Goal: Task Accomplishment & Management: Complete application form

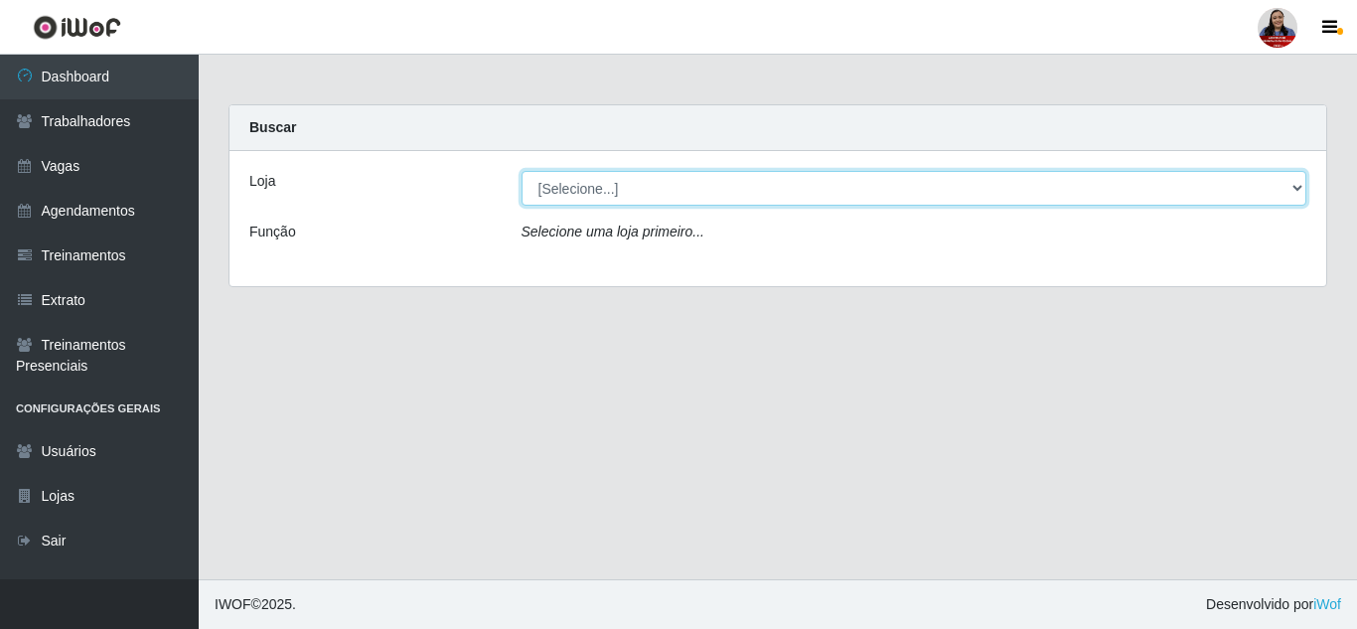
click at [981, 174] on select "[Selecione...] Hiper Queiroz - [GEOGRAPHIC_DATA] Hiper Queiroz - Boa Vista Hipe…" at bounding box center [914, 188] width 786 height 35
select select "225"
click at [521, 171] on select "[Selecione...] Hiper Queiroz - [GEOGRAPHIC_DATA] Hiper Queiroz - Boa Vista Hipe…" at bounding box center [914, 188] width 786 height 35
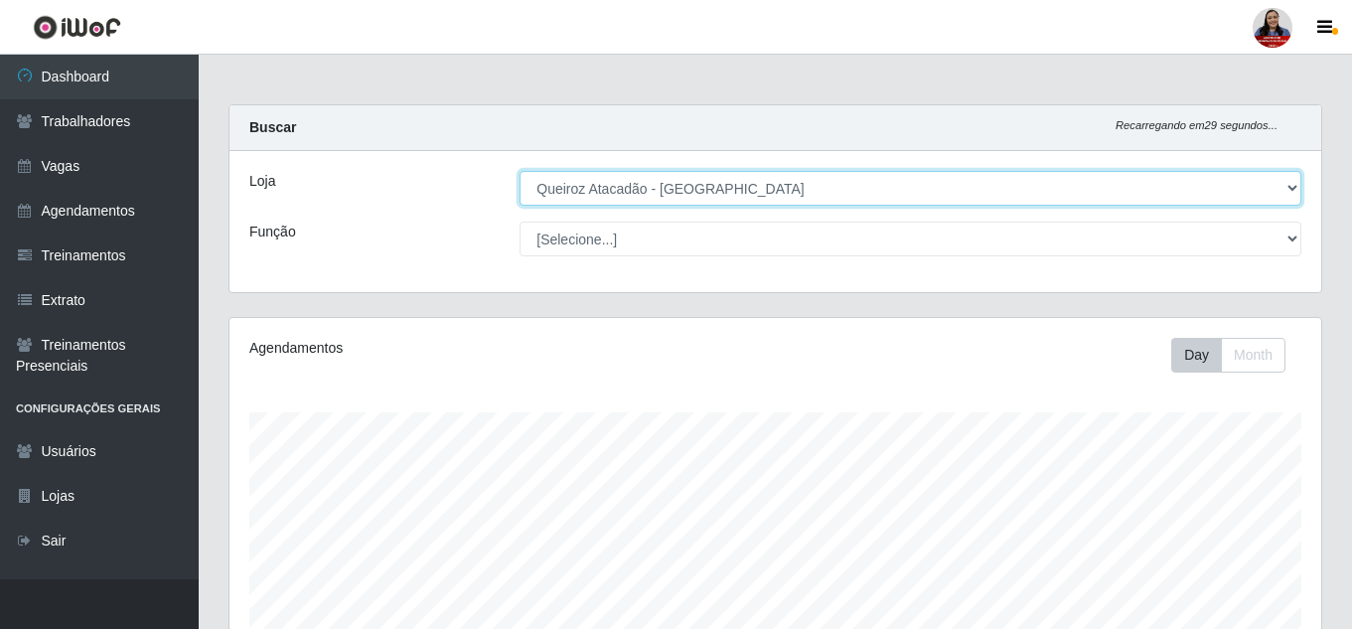
scroll to position [412, 1091]
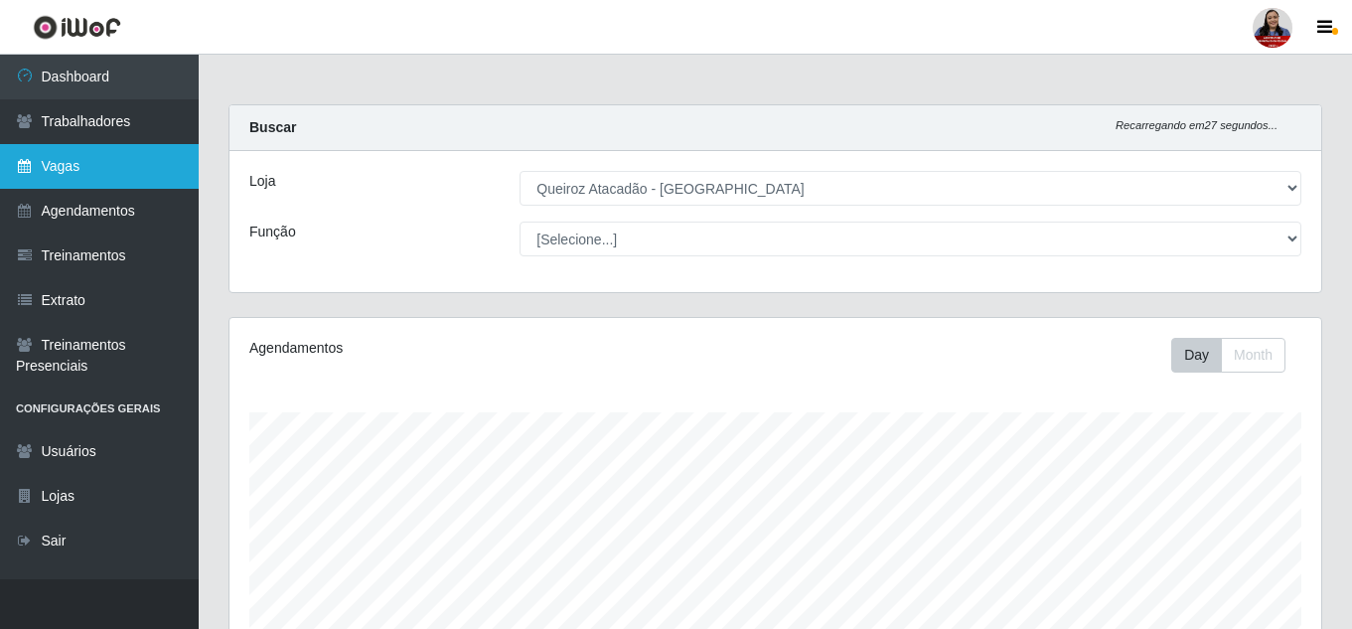
click at [53, 168] on link "Vagas" at bounding box center [99, 166] width 199 height 45
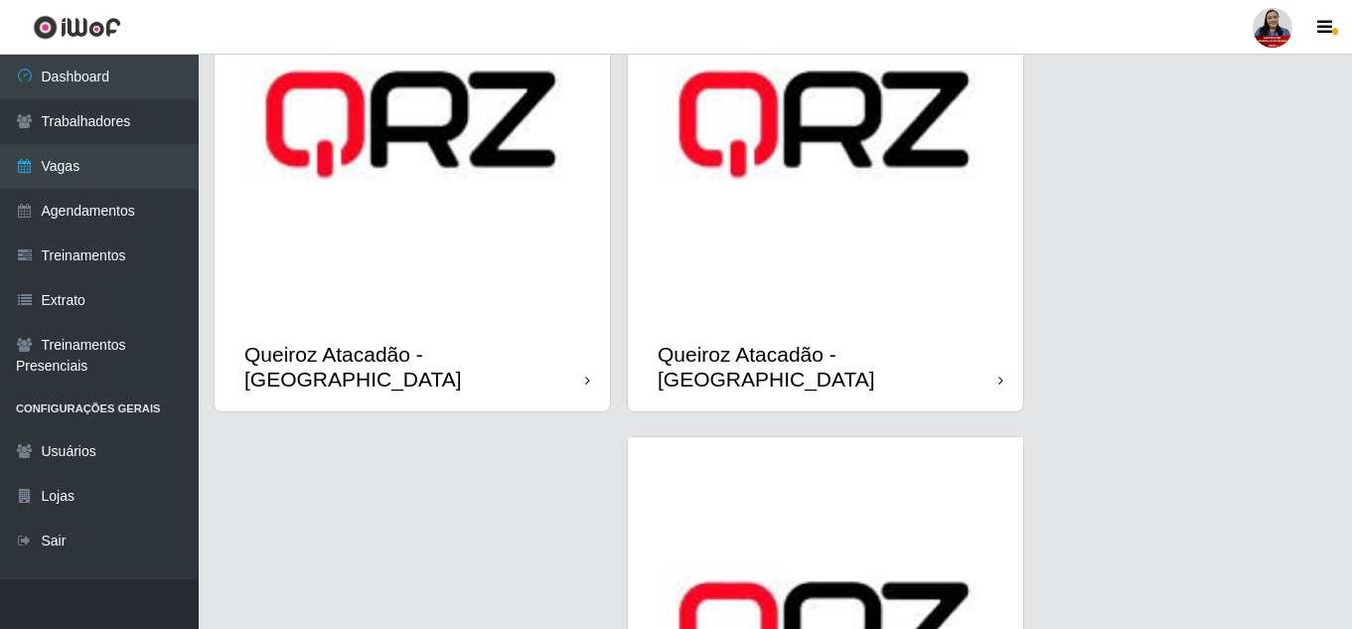
scroll to position [2185, 0]
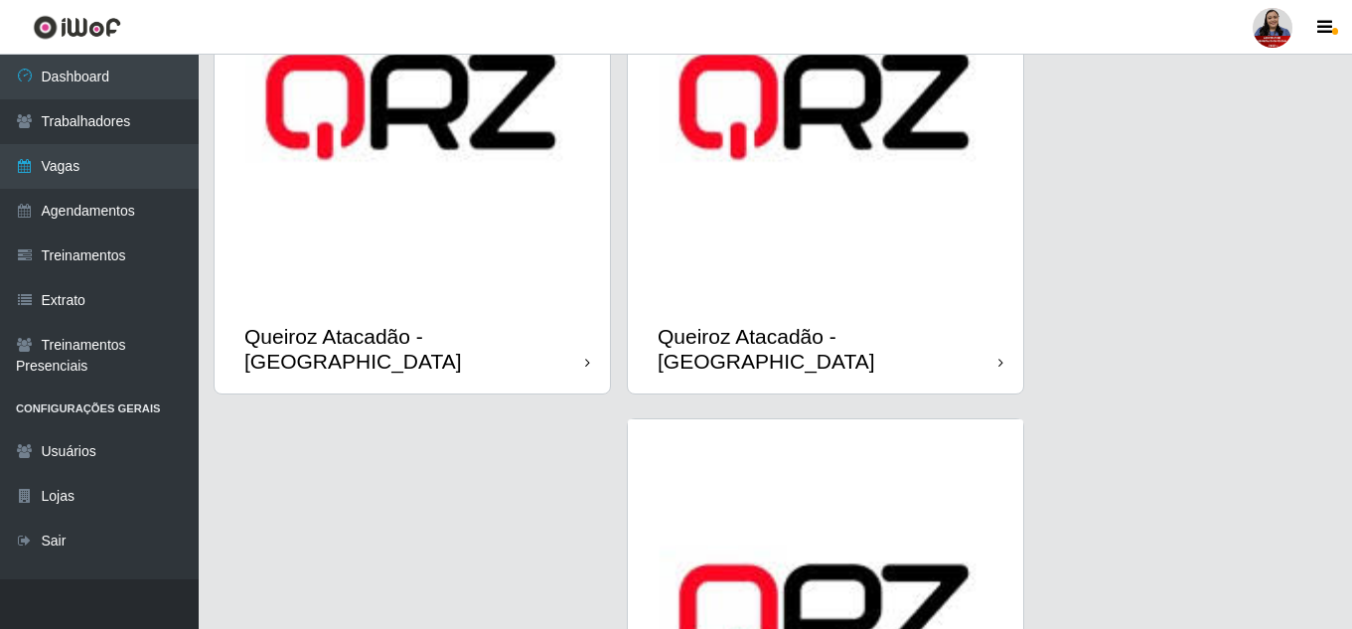
click at [854, 324] on div "Queiroz Atacadão - [GEOGRAPHIC_DATA]" at bounding box center [827, 349] width 341 height 50
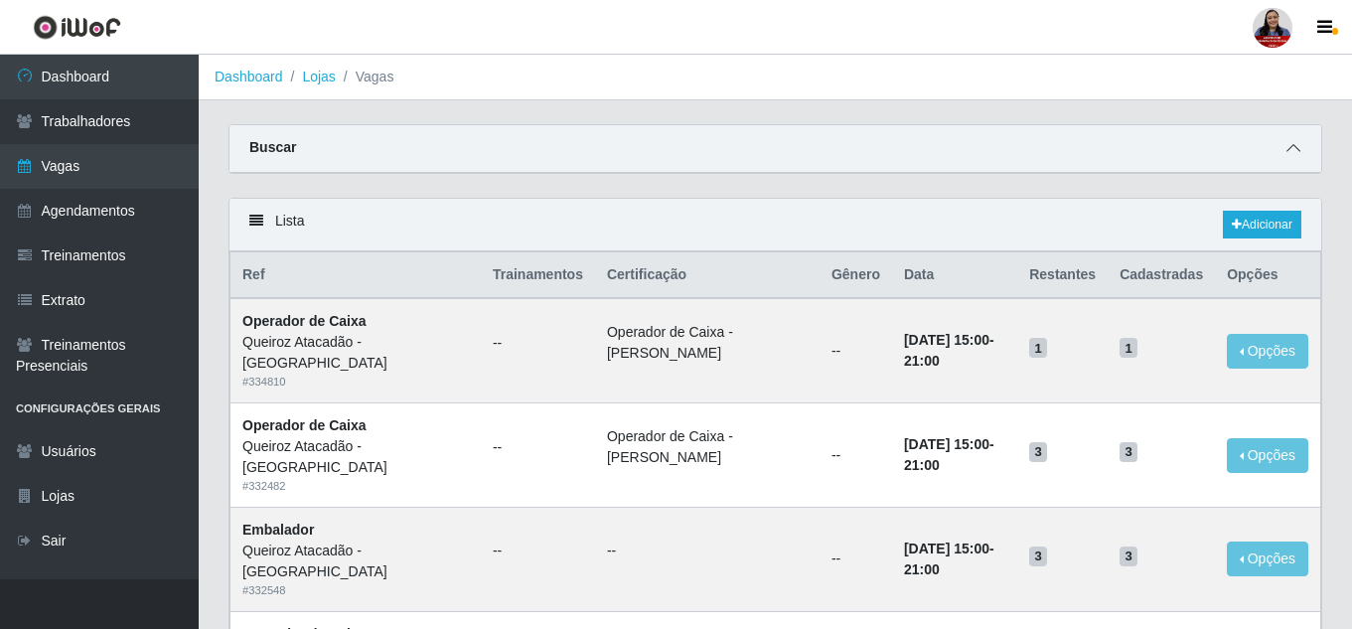
click at [1297, 151] on icon at bounding box center [1293, 148] width 14 height 14
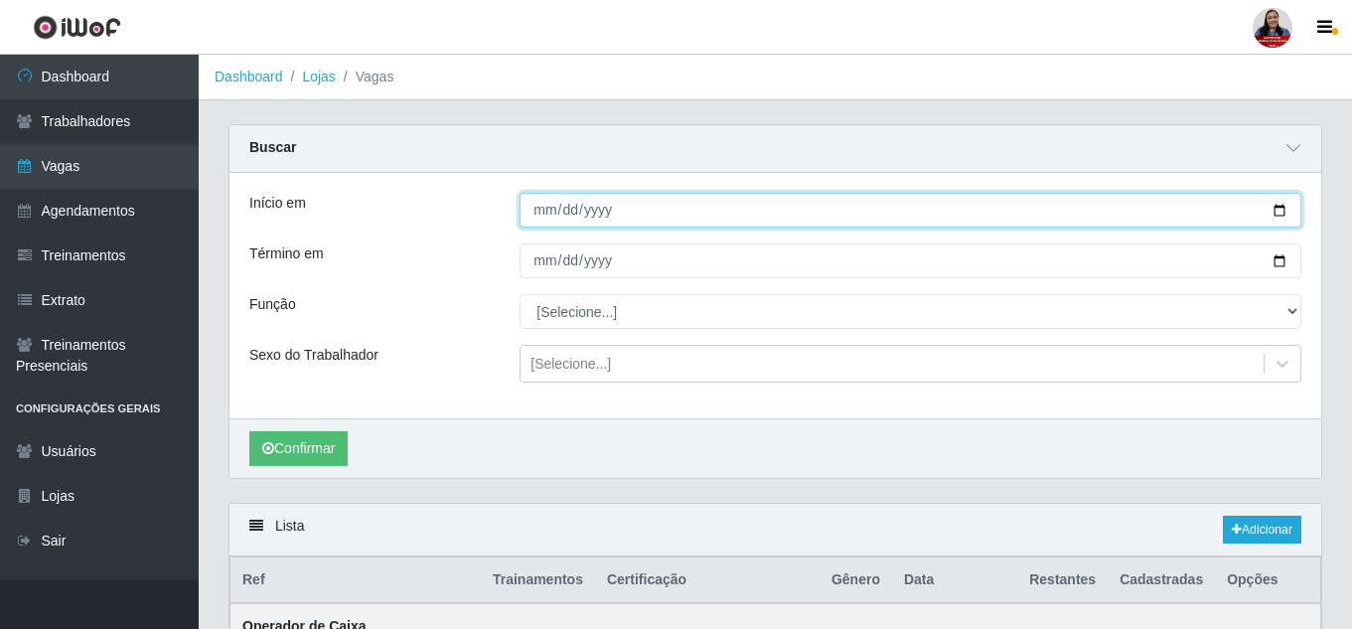
click at [1279, 213] on input "Início em" at bounding box center [910, 210] width 782 height 35
type input "2025-09-06"
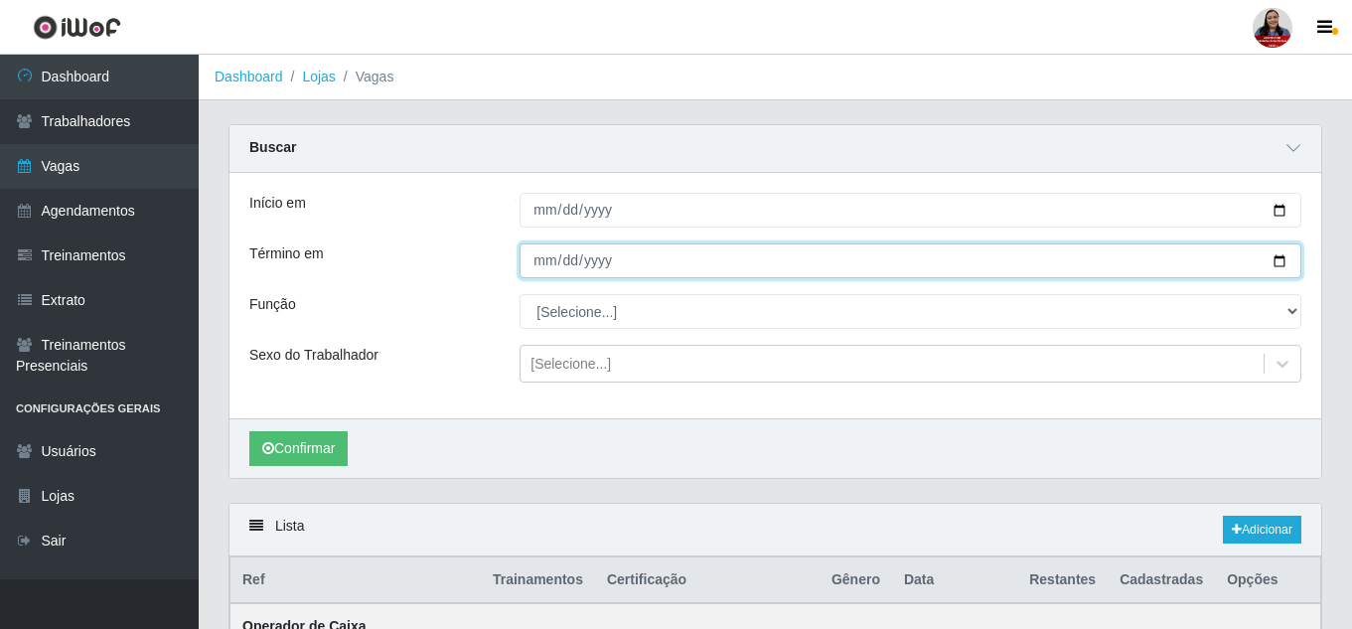
click at [1273, 261] on input "Término em" at bounding box center [910, 260] width 782 height 35
type input "2025-09-06"
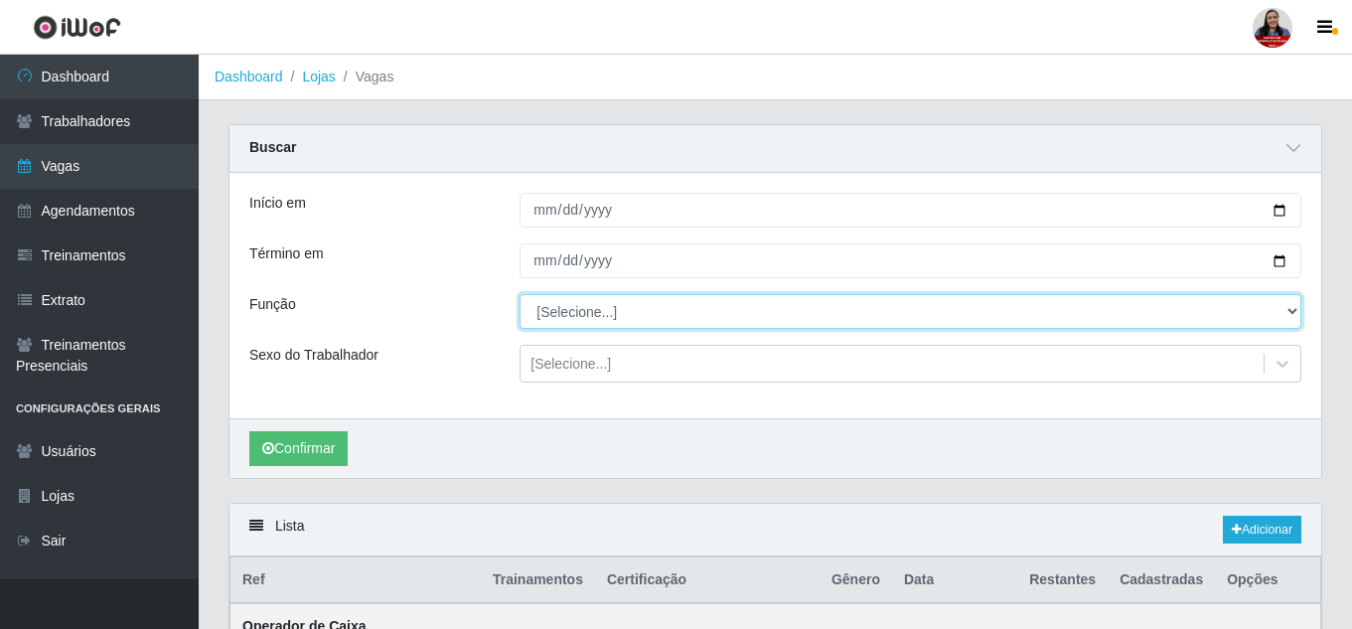
click at [551, 316] on select "[Selecione...] Embalador Embalador + Embalador ++ Operador de Caixa Operador de…" at bounding box center [910, 311] width 782 height 35
click at [519, 295] on select "[Selecione...] Embalador Embalador + Embalador ++ Operador de Caixa Operador de…" at bounding box center [910, 311] width 782 height 35
click at [605, 316] on select "[Selecione...] Embalador Embalador + Embalador ++ Operador de Caixa Operador de…" at bounding box center [910, 311] width 782 height 35
select select "70"
click at [519, 295] on select "[Selecione...] Embalador Embalador + Embalador ++ Operador de Caixa Operador de…" at bounding box center [910, 311] width 782 height 35
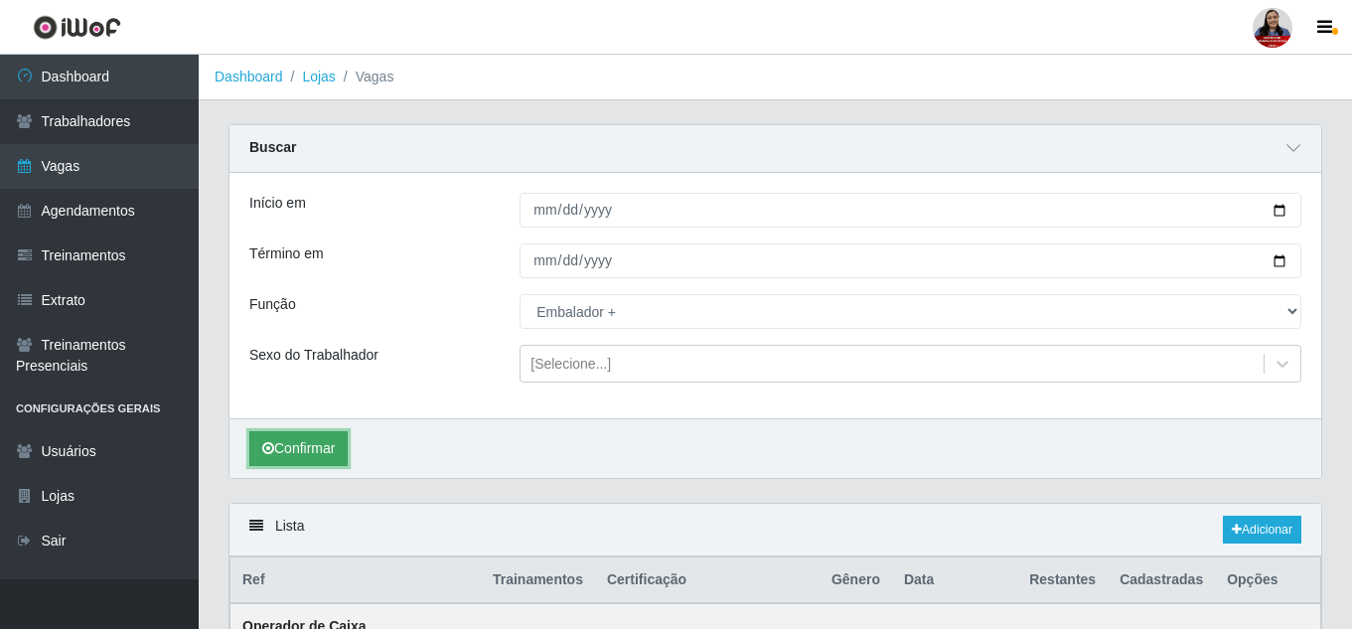
click at [307, 461] on button "Confirmar" at bounding box center [298, 448] width 98 height 35
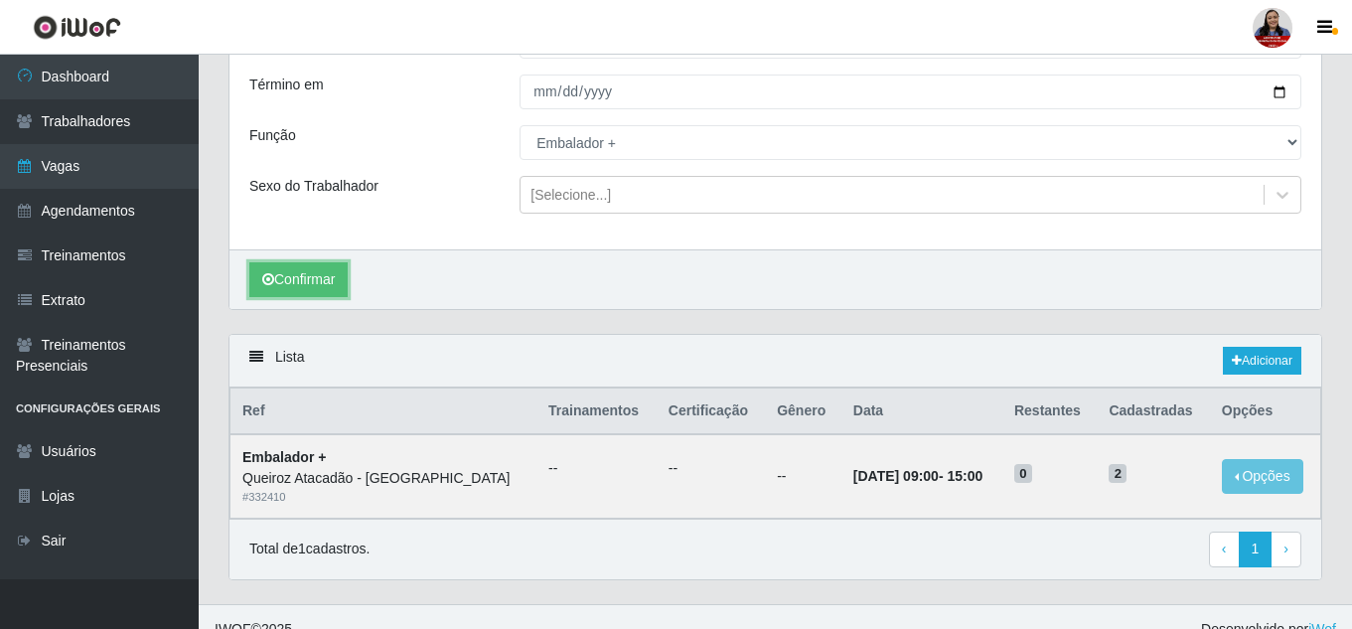
scroll to position [195, 0]
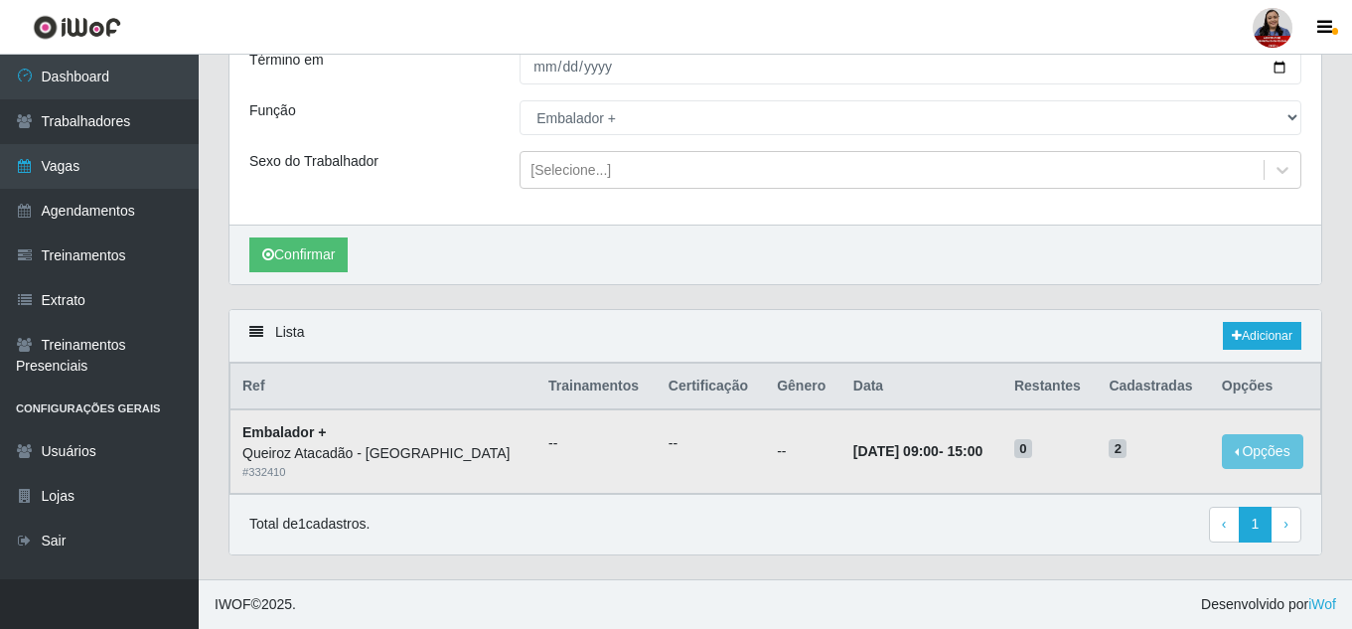
click at [1014, 455] on span "0" at bounding box center [1023, 449] width 18 height 20
drag, startPoint x: 874, startPoint y: 455, endPoint x: 956, endPoint y: 455, distance: 82.4
click at [956, 455] on td "06/09/2025, 09:00 - 15:00" at bounding box center [921, 450] width 161 height 83
click at [946, 455] on time "15:00" at bounding box center [964, 451] width 36 height 16
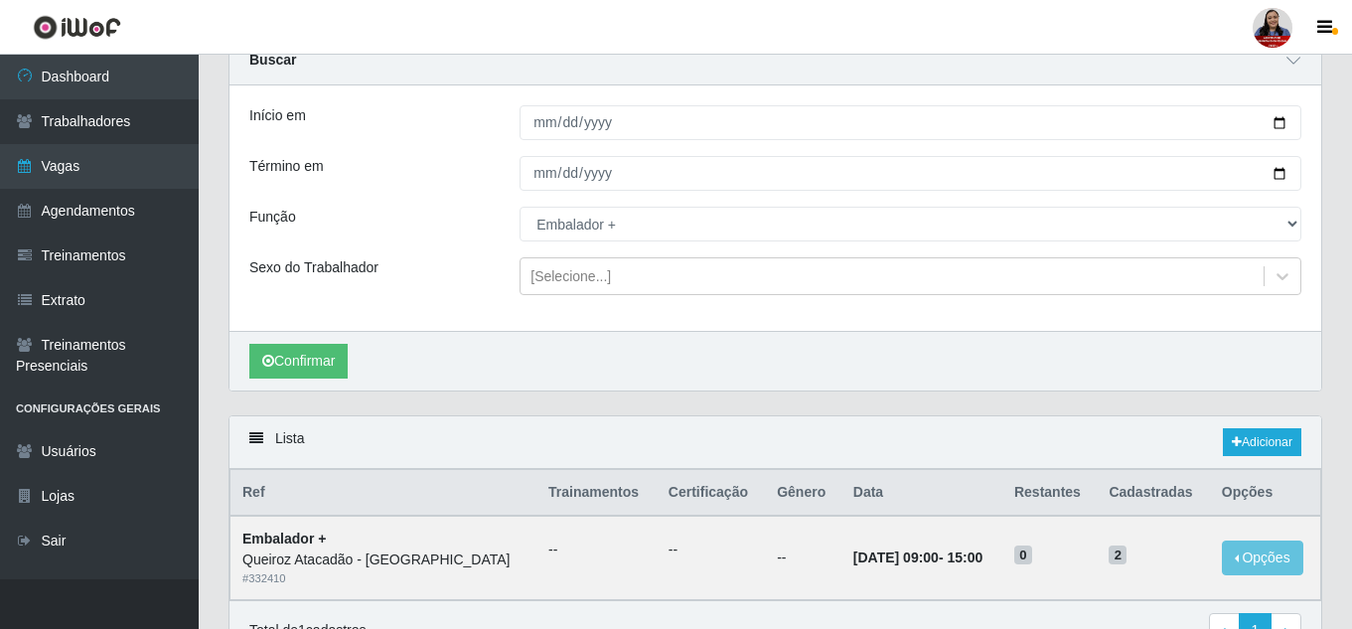
scroll to position [0, 0]
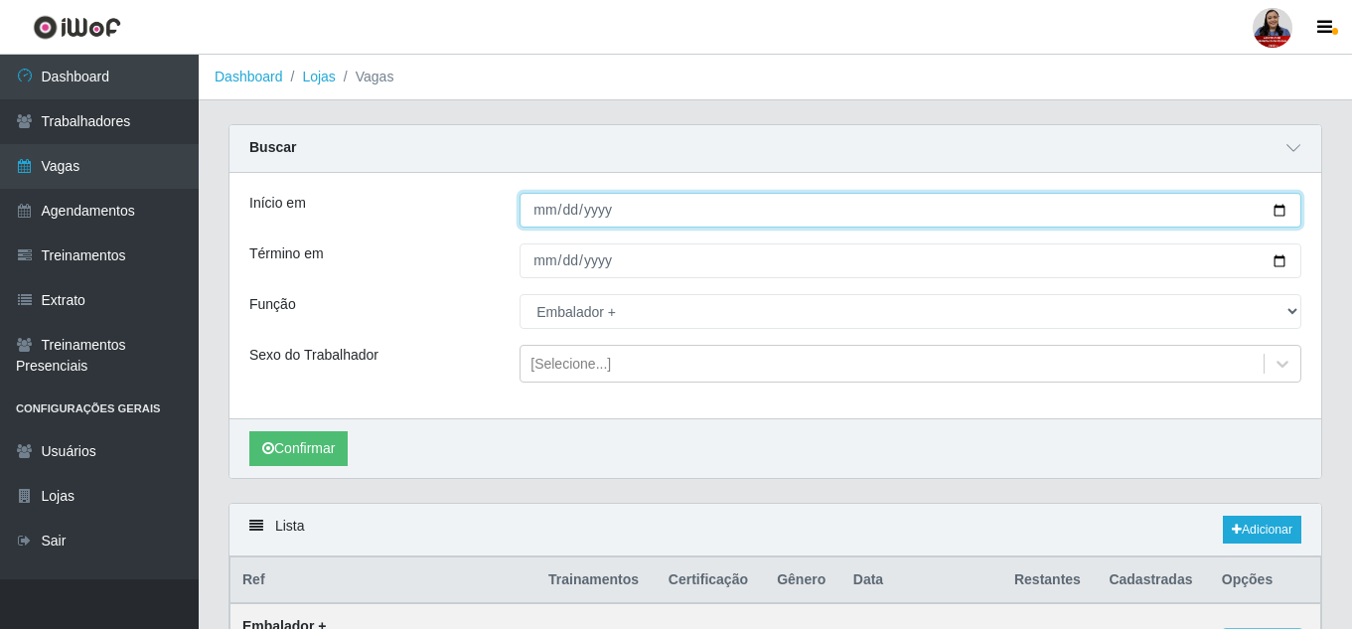
click at [1284, 212] on input "2025-09-06" at bounding box center [910, 210] width 782 height 35
type input "2025-09-07"
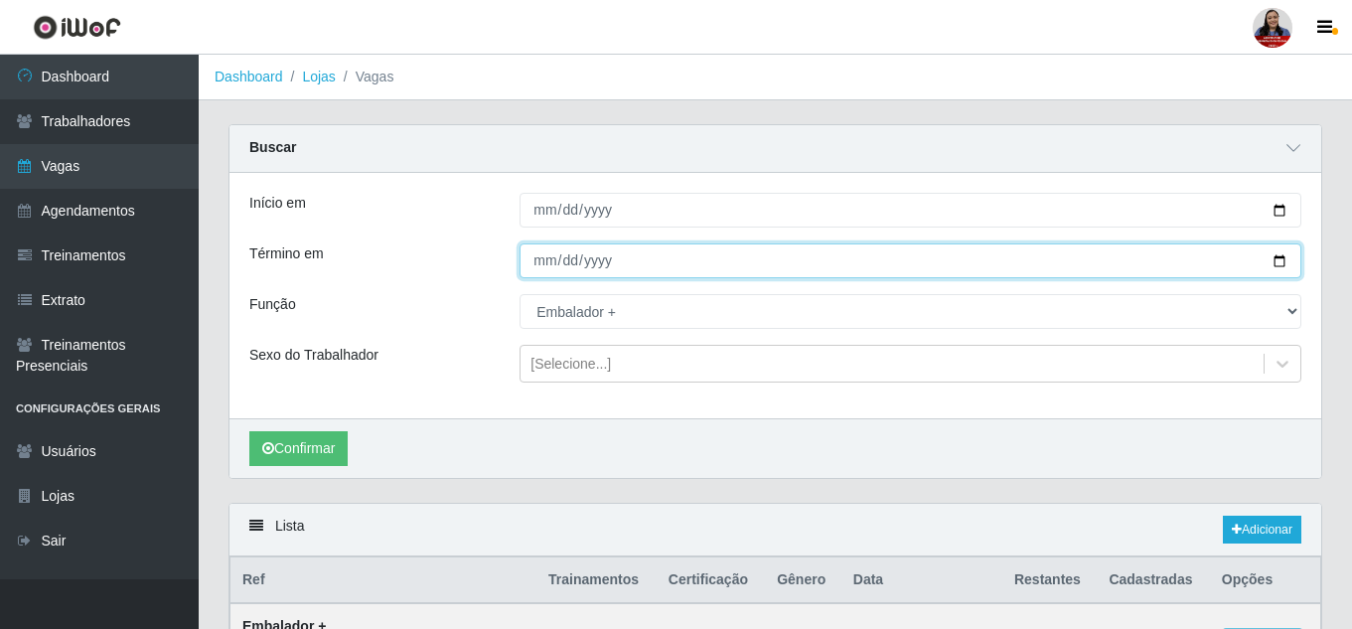
click at [1276, 264] on input "2025-09-06" at bounding box center [910, 260] width 782 height 35
type input "2025-09-07"
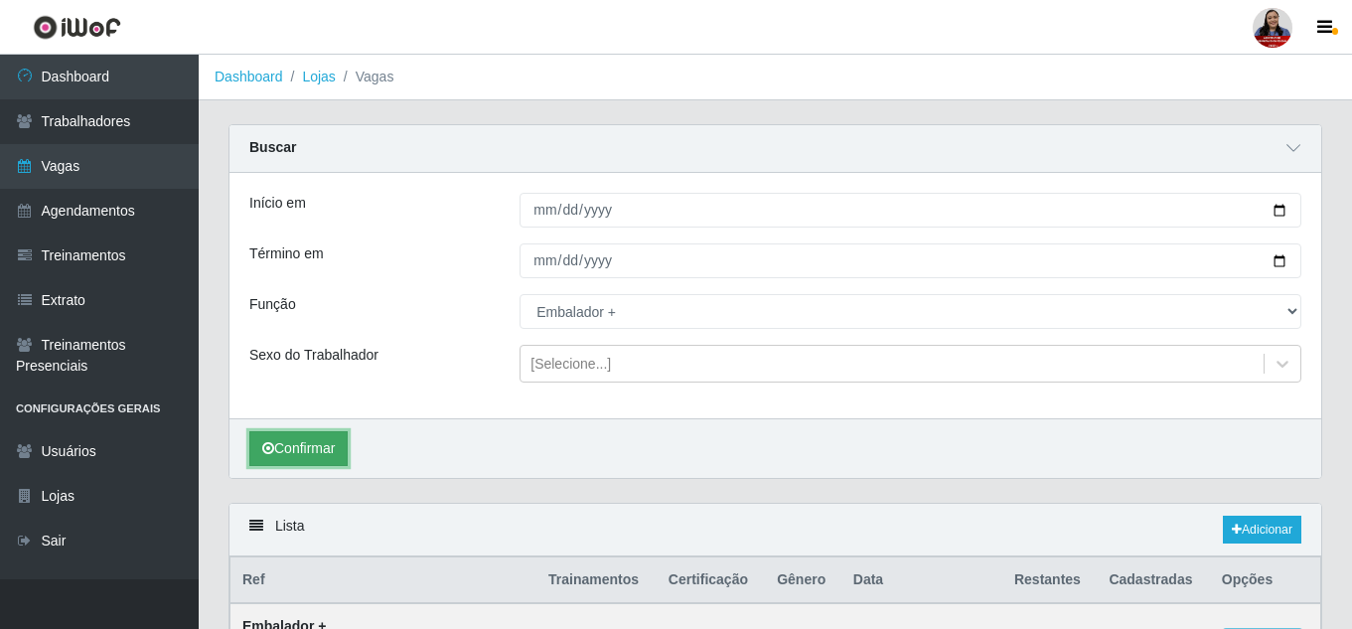
click at [308, 448] on button "Confirmar" at bounding box center [298, 448] width 98 height 35
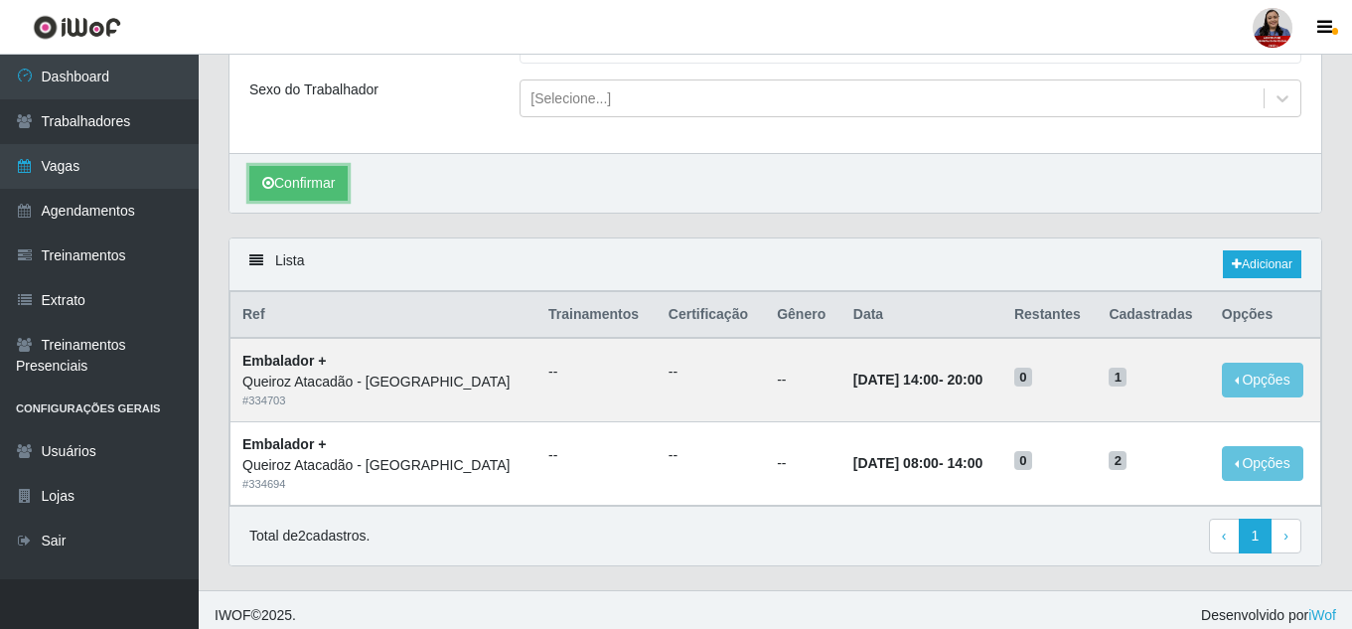
scroll to position [277, 0]
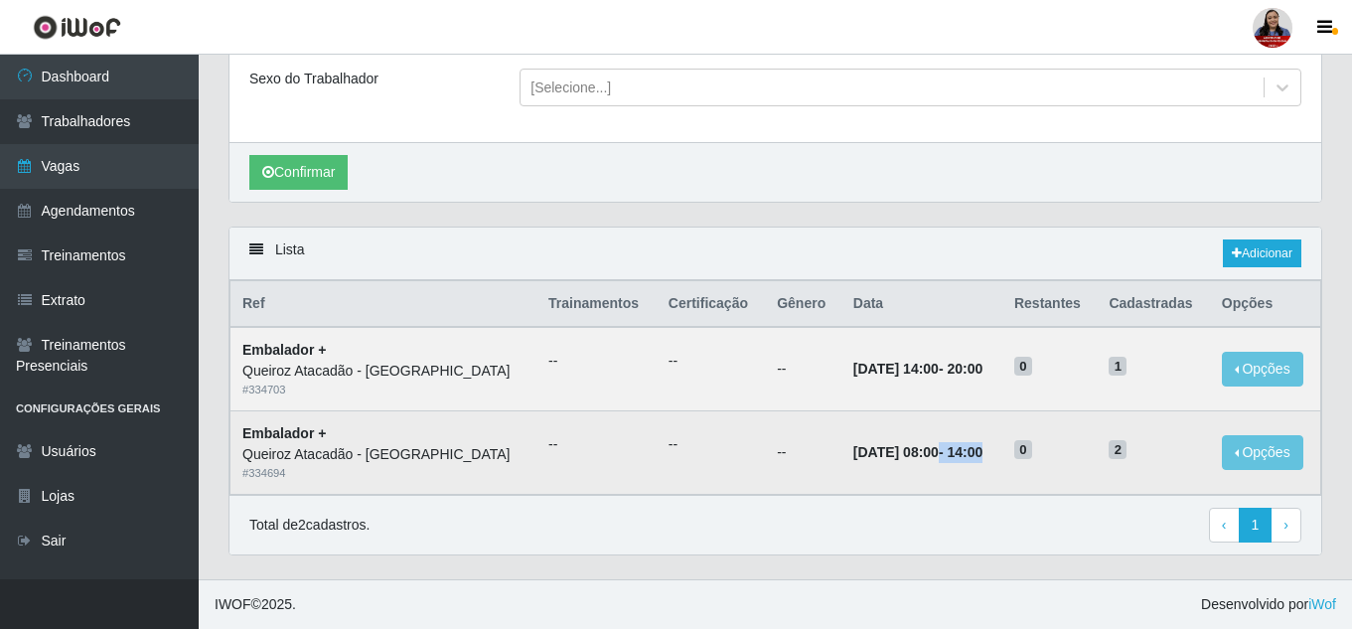
drag, startPoint x: 873, startPoint y: 452, endPoint x: 969, endPoint y: 452, distance: 96.3
click at [969, 452] on td "07/09/2025, 08:00 - 14:00" at bounding box center [921, 452] width 161 height 83
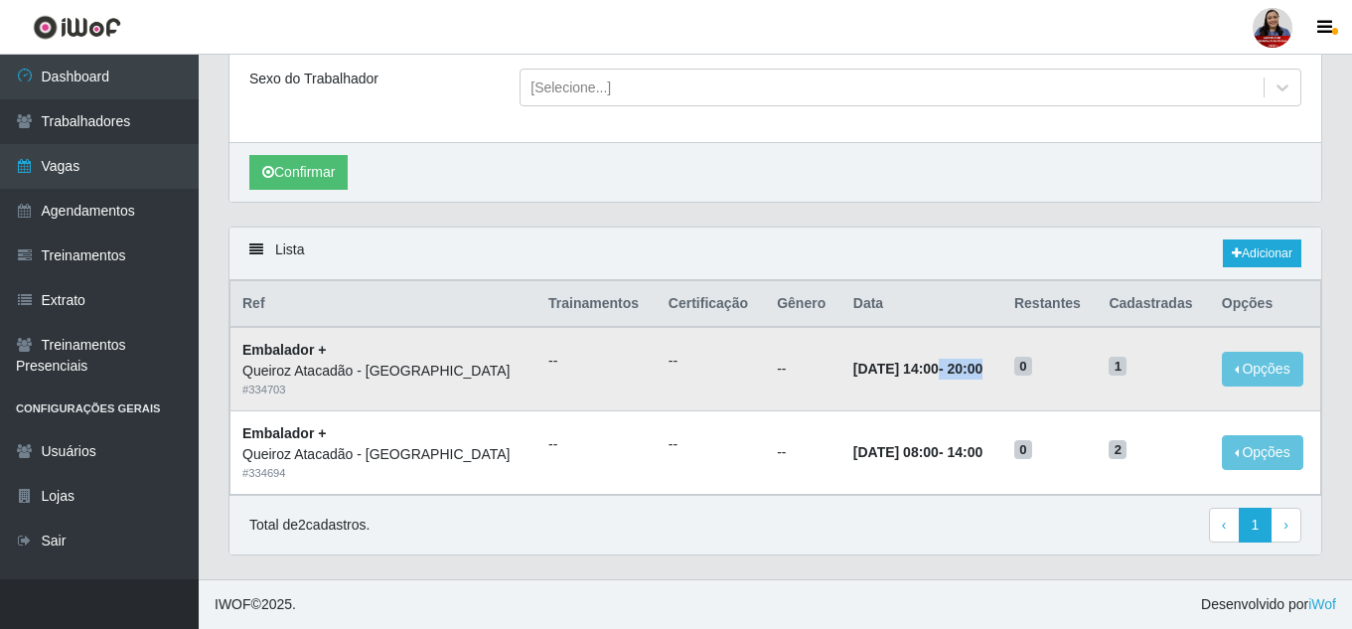
drag, startPoint x: 871, startPoint y: 370, endPoint x: 958, endPoint y: 366, distance: 87.5
click at [958, 366] on td "07/09/2025, 14:00 - 20:00" at bounding box center [921, 368] width 161 height 83
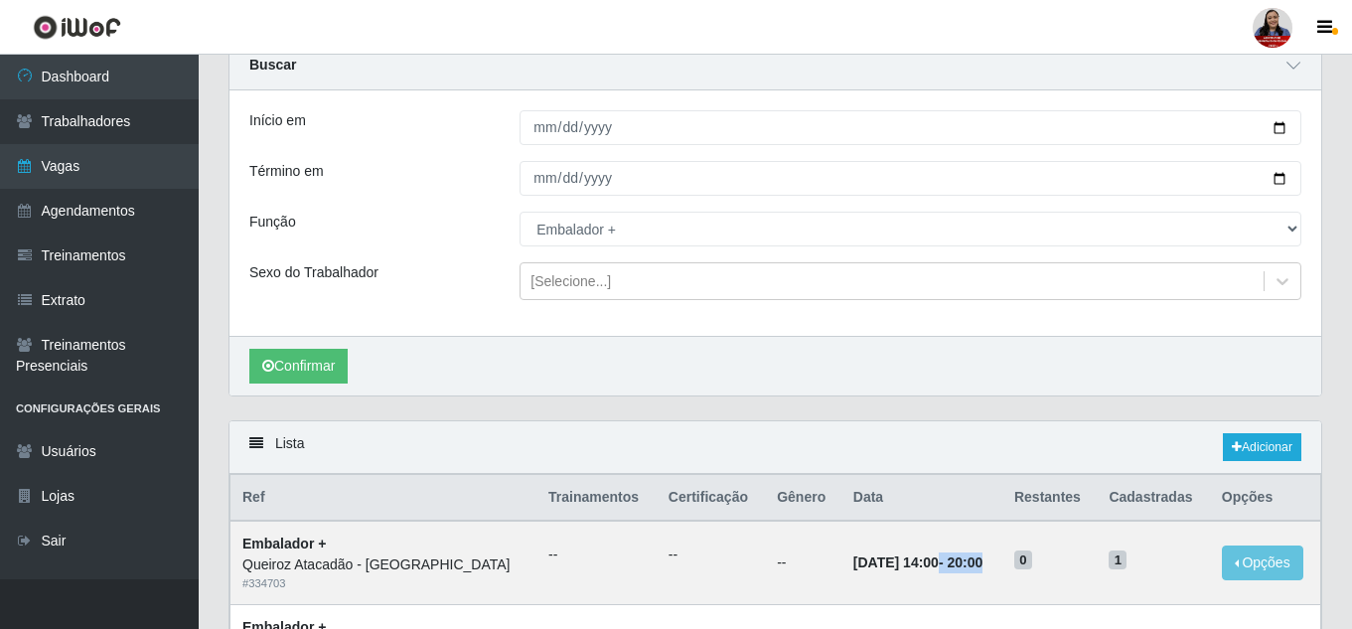
scroll to position [0, 0]
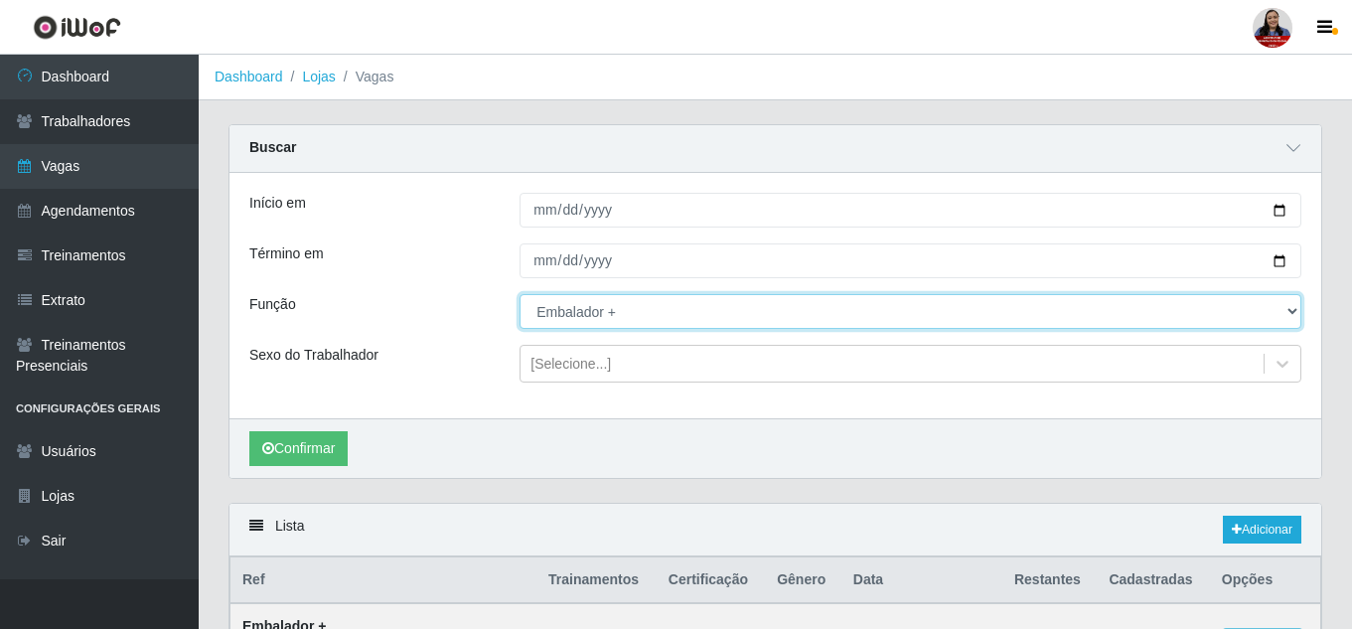
click at [690, 325] on select "[Selecione...] Embalador Embalador + Embalador ++ Operador de Caixa Operador de…" at bounding box center [910, 311] width 782 height 35
click at [519, 295] on select "[Selecione...] Embalador Embalador + Embalador ++ Operador de Caixa Operador de…" at bounding box center [910, 311] width 782 height 35
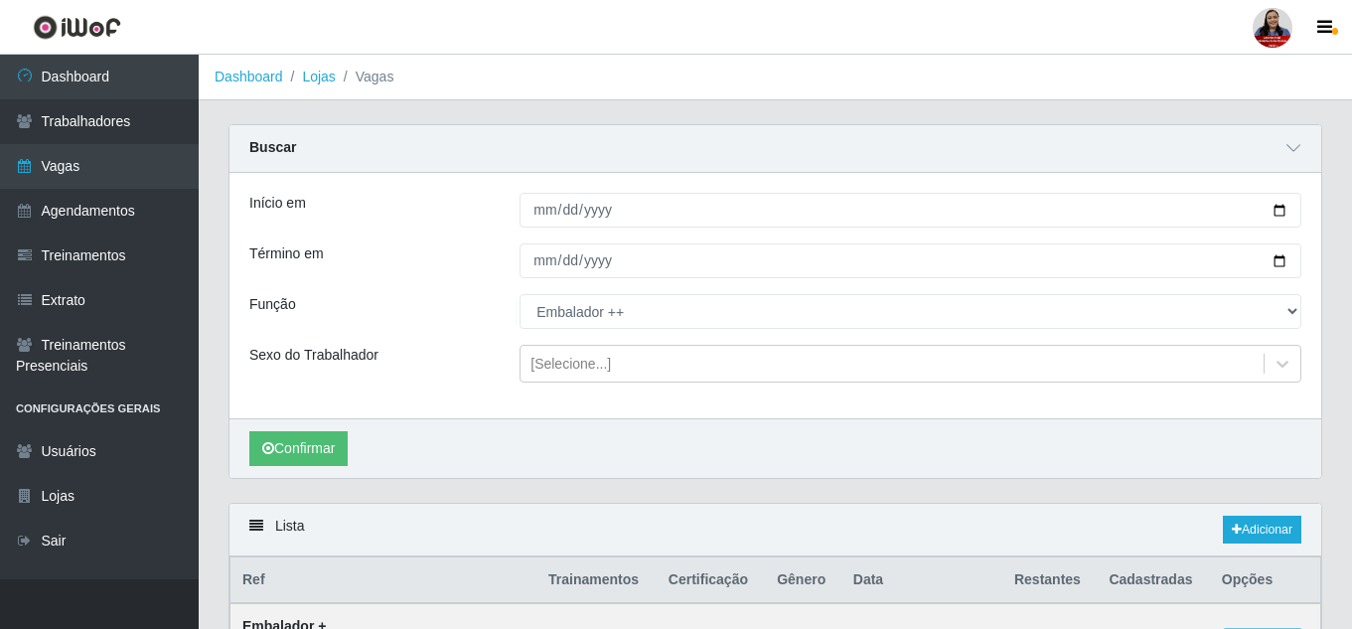
click at [268, 468] on div "Confirmar" at bounding box center [774, 448] width 1091 height 60
click at [282, 449] on button "Confirmar" at bounding box center [298, 448] width 98 height 35
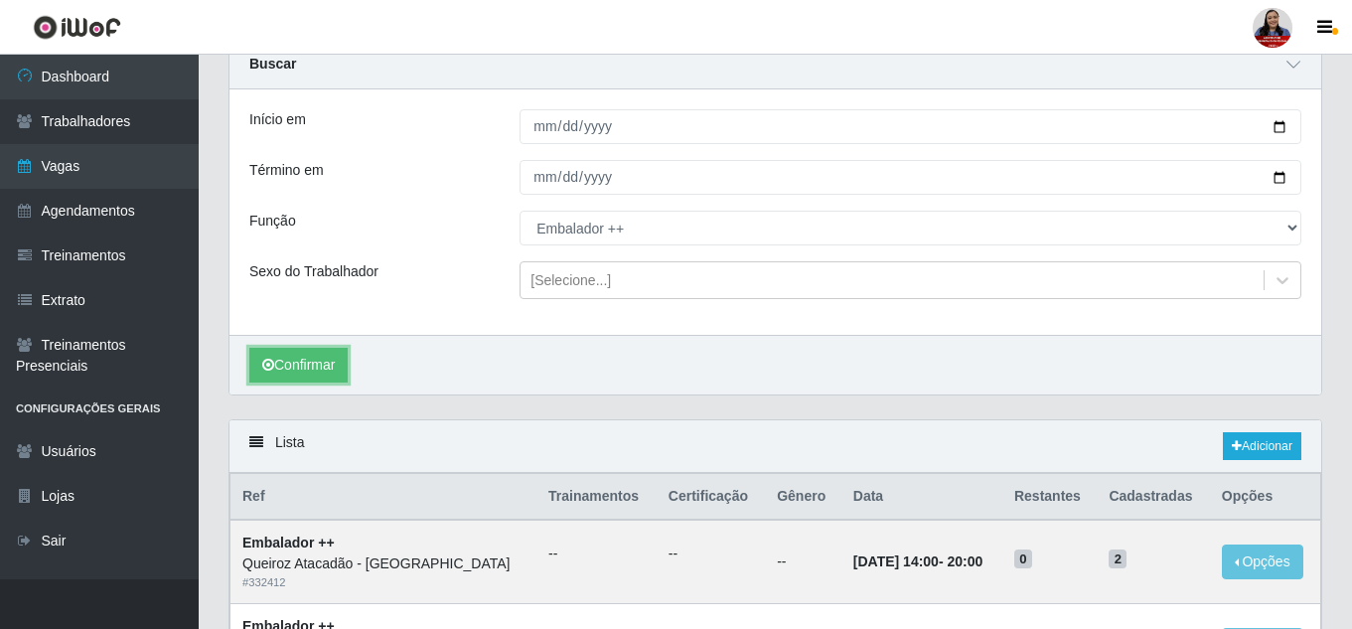
scroll to position [199, 0]
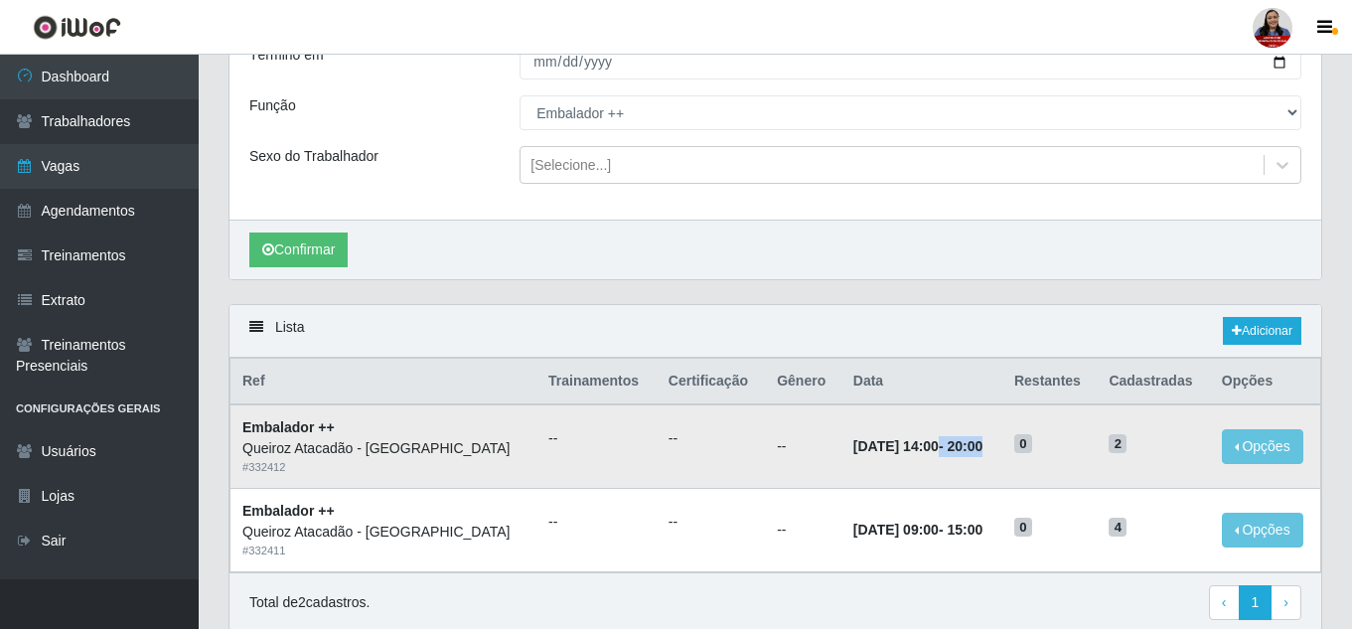
drag, startPoint x: 870, startPoint y: 451, endPoint x: 1007, endPoint y: 451, distance: 137.1
click at [1007, 451] on tr "Embalador ++ Queiroz Atacadão - Mossoró # 332412 -- -- -- 07/09/2025, 14:00 - 2…" at bounding box center [775, 445] width 1090 height 83
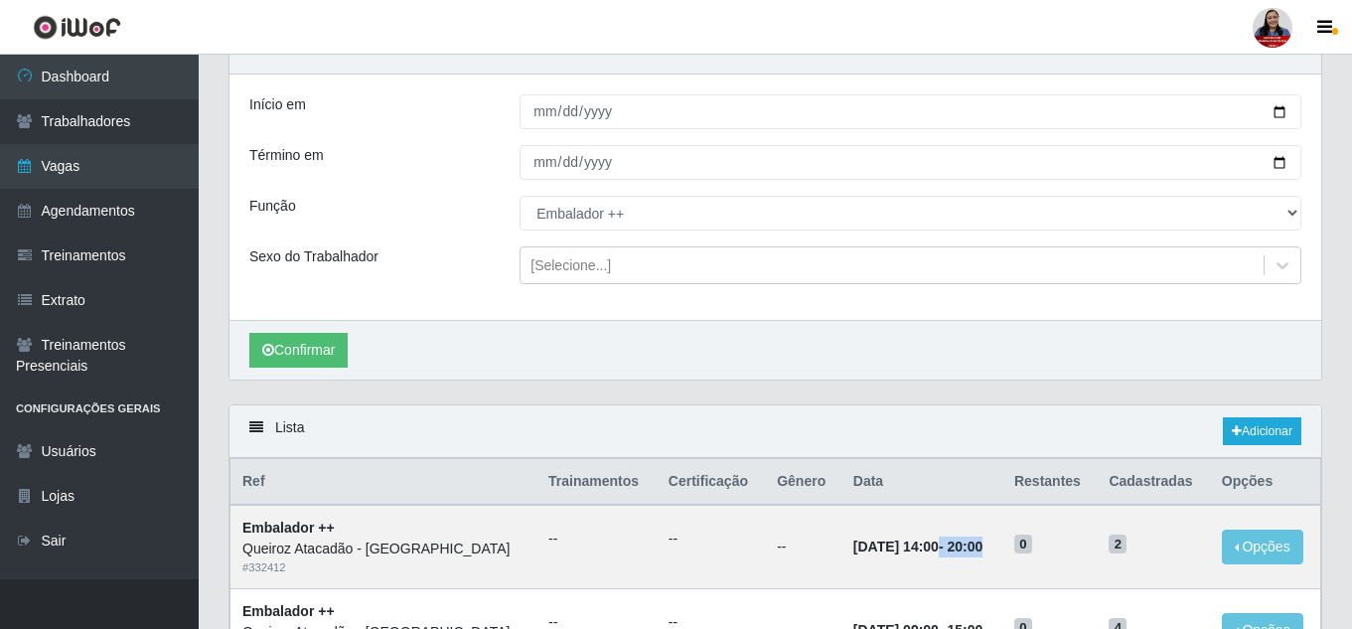
scroll to position [99, 0]
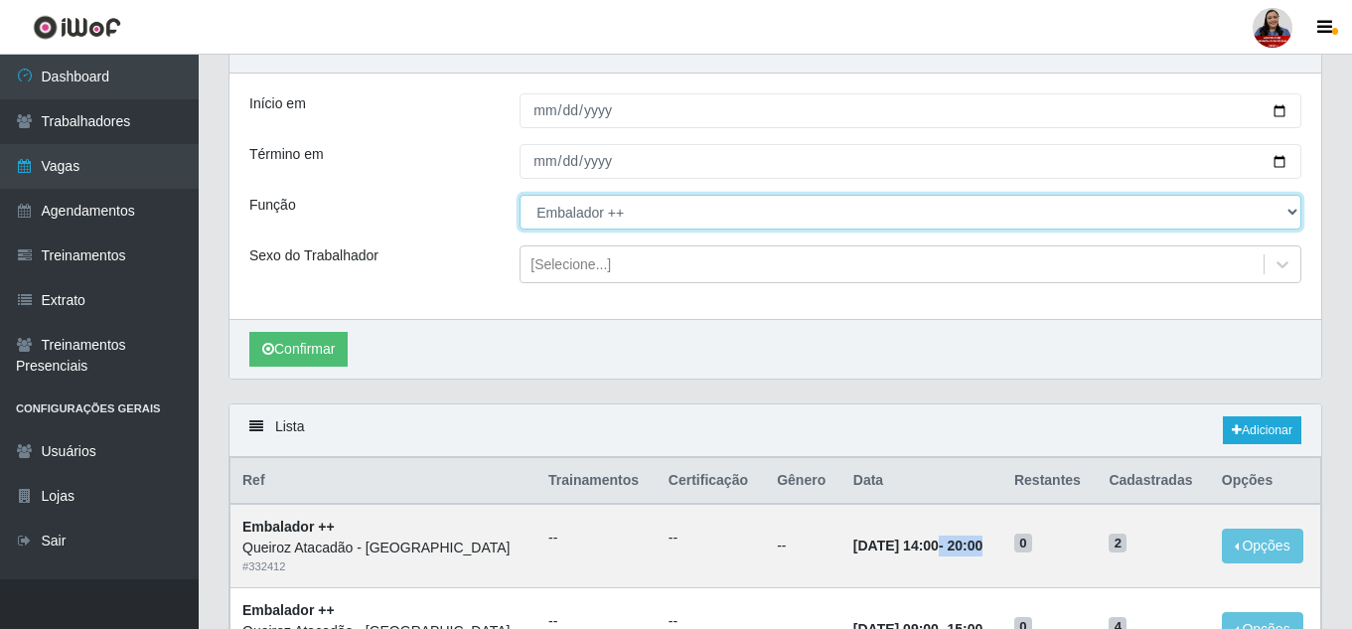
click at [642, 213] on select "[Selecione...] Embalador Embalador + Embalador ++ Operador de Caixa Operador de…" at bounding box center [910, 212] width 782 height 35
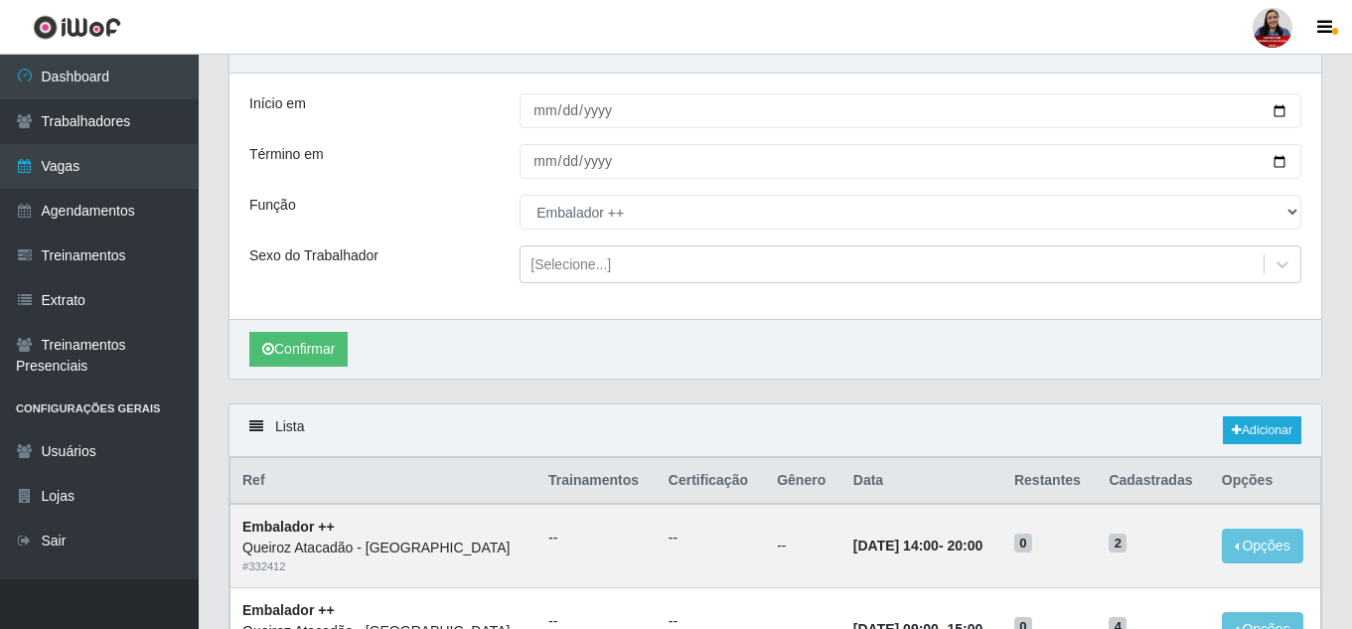
click at [458, 309] on div "Início em 2025-09-07 Término em 2025-09-07 Função [Selecione...] Embalador Emba…" at bounding box center [774, 195] width 1091 height 245
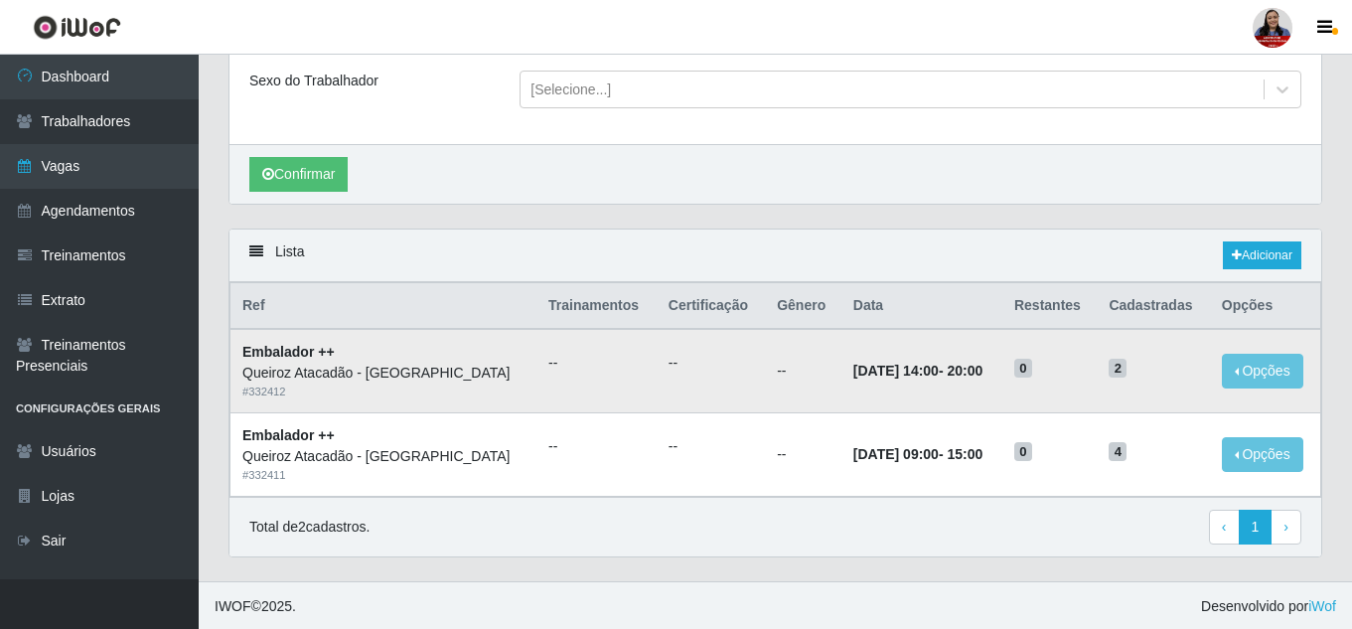
scroll to position [277, 0]
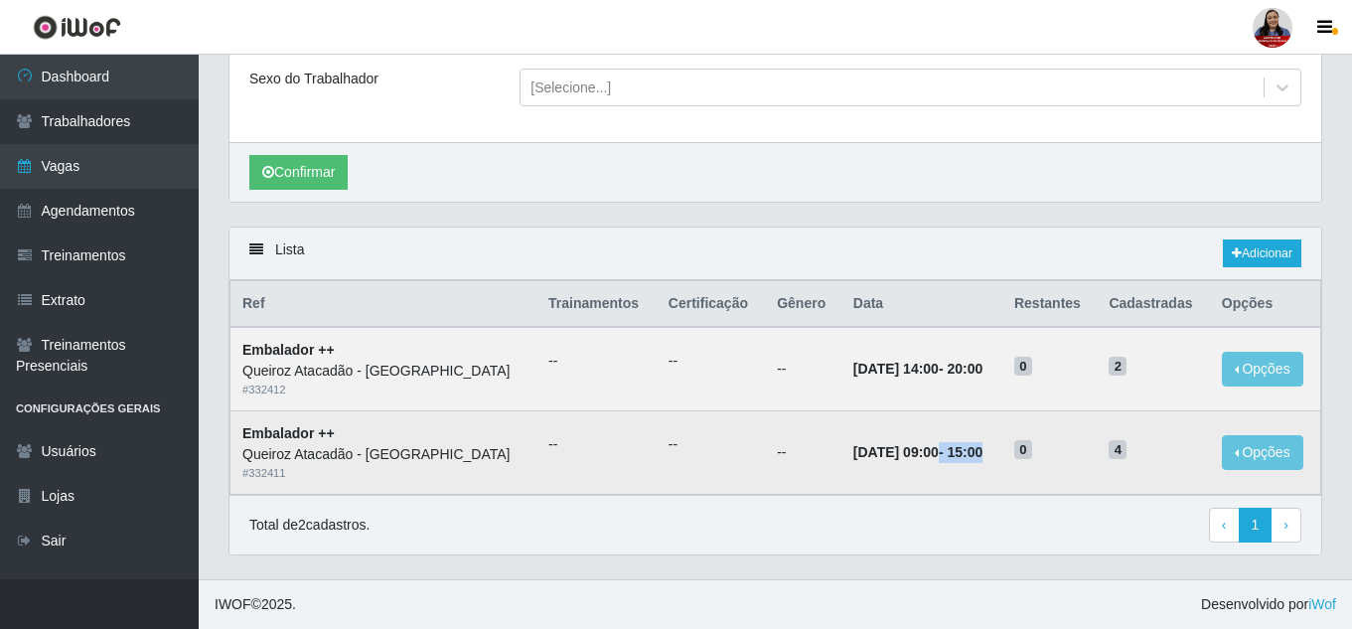
drag, startPoint x: 871, startPoint y: 453, endPoint x: 987, endPoint y: 454, distance: 116.2
click at [987, 454] on td "07/09/2025, 09:00 - 15:00" at bounding box center [921, 452] width 161 height 83
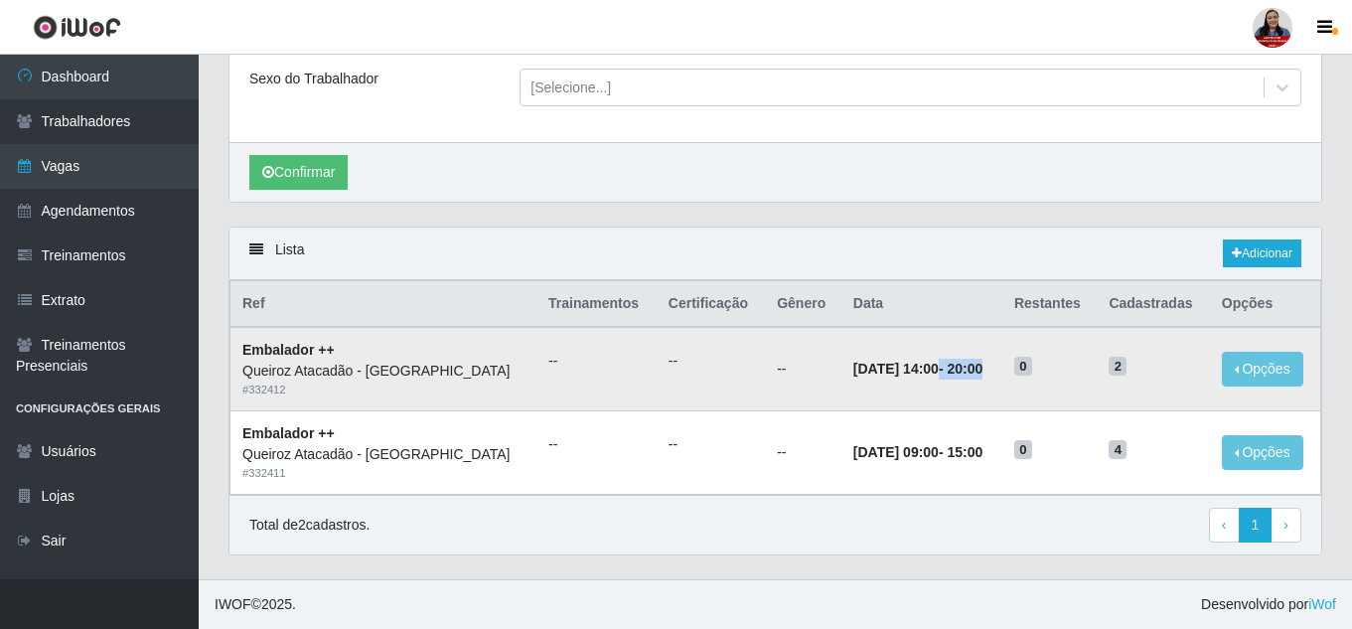
drag, startPoint x: 874, startPoint y: 366, endPoint x: 986, endPoint y: 366, distance: 112.2
click at [986, 366] on td "07/09/2025, 14:00 - 20:00" at bounding box center [921, 368] width 161 height 83
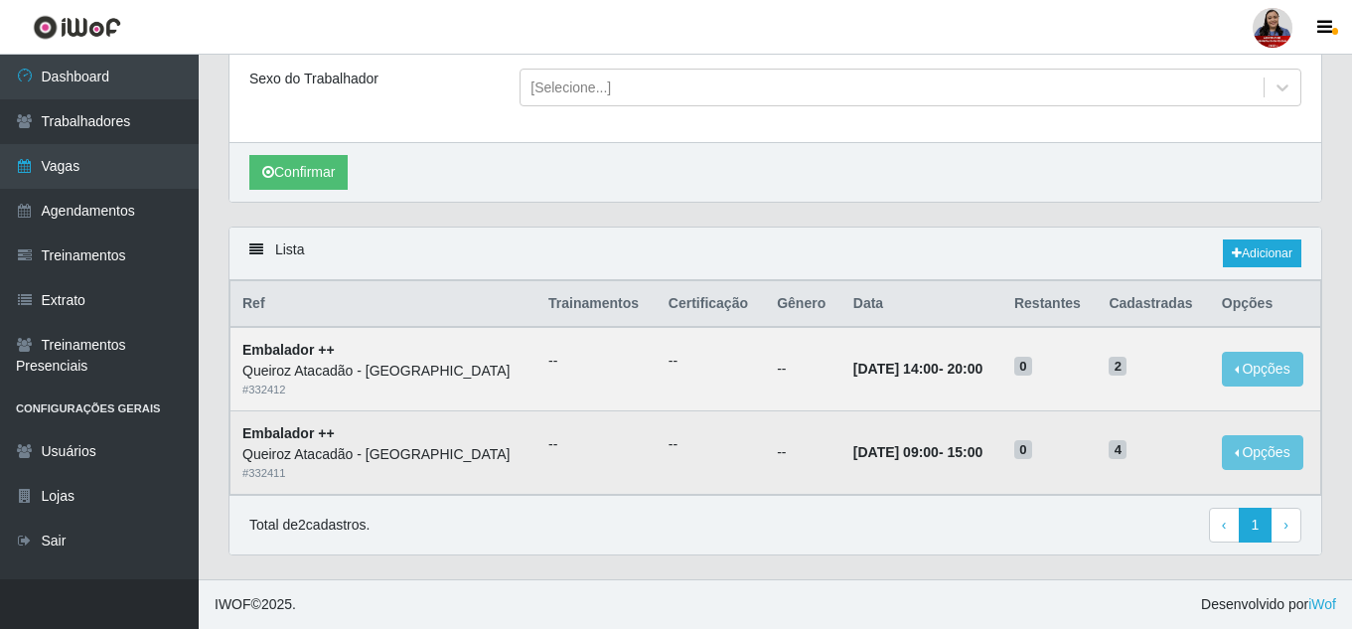
click at [895, 421] on td "07/09/2025, 09:00 - 15:00" at bounding box center [921, 452] width 161 height 83
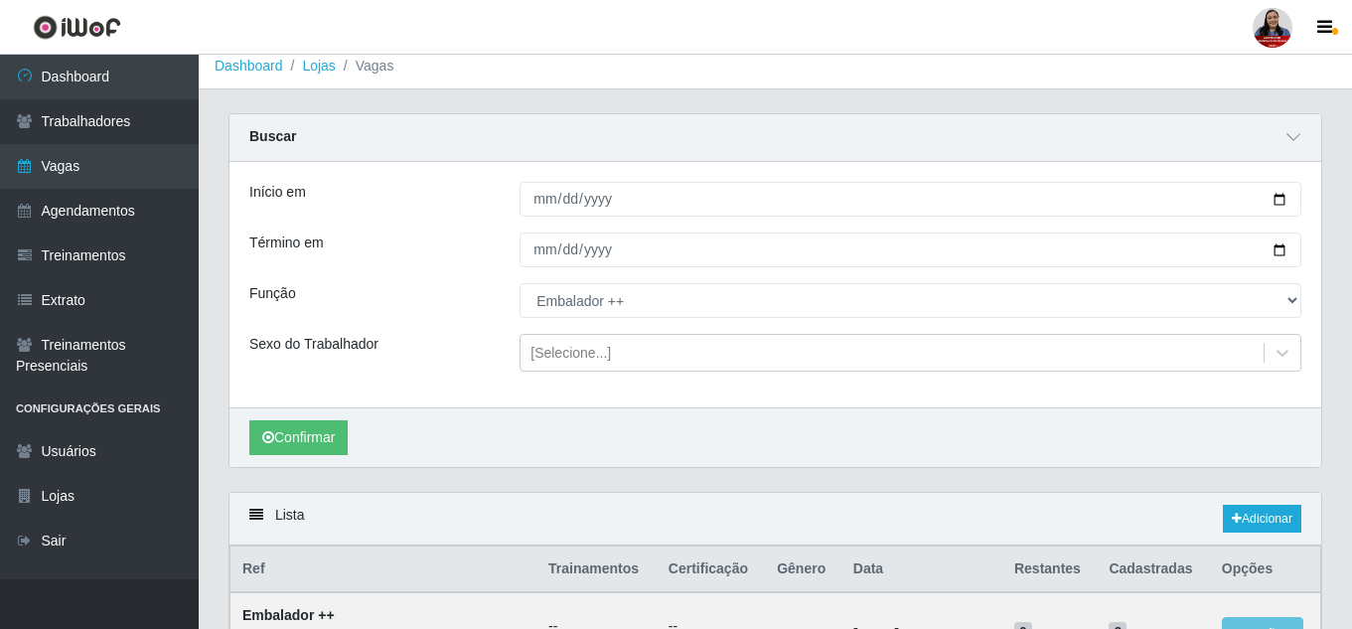
scroll to position [0, 0]
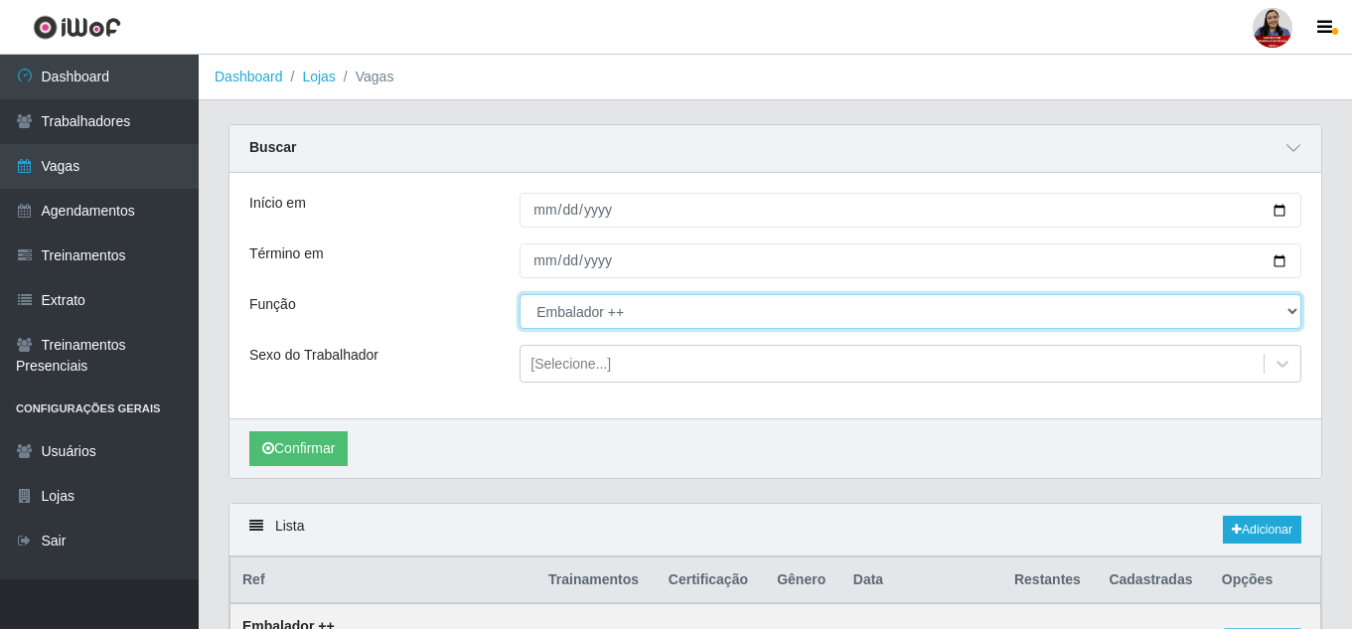
click at [589, 306] on select "[Selecione...] Embalador Embalador + Embalador ++ Operador de Caixa Operador de…" at bounding box center [910, 311] width 782 height 35
click at [519, 295] on select "[Selecione...] Embalador Embalador + Embalador ++ Operador de Caixa Operador de…" at bounding box center [910, 311] width 782 height 35
click at [616, 321] on select "[Selecione...] Embalador Embalador + Embalador ++ Operador de Caixa Operador de…" at bounding box center [910, 311] width 782 height 35
select select "71"
click at [519, 295] on select "[Selecione...] Embalador Embalador + Embalador ++ Operador de Caixa Operador de…" at bounding box center [910, 311] width 782 height 35
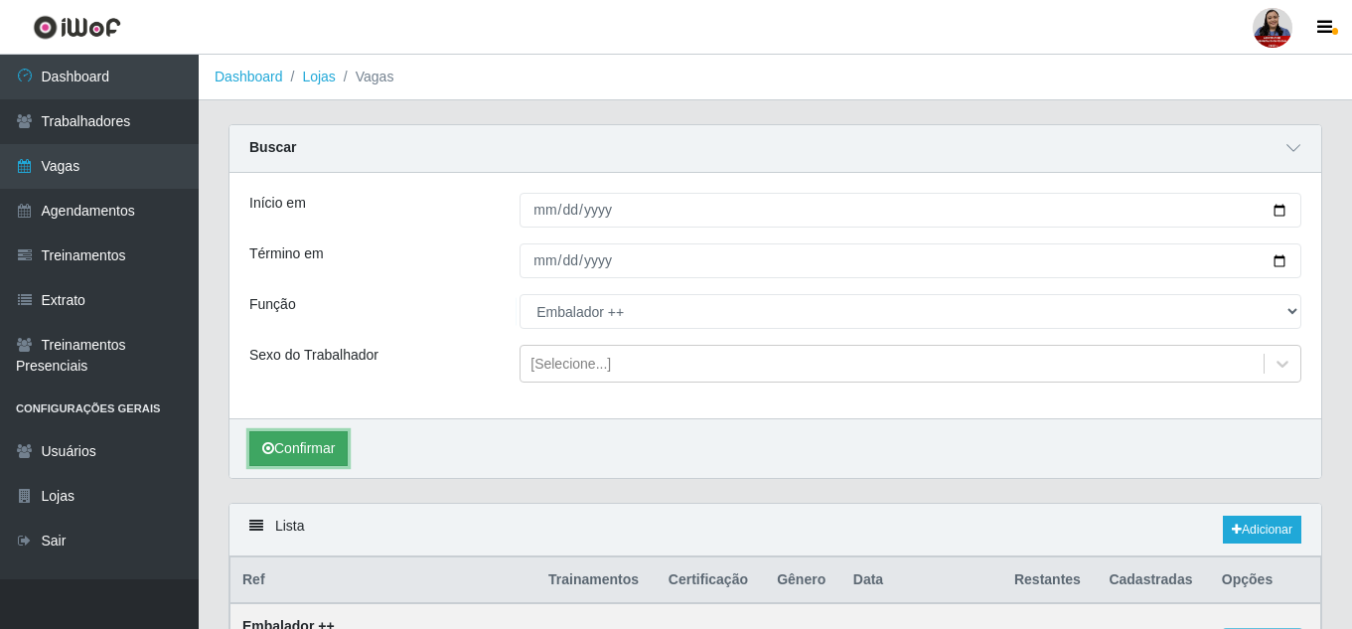
click at [280, 439] on button "Confirmar" at bounding box center [298, 448] width 98 height 35
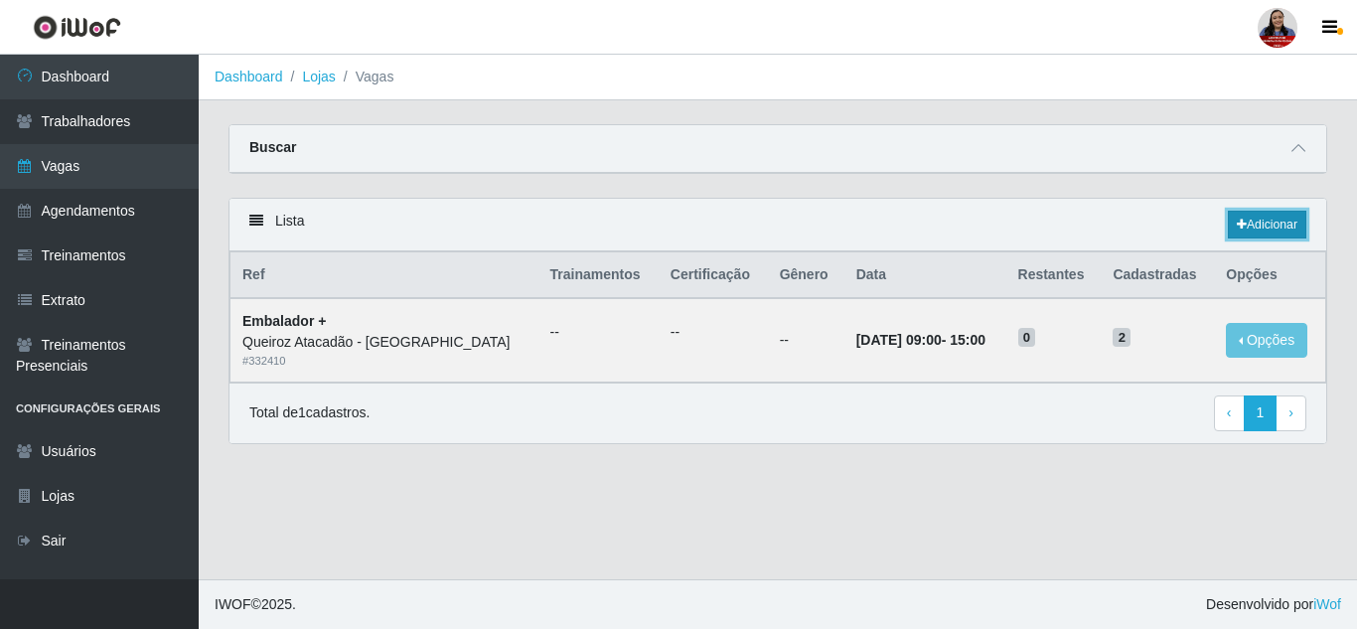
click at [1272, 218] on link "Adicionar" at bounding box center [1267, 225] width 78 height 28
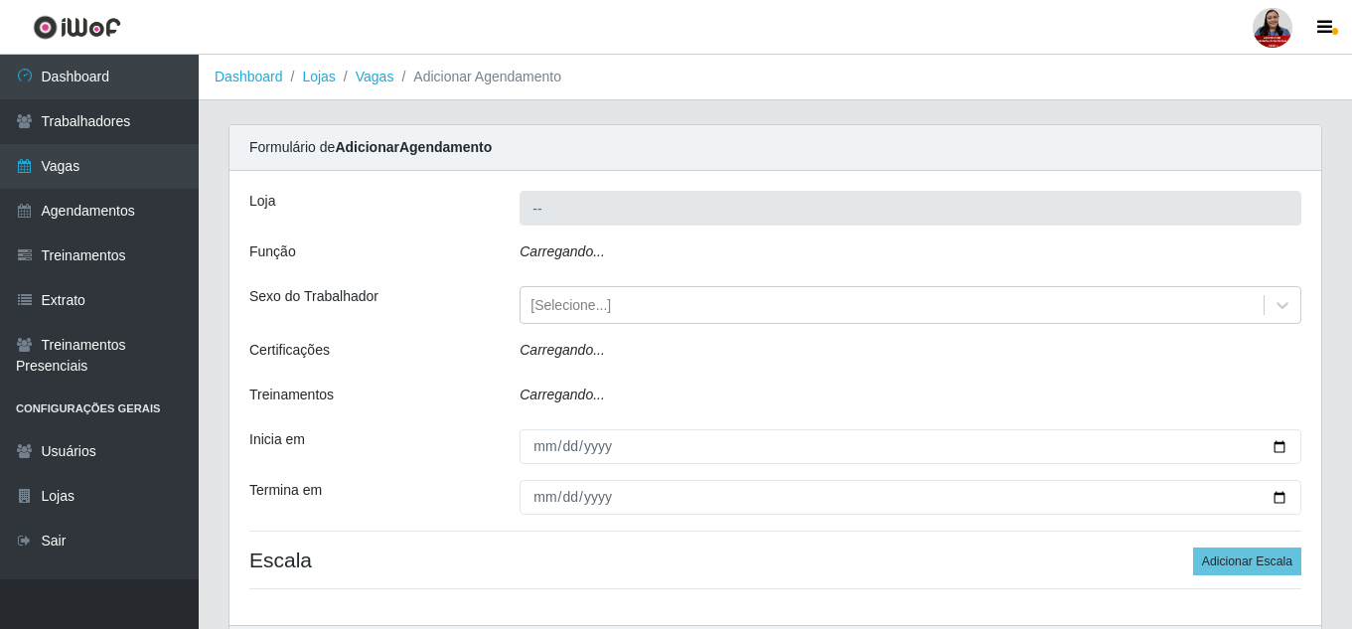
type input "Queiroz Atacadão - [GEOGRAPHIC_DATA]"
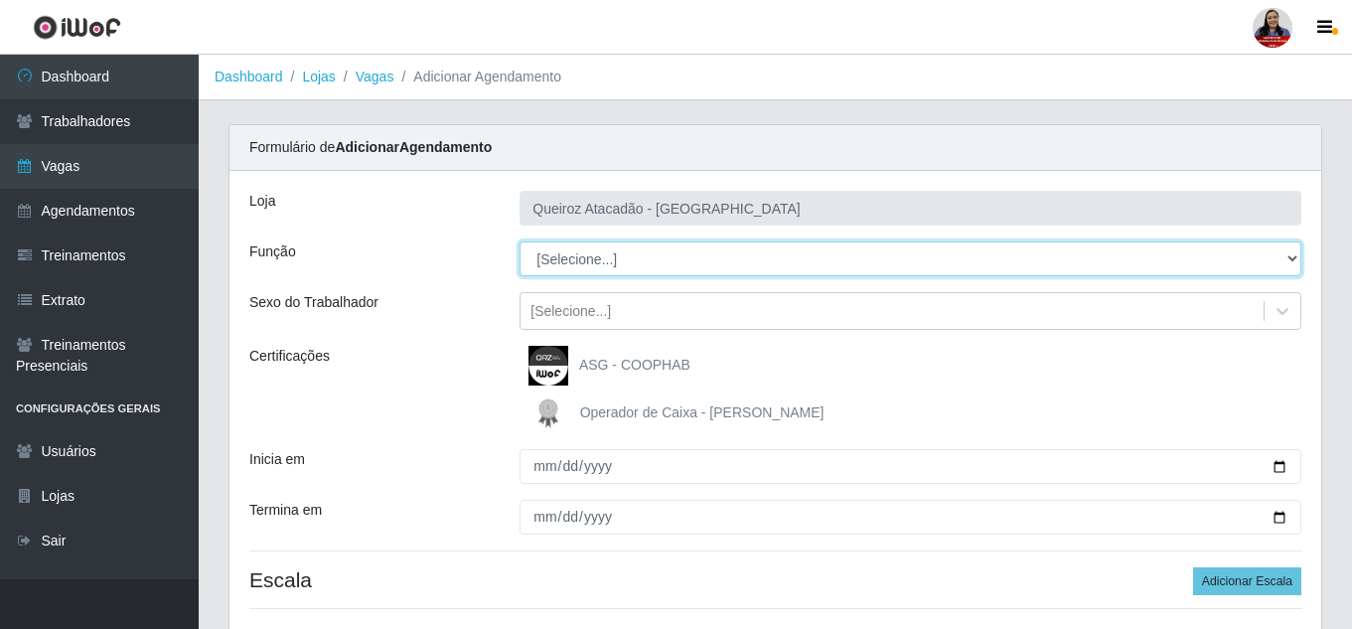
click at [572, 265] on select "[Selecione...] Embalador Embalador + Embalador ++ Operador de Caixa Operador de…" at bounding box center [910, 258] width 782 height 35
select select "70"
click at [519, 241] on select "[Selecione...] Embalador Embalador + Embalador ++ Operador de Caixa Operador de…" at bounding box center [910, 258] width 782 height 35
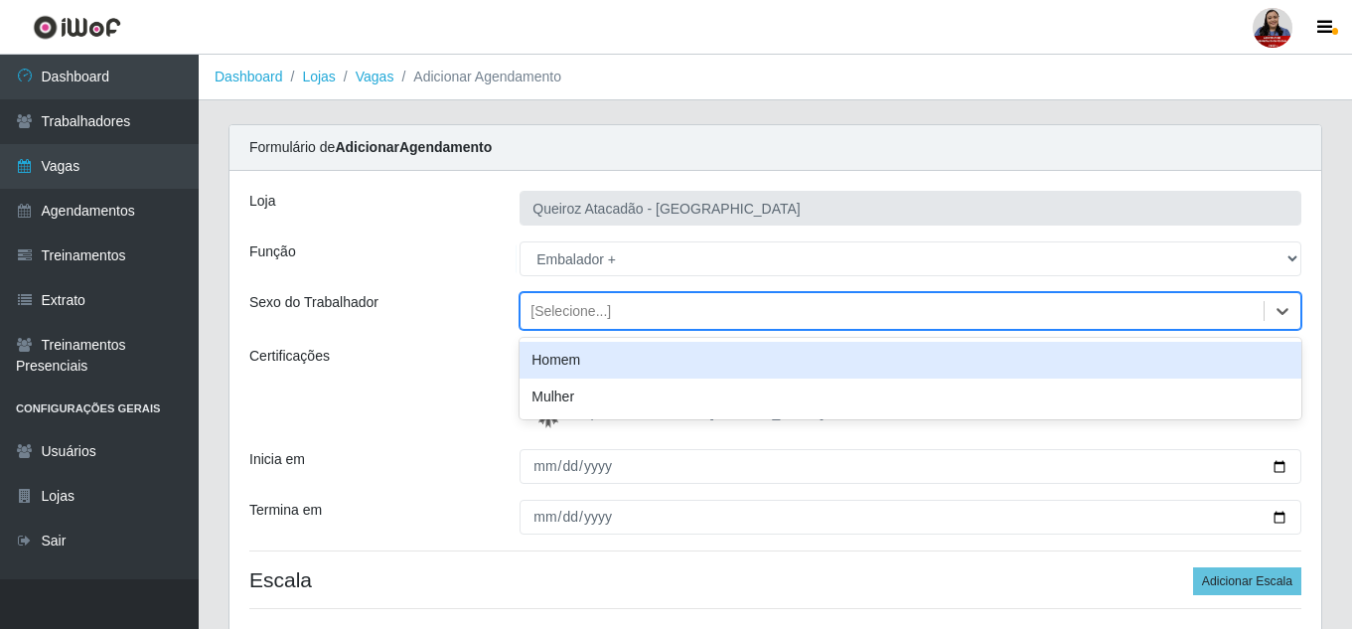
click at [567, 320] on div "[Selecione...]" at bounding box center [570, 311] width 80 height 21
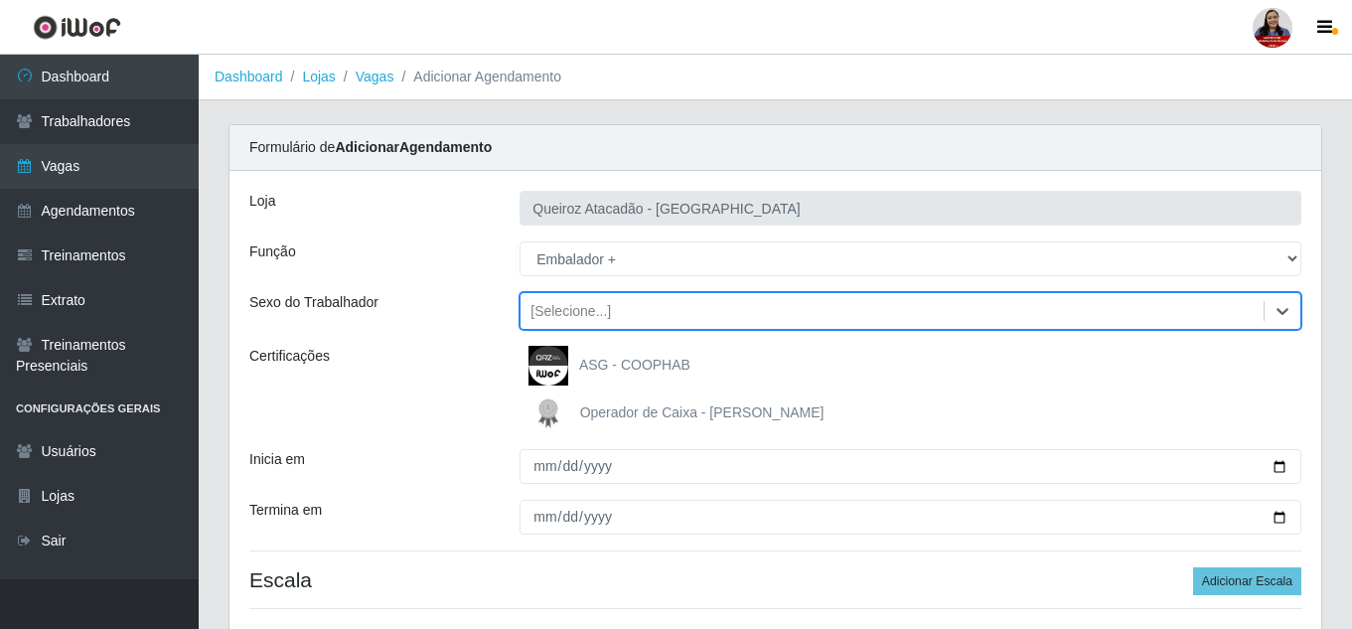
click at [567, 320] on div "[Selecione...]" at bounding box center [570, 311] width 80 height 21
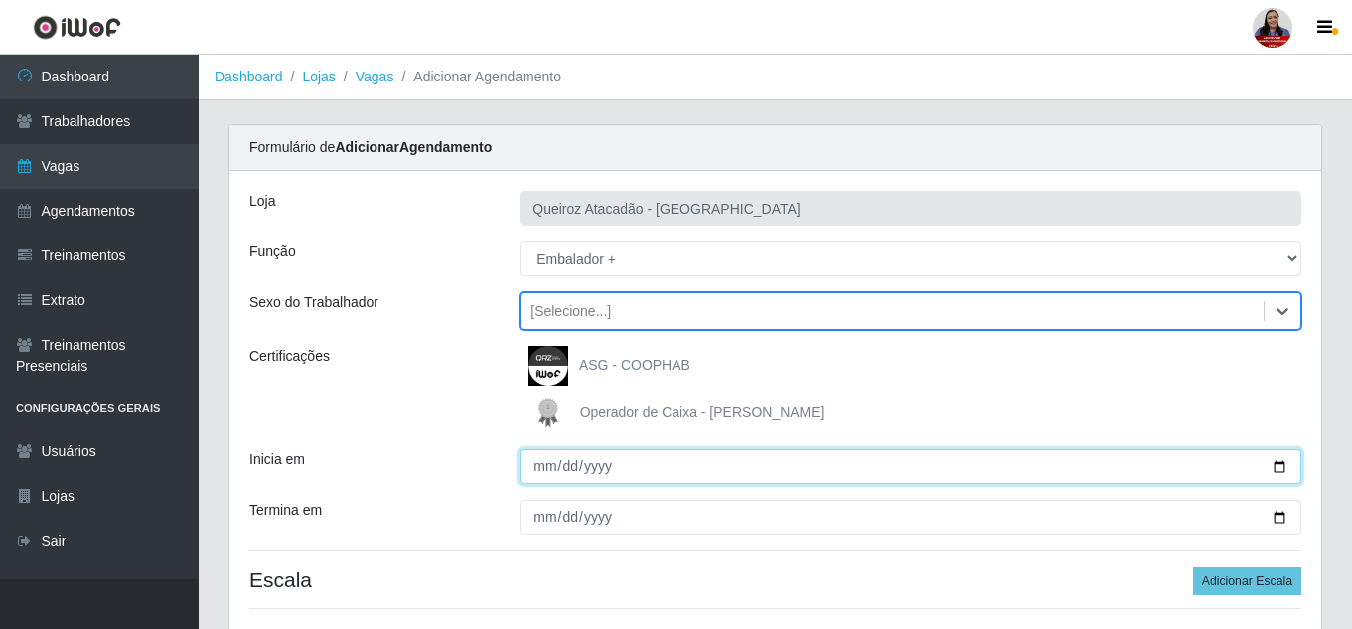
click at [1280, 467] on input "Inicia em" at bounding box center [910, 466] width 782 height 35
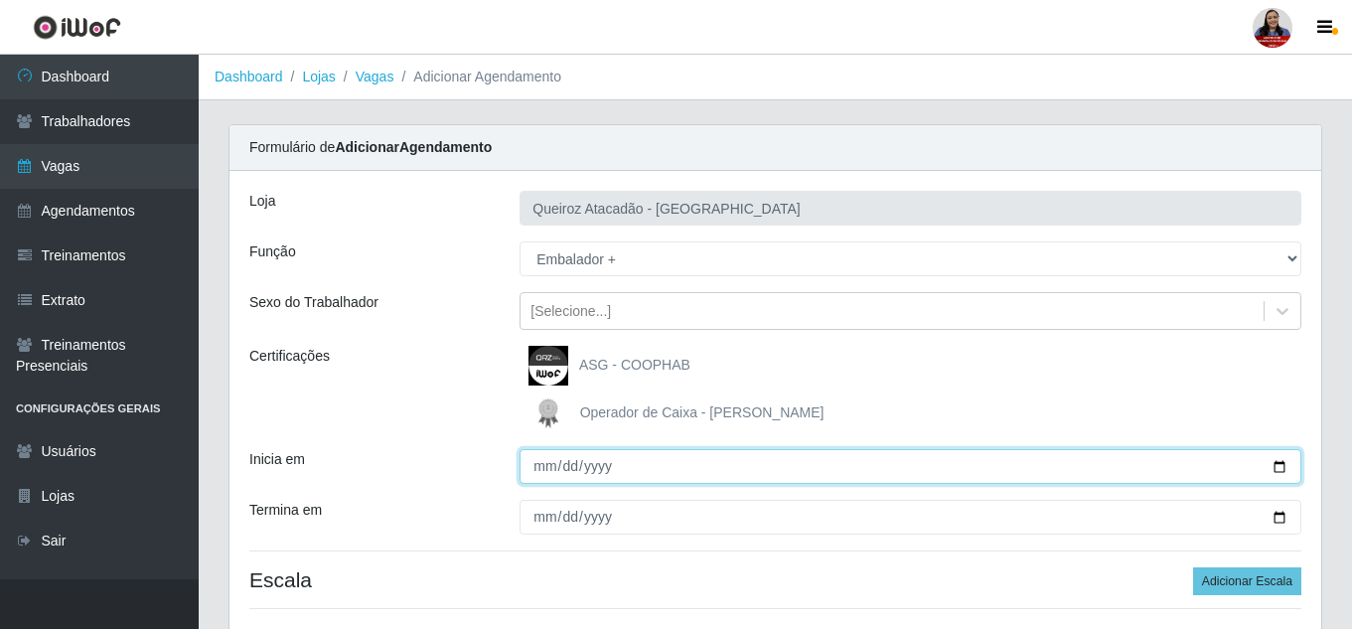
type input "2025-09-06"
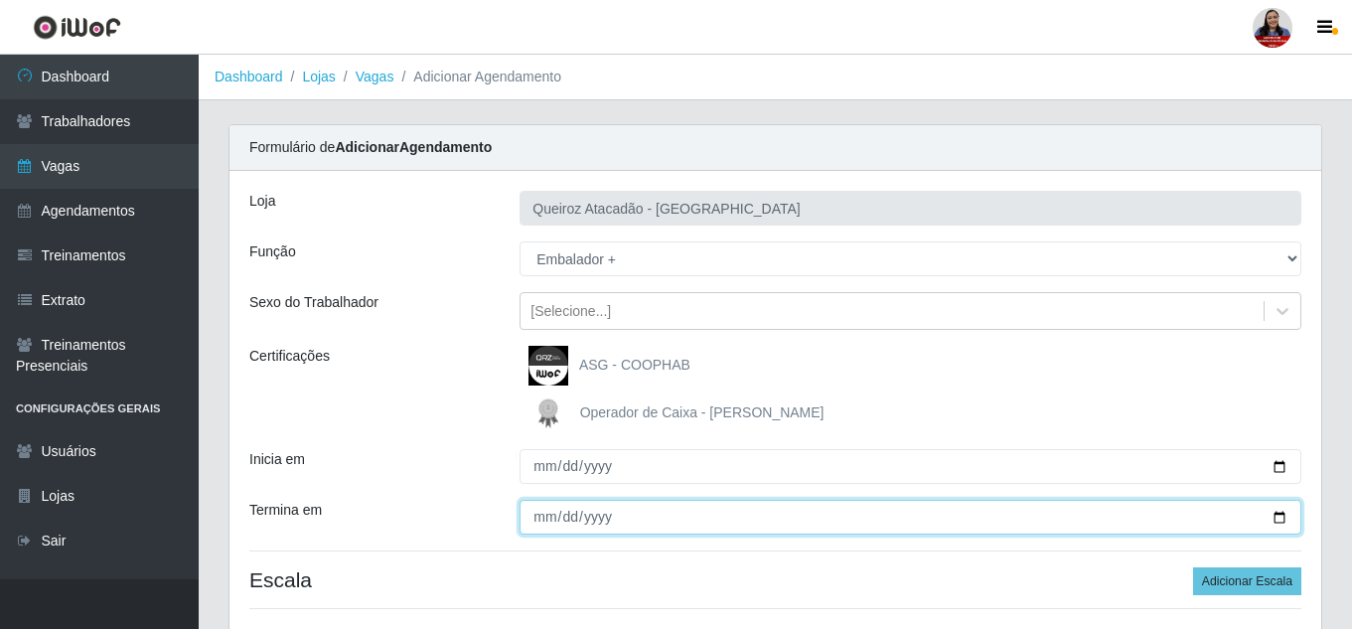
click at [1278, 515] on input "Termina em" at bounding box center [910, 517] width 782 height 35
type input "2025-09-06"
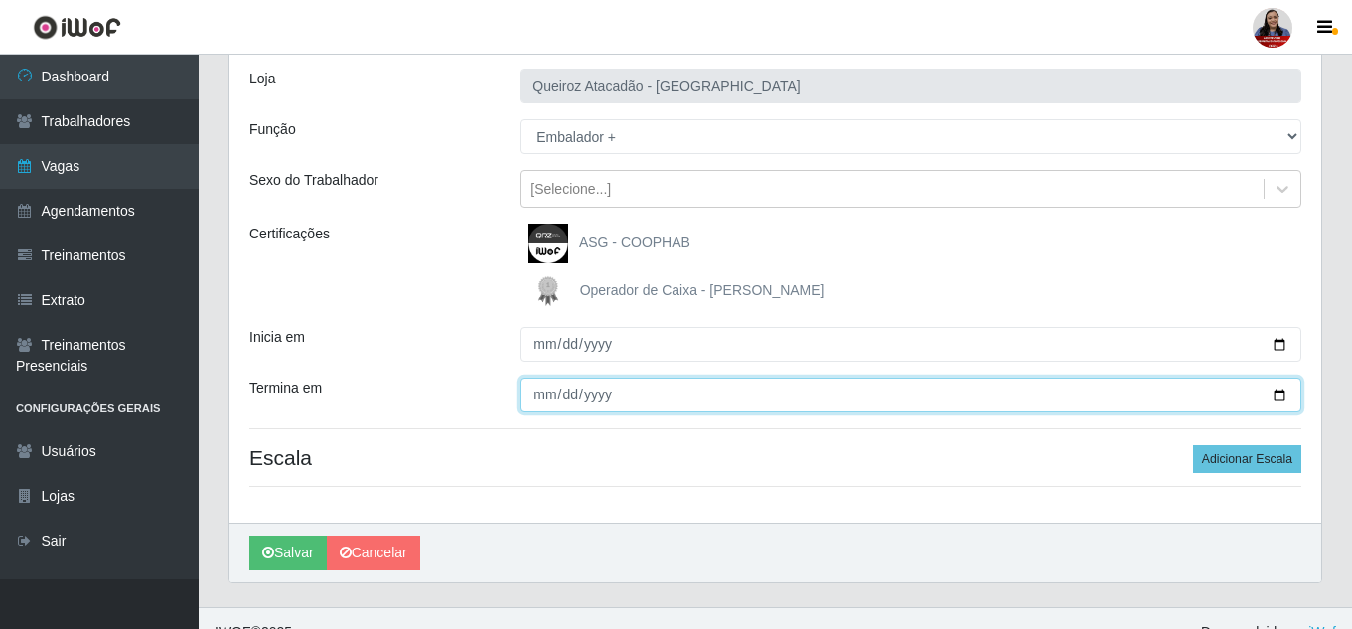
scroll to position [150, 0]
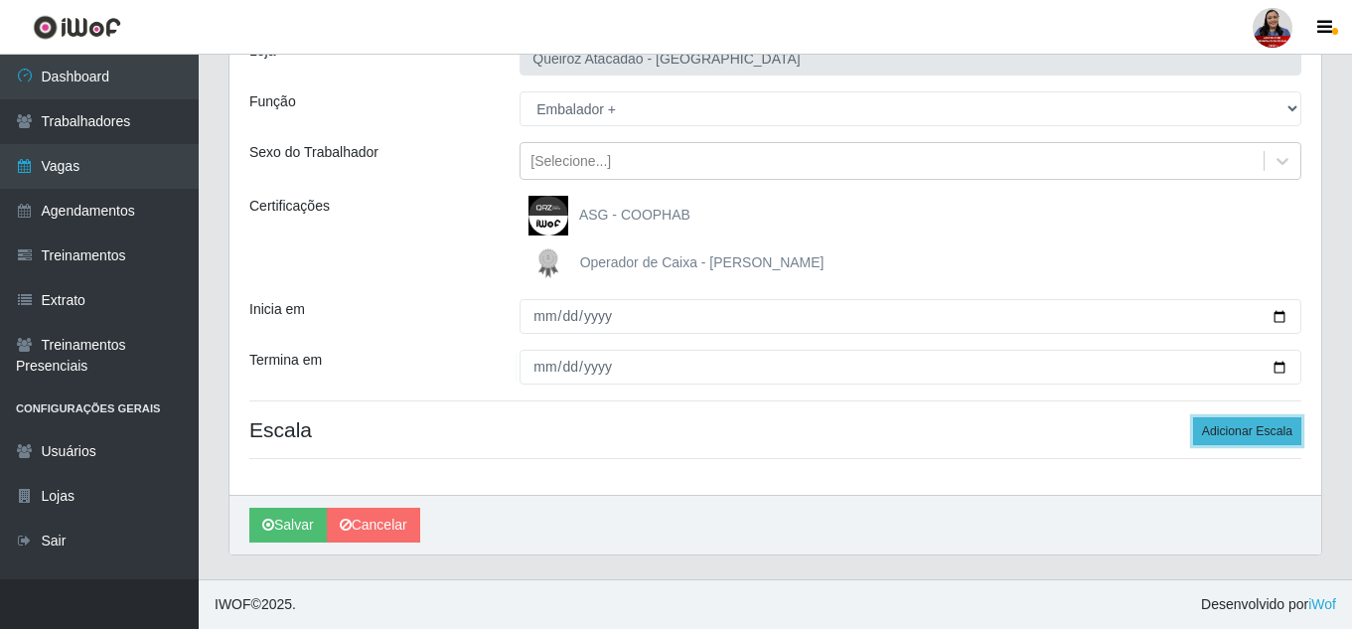
click at [1217, 427] on button "Adicionar Escala" at bounding box center [1247, 431] width 108 height 28
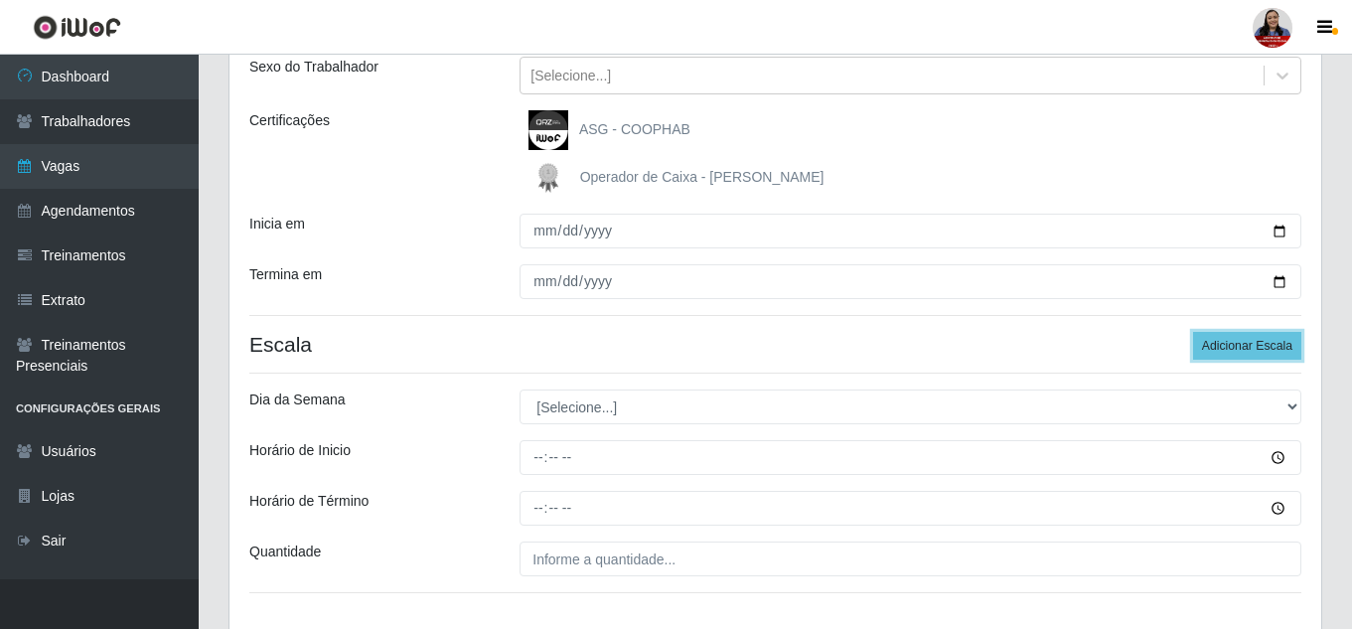
scroll to position [349, 0]
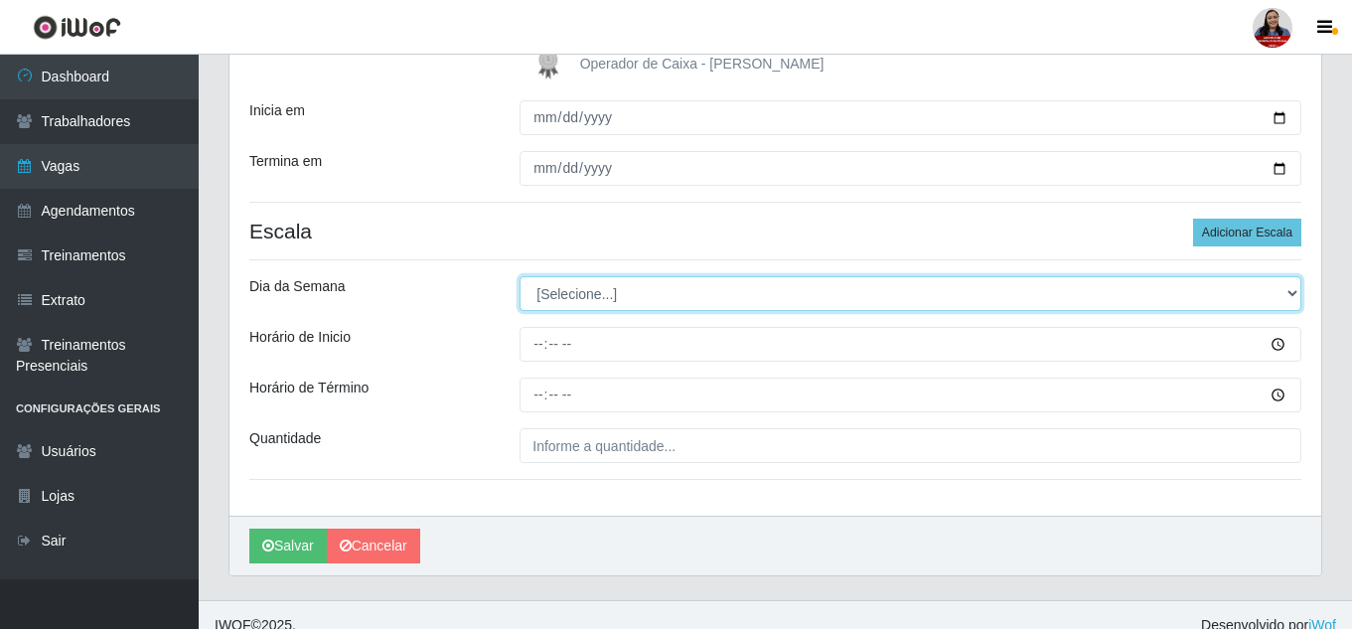
click at [688, 297] on select "[Selecione...] Segunda Terça Quarta Quinta Sexta Sábado Domingo" at bounding box center [910, 293] width 782 height 35
select select "6"
click at [519, 276] on select "[Selecione...] Segunda Terça Quarta Quinta Sexta Sábado Domingo" at bounding box center [910, 293] width 782 height 35
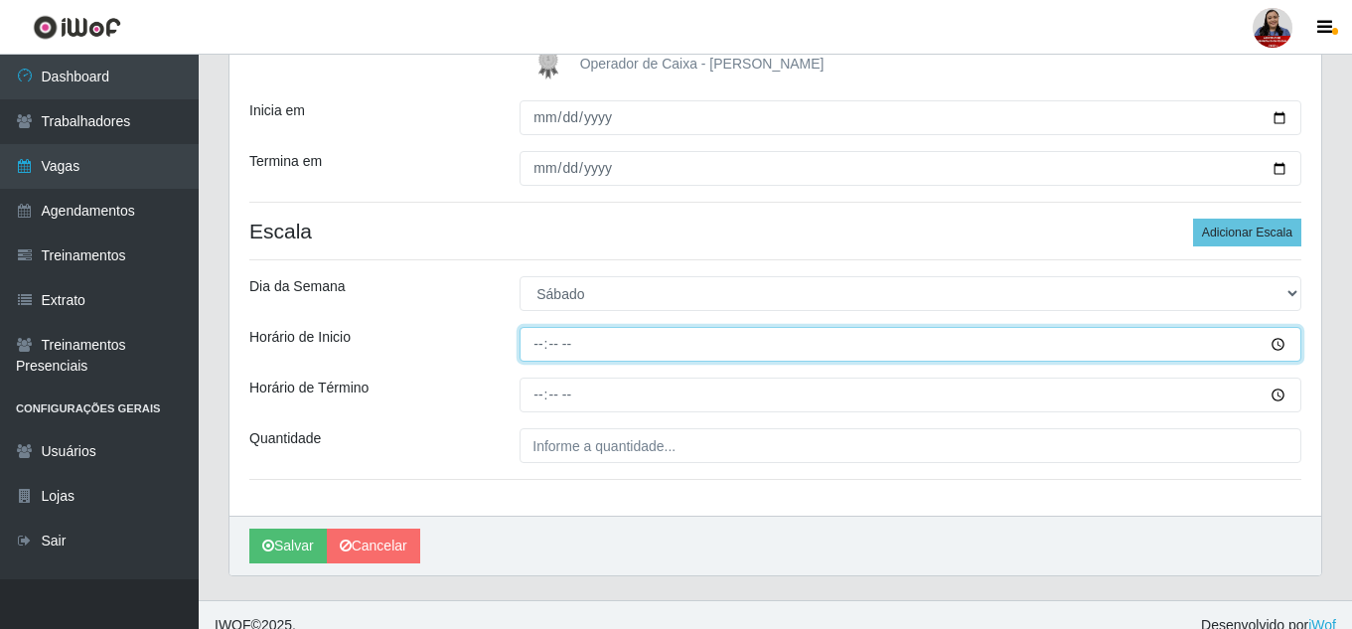
click at [537, 344] on input "Horário de Inicio" at bounding box center [910, 344] width 782 height 35
type input "09:00"
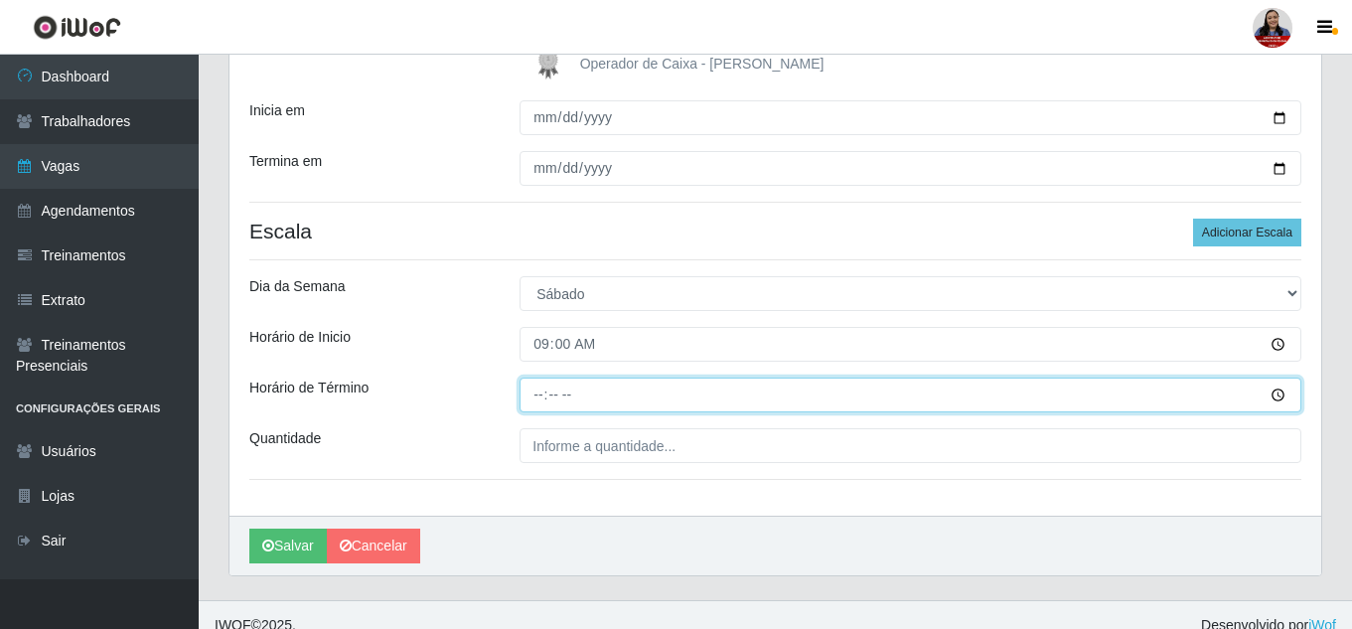
type input "15:00"
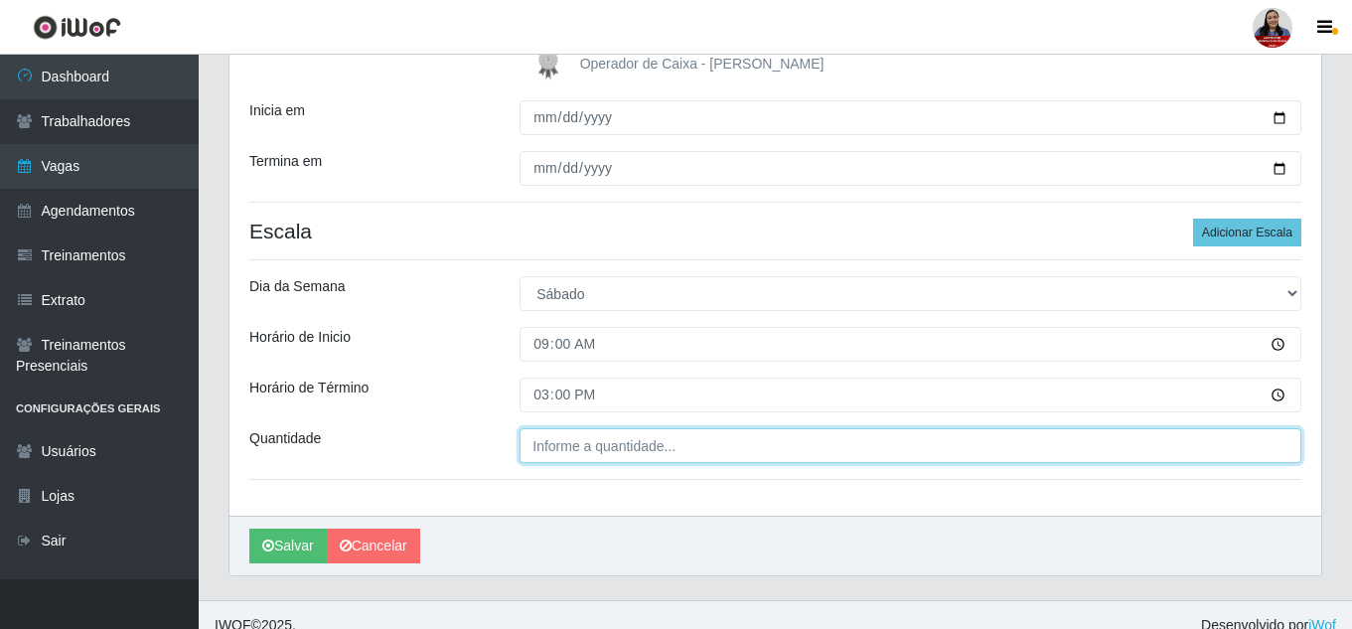
type input "___"
type input "4__"
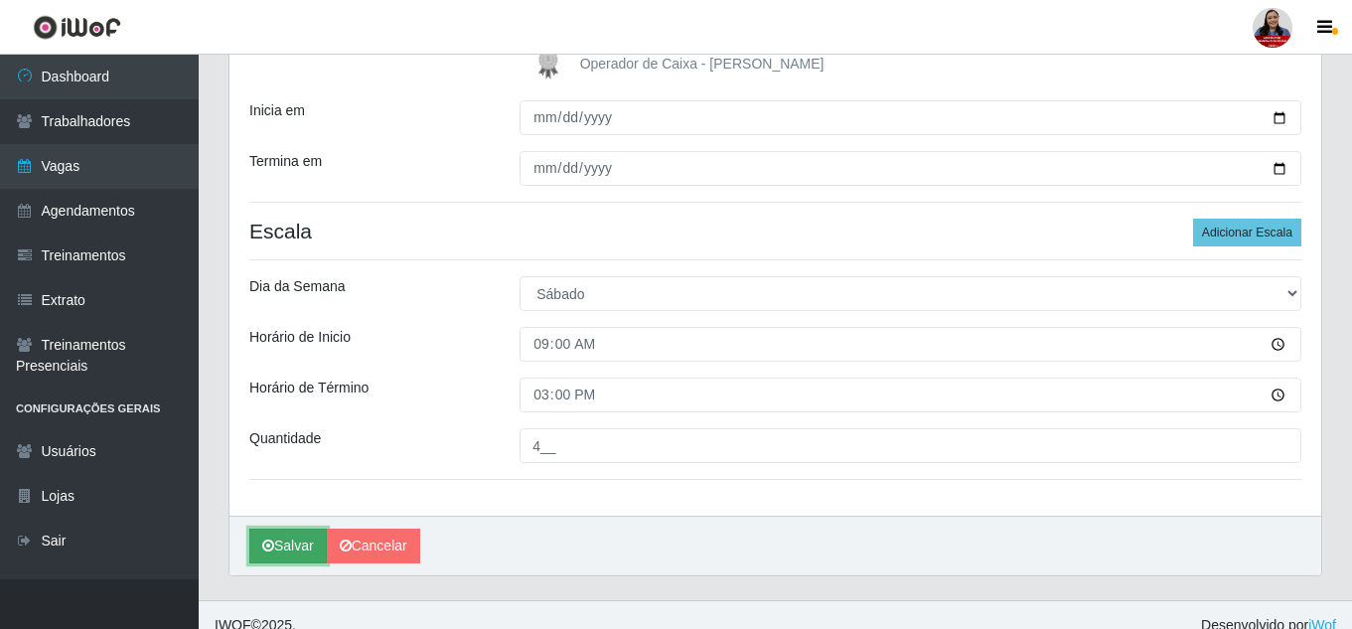
click at [300, 553] on button "Salvar" at bounding box center [287, 545] width 77 height 35
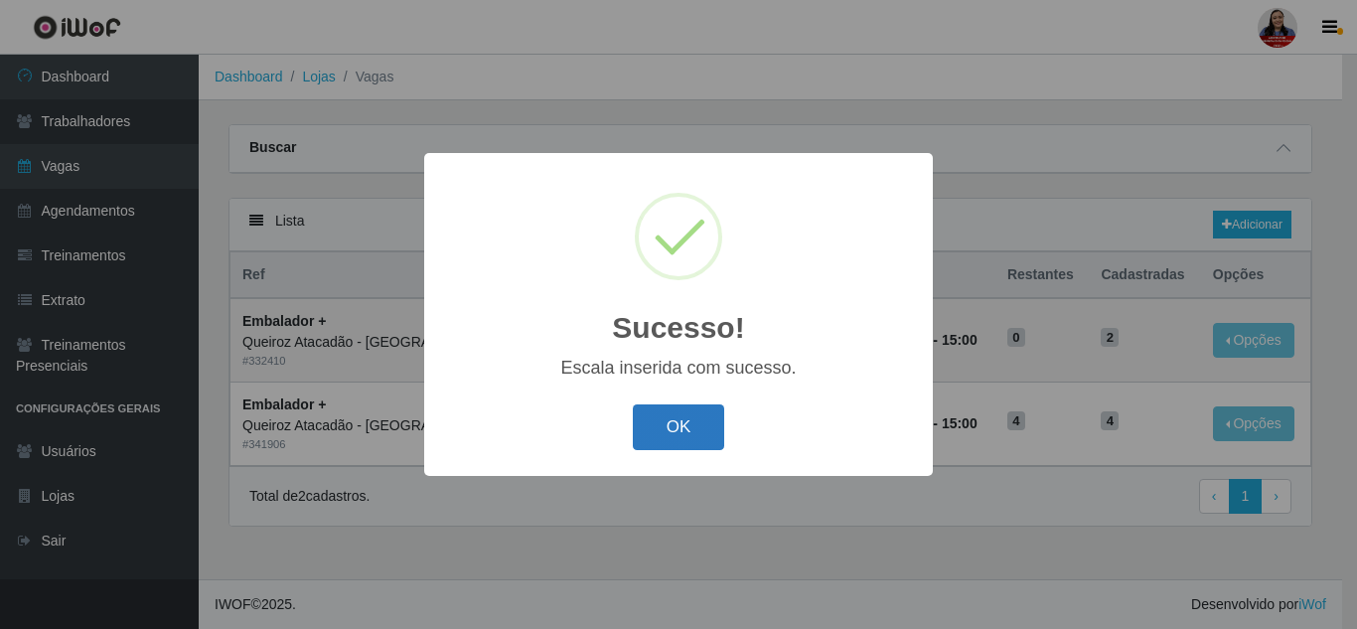
click at [647, 429] on button "OK" at bounding box center [679, 427] width 92 height 47
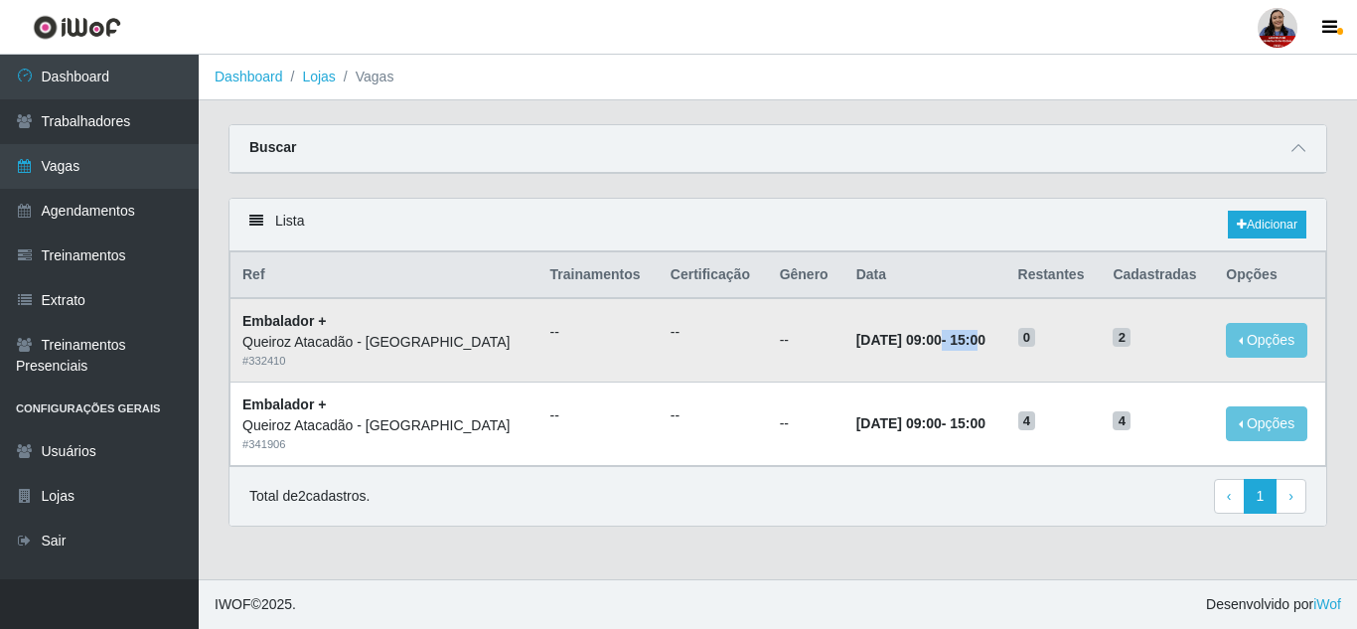
drag, startPoint x: 874, startPoint y: 343, endPoint x: 951, endPoint y: 342, distance: 77.5
click at [951, 342] on strong "06/09/2025, 09:00 - 15:00" at bounding box center [920, 340] width 129 height 16
click at [962, 350] on td "06/09/2025, 09:00 - 15:00" at bounding box center [925, 339] width 162 height 83
click at [1264, 222] on link "Adicionar" at bounding box center [1267, 225] width 78 height 28
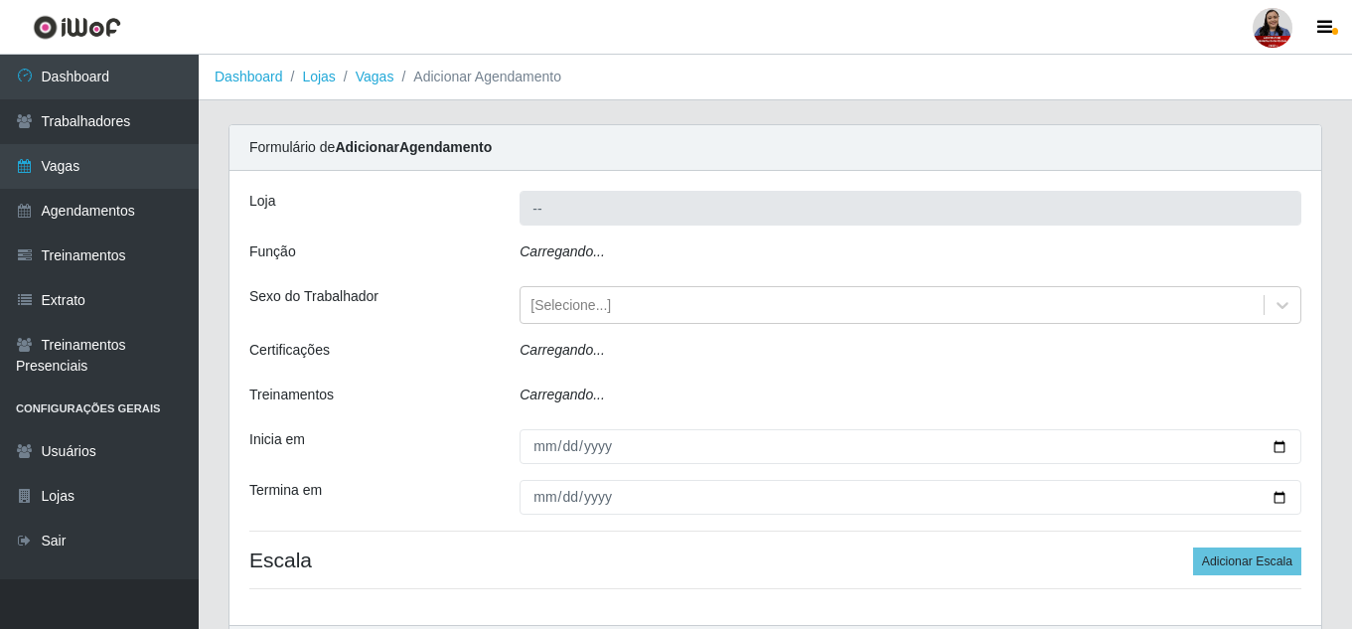
type input "Queiroz Atacadão - [GEOGRAPHIC_DATA]"
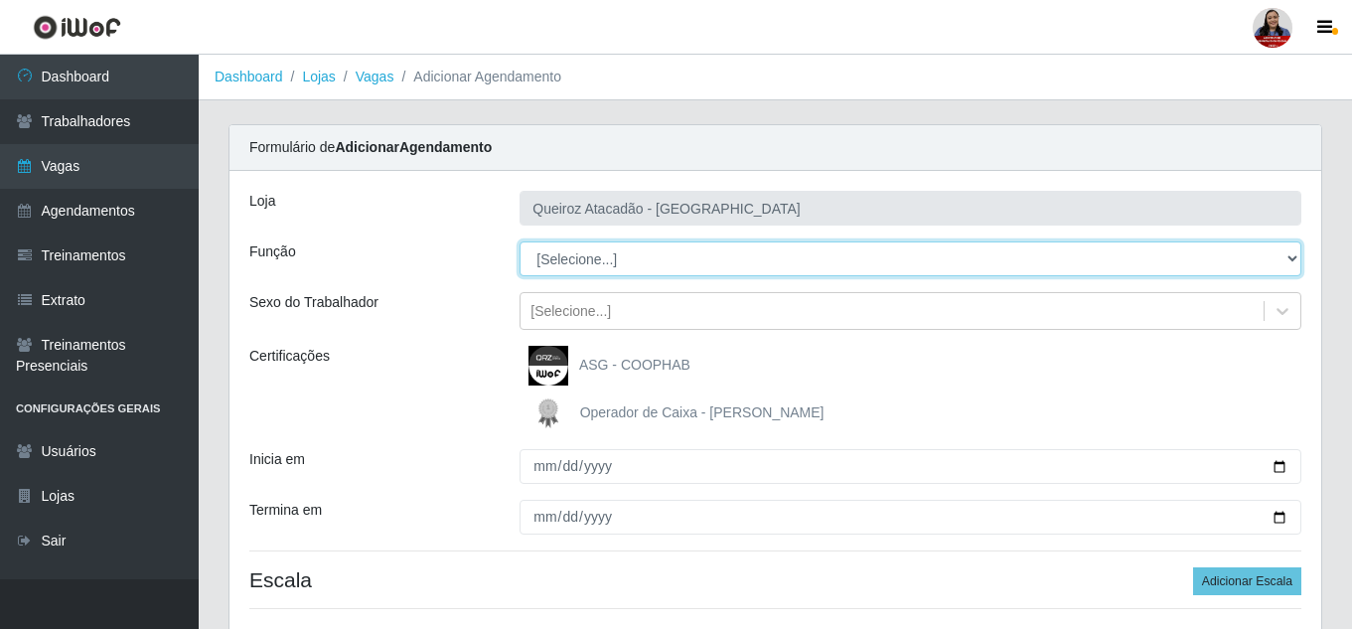
click at [672, 262] on select "[Selecione...] Embalador Embalador + Embalador ++ Operador de Caixa Operador de…" at bounding box center [910, 258] width 782 height 35
select select "70"
click at [519, 241] on select "[Selecione...] Embalador Embalador + Embalador ++ Operador de Caixa Operador de…" at bounding box center [910, 258] width 782 height 35
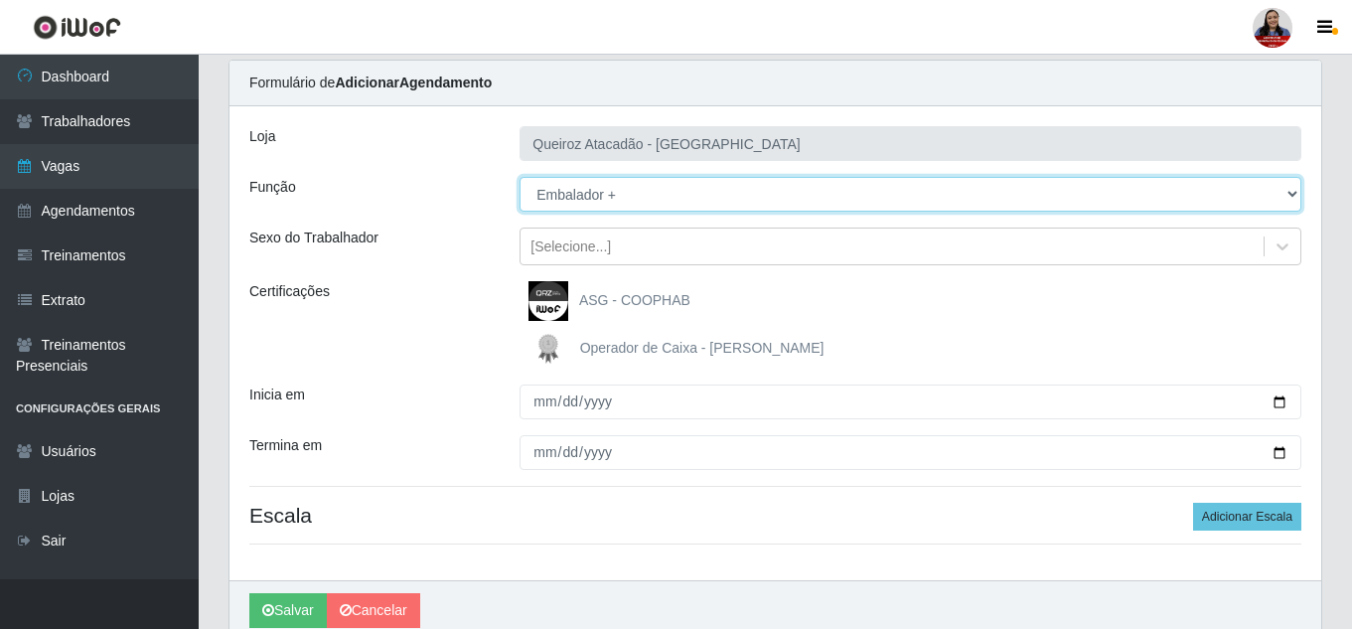
scroll to position [150, 0]
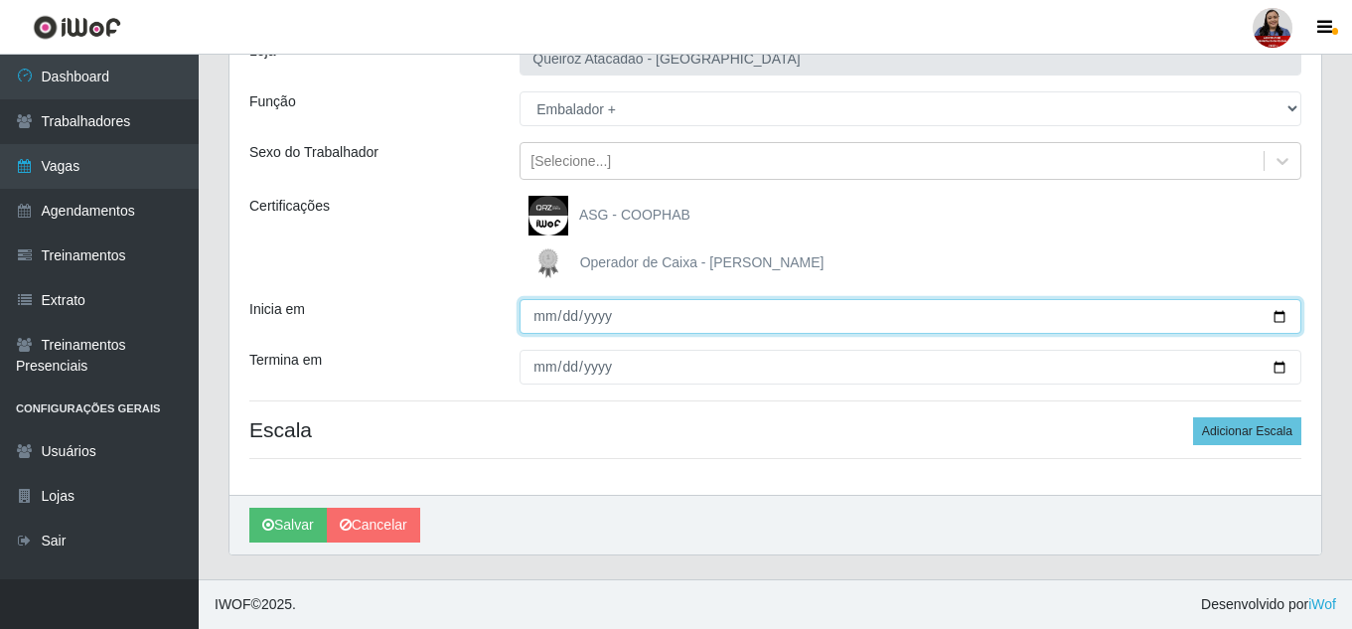
click at [1274, 319] on input "Inicia em" at bounding box center [910, 316] width 782 height 35
type input "2025-09-06"
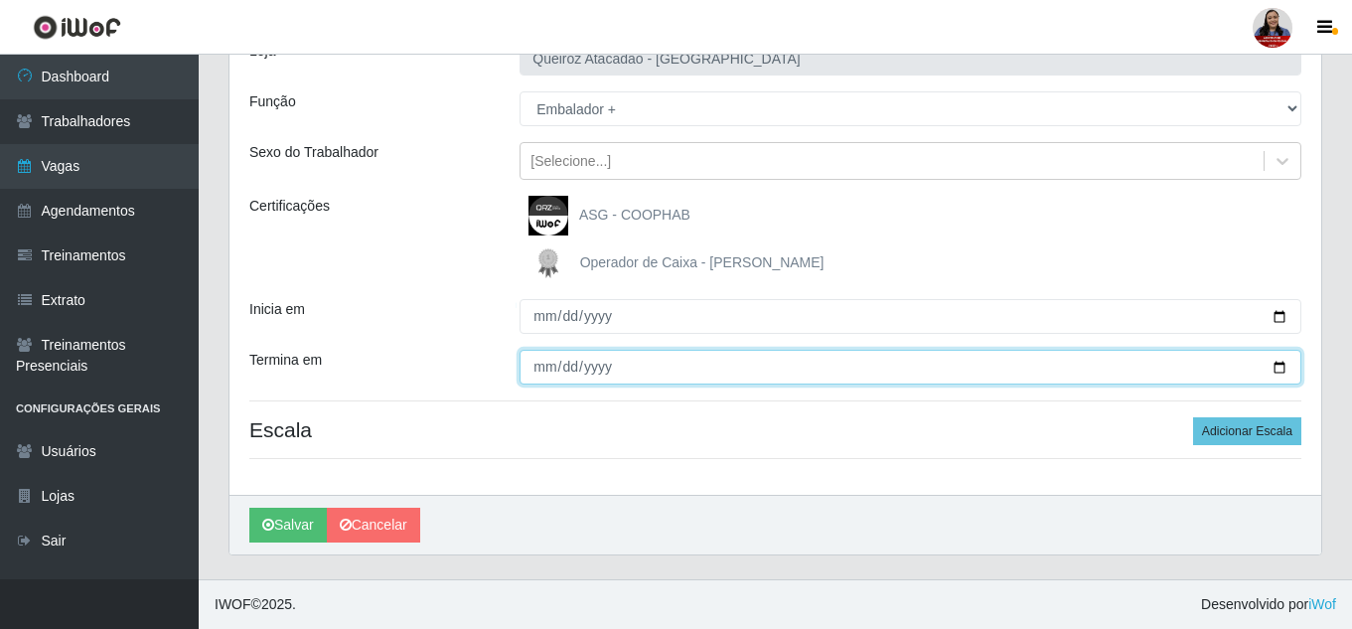
click at [1276, 368] on input "Termina em" at bounding box center [910, 367] width 782 height 35
type input "2025-09-06"
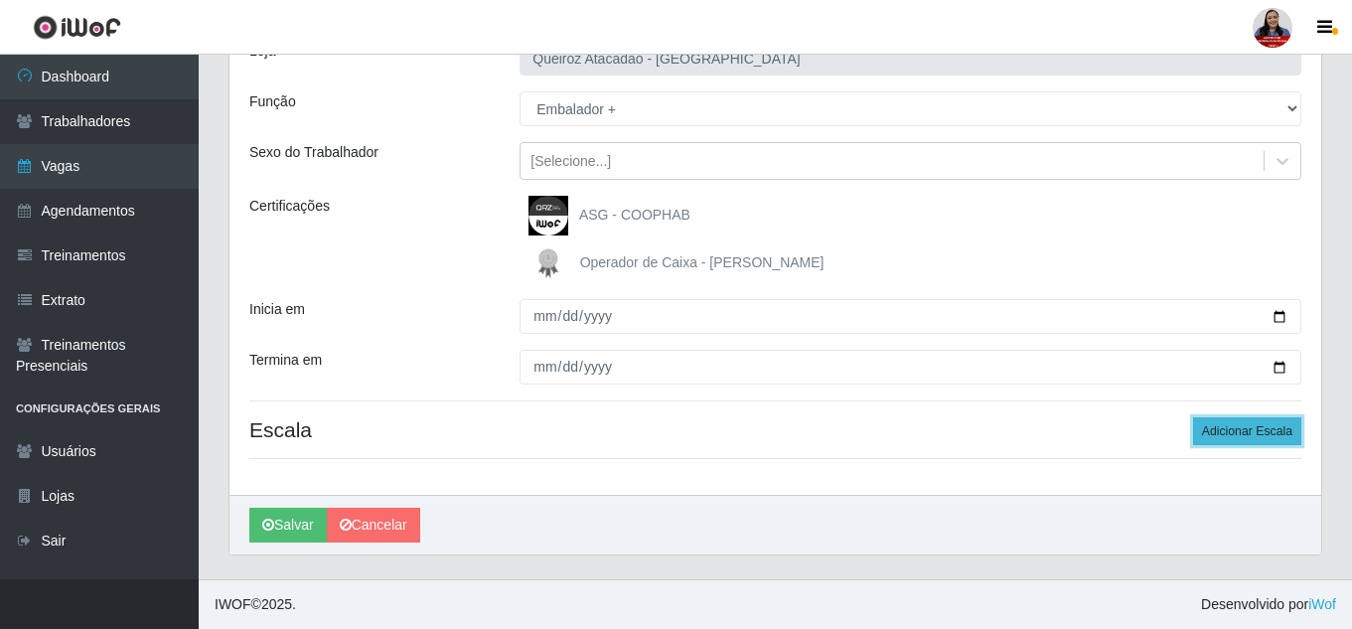
click at [1257, 430] on button "Adicionar Escala" at bounding box center [1247, 431] width 108 height 28
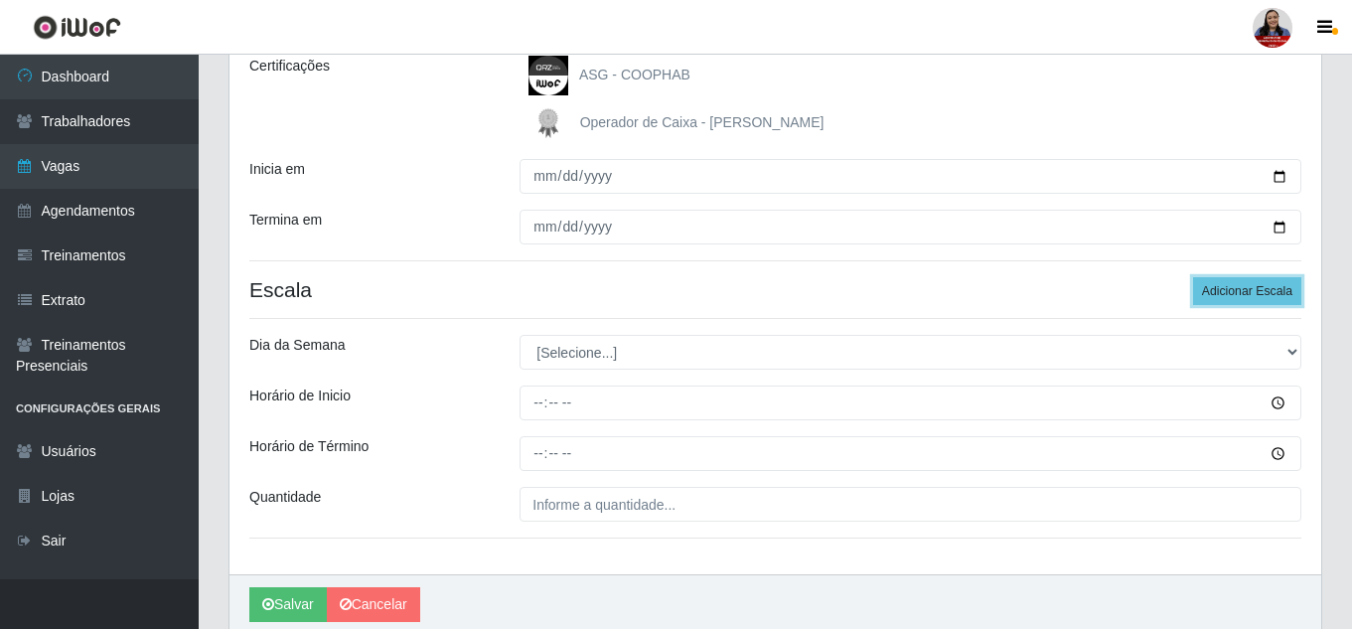
scroll to position [270, 0]
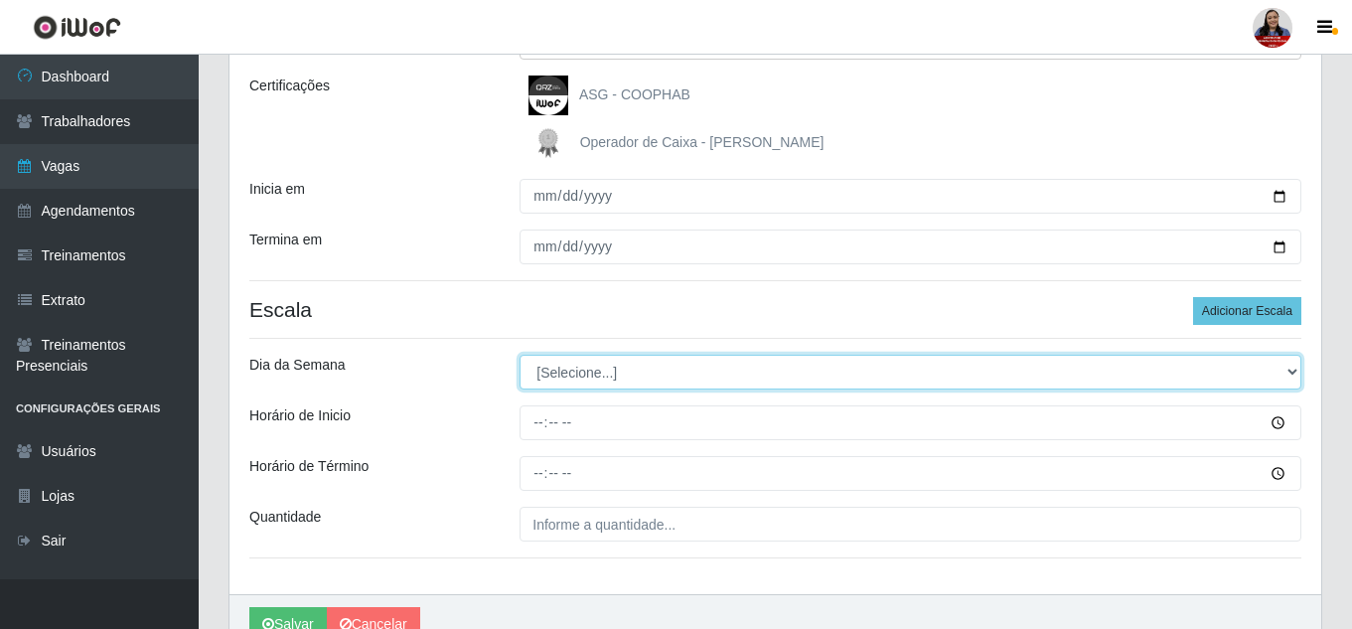
click at [785, 361] on select "[Selecione...] Segunda Terça Quarta Quinta Sexta Sábado Domingo" at bounding box center [910, 372] width 782 height 35
select select "6"
click at [519, 355] on select "[Selecione...] Segunda Terça Quarta Quinta Sexta Sábado Domingo" at bounding box center [910, 372] width 782 height 35
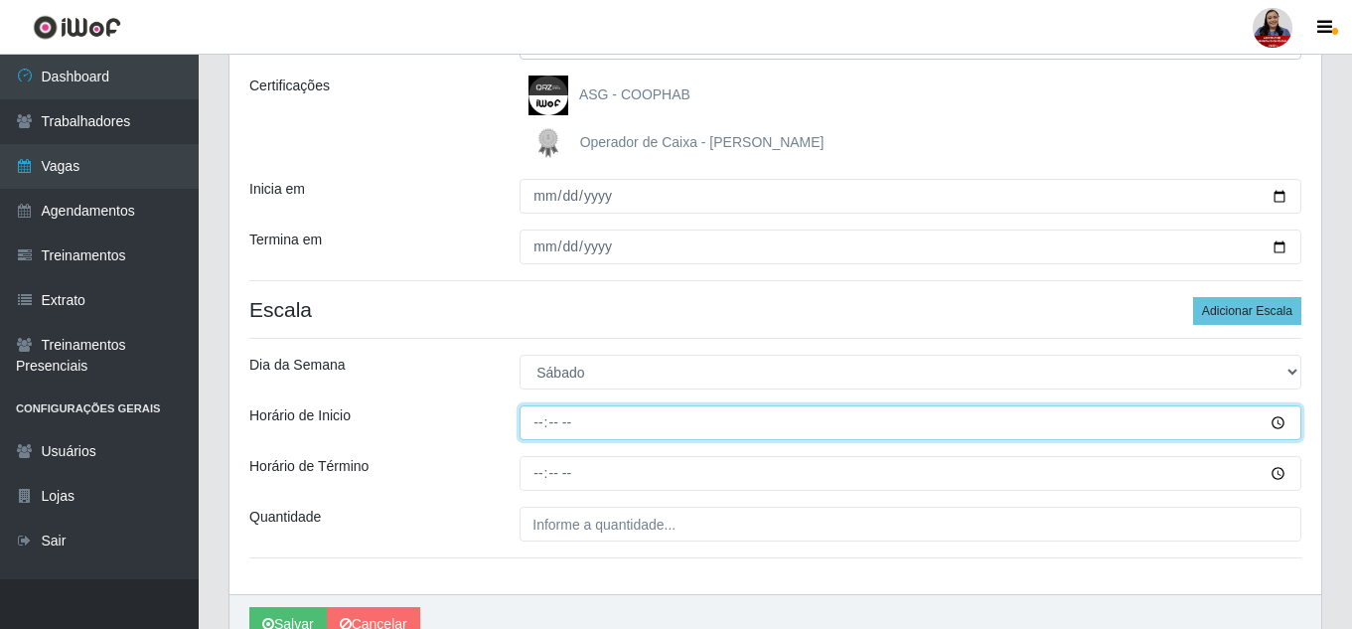
click at [539, 424] on input "Horário de Inicio" at bounding box center [910, 422] width 782 height 35
type input "15:00"
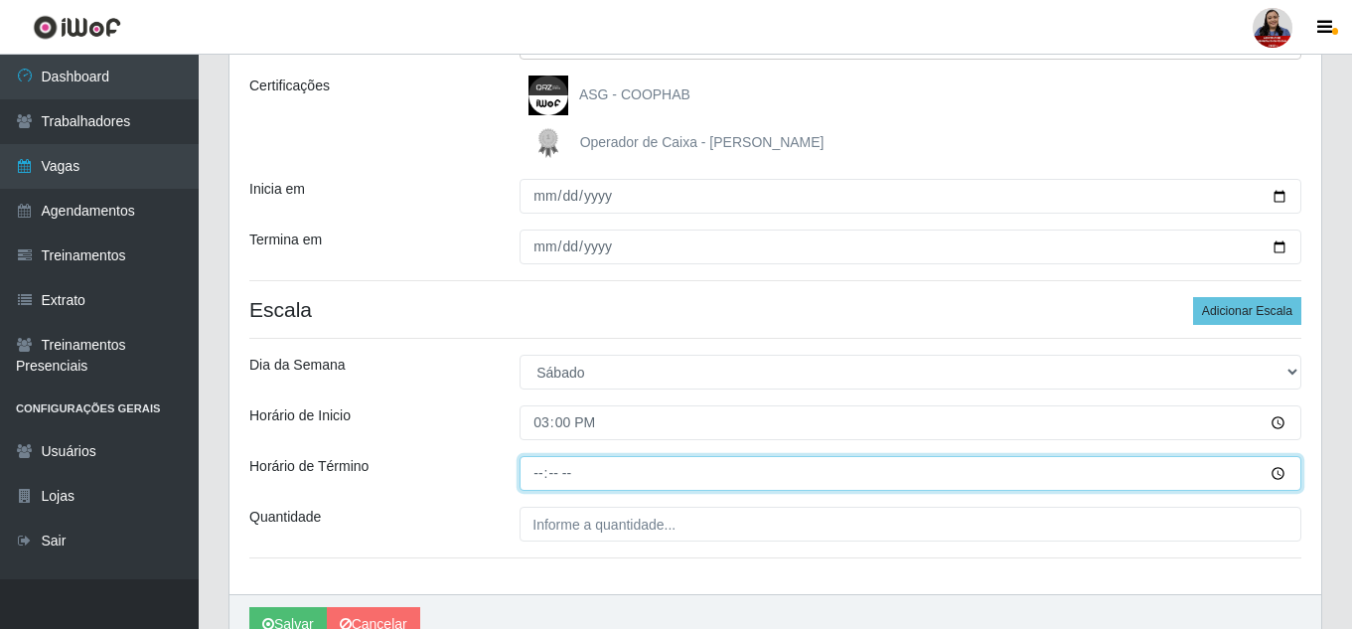
type input "21:00"
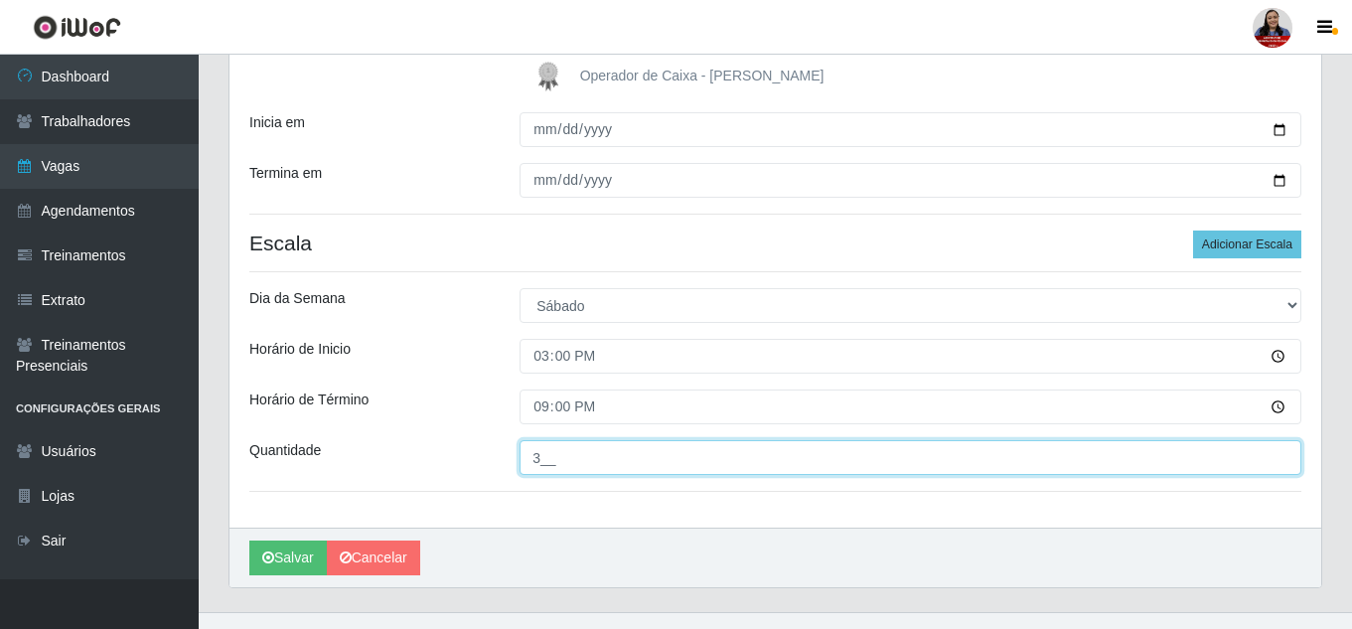
scroll to position [369, 0]
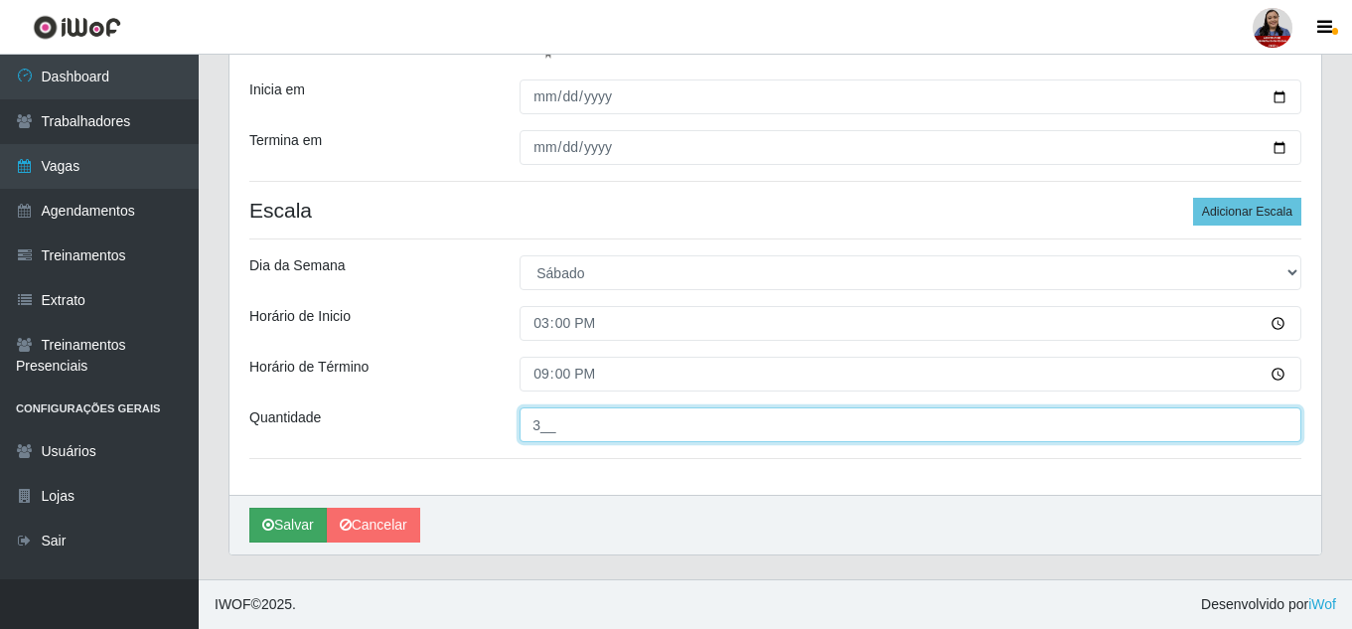
type input "3__"
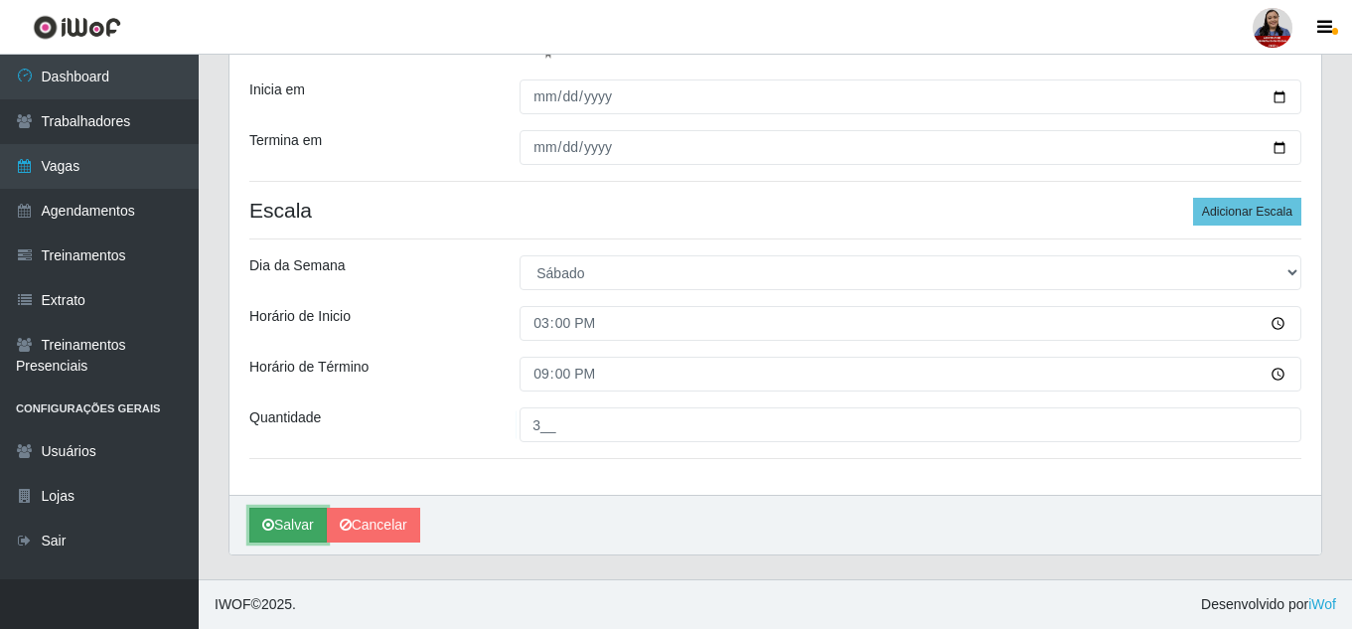
click at [309, 516] on button "Salvar" at bounding box center [287, 524] width 77 height 35
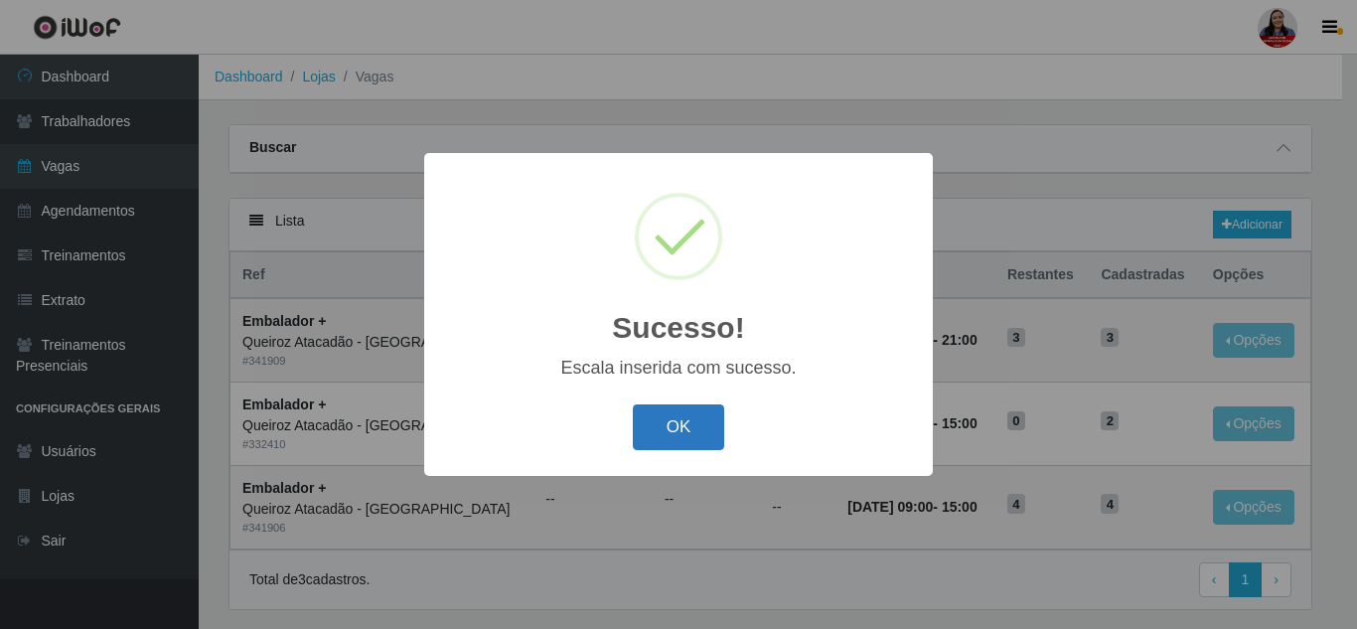
click at [714, 429] on button "OK" at bounding box center [679, 427] width 92 height 47
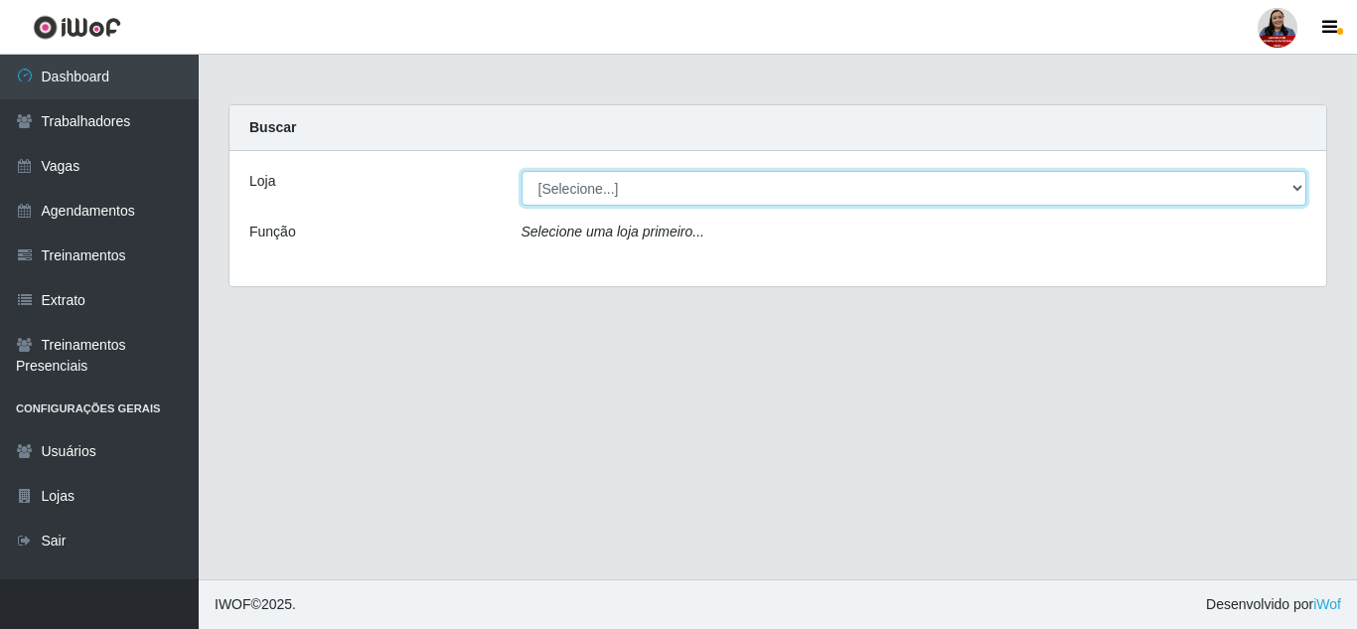
click at [820, 197] on select "[Selecione...] Hiper Queiroz - [GEOGRAPHIC_DATA] Hiper Queiroz - Boa Vista Hipe…" at bounding box center [914, 188] width 786 height 35
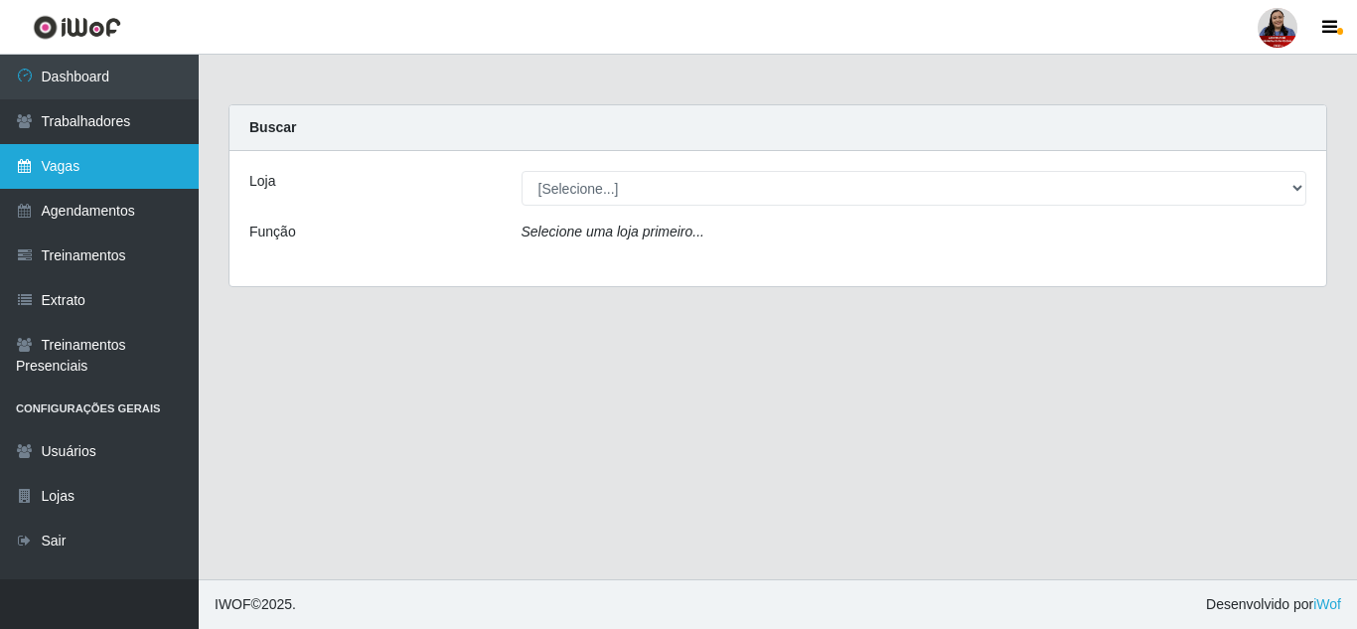
click at [96, 174] on link "Vagas" at bounding box center [99, 166] width 199 height 45
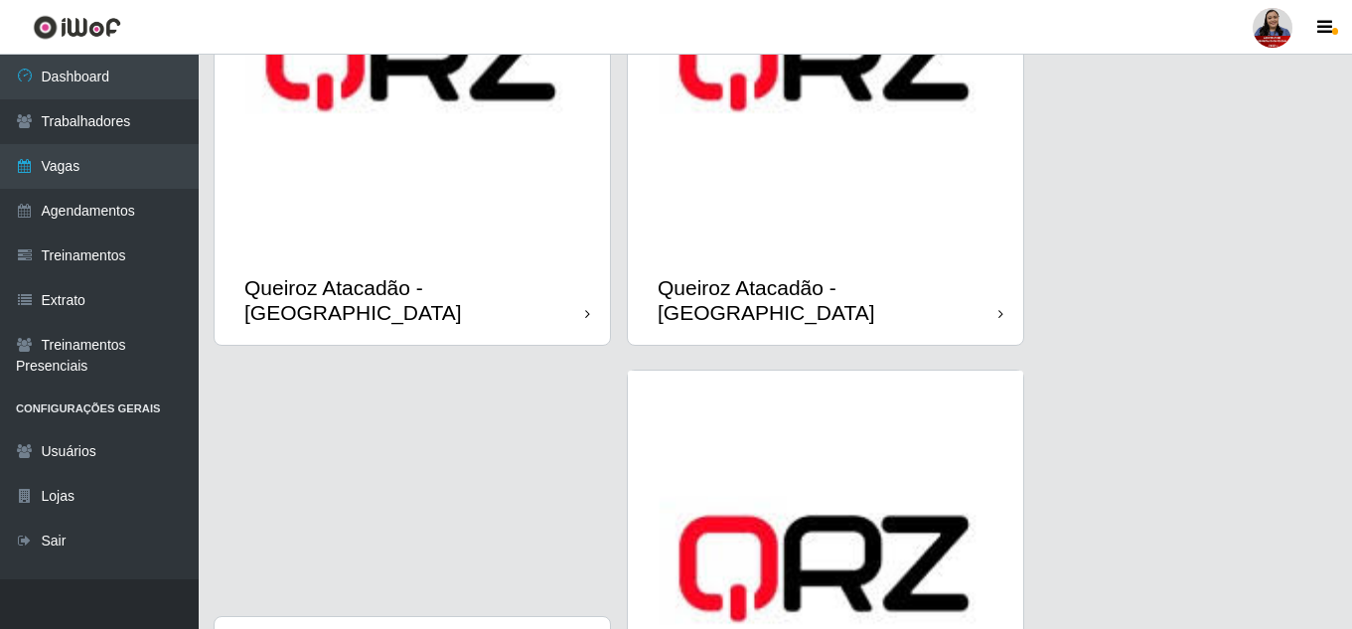
scroll to position [2312, 0]
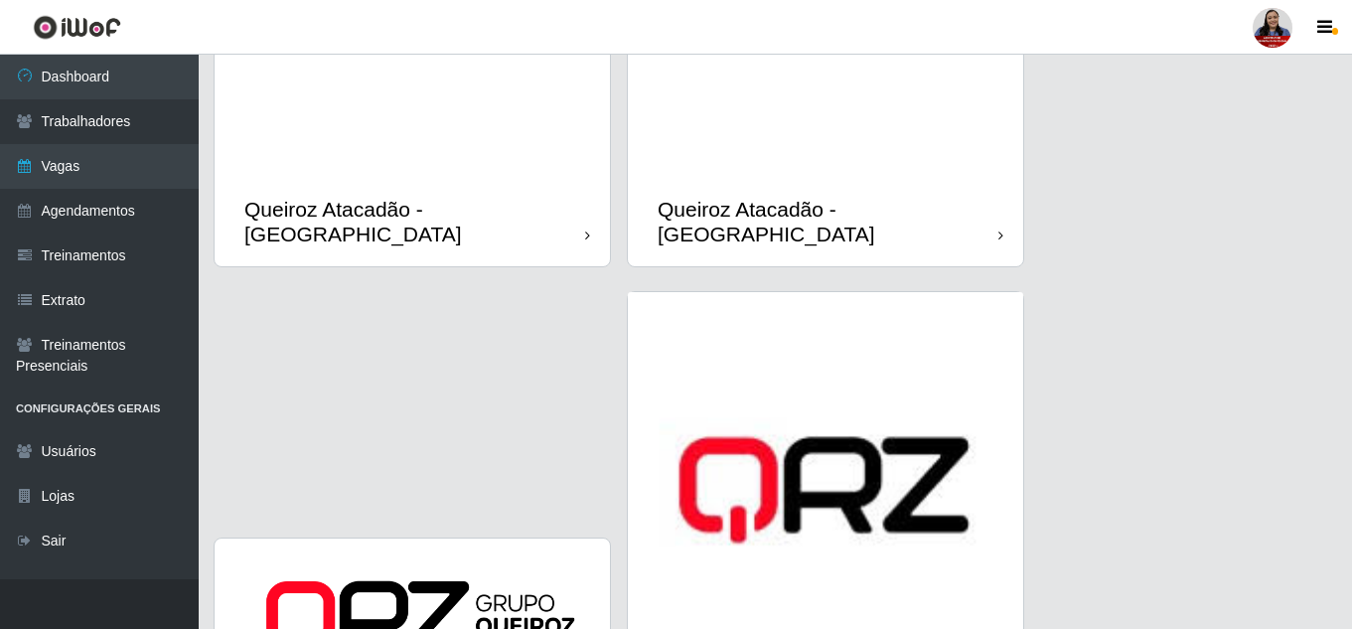
click at [816, 193] on div "Queiroz Atacadão - [GEOGRAPHIC_DATA]" at bounding box center [825, 221] width 395 height 89
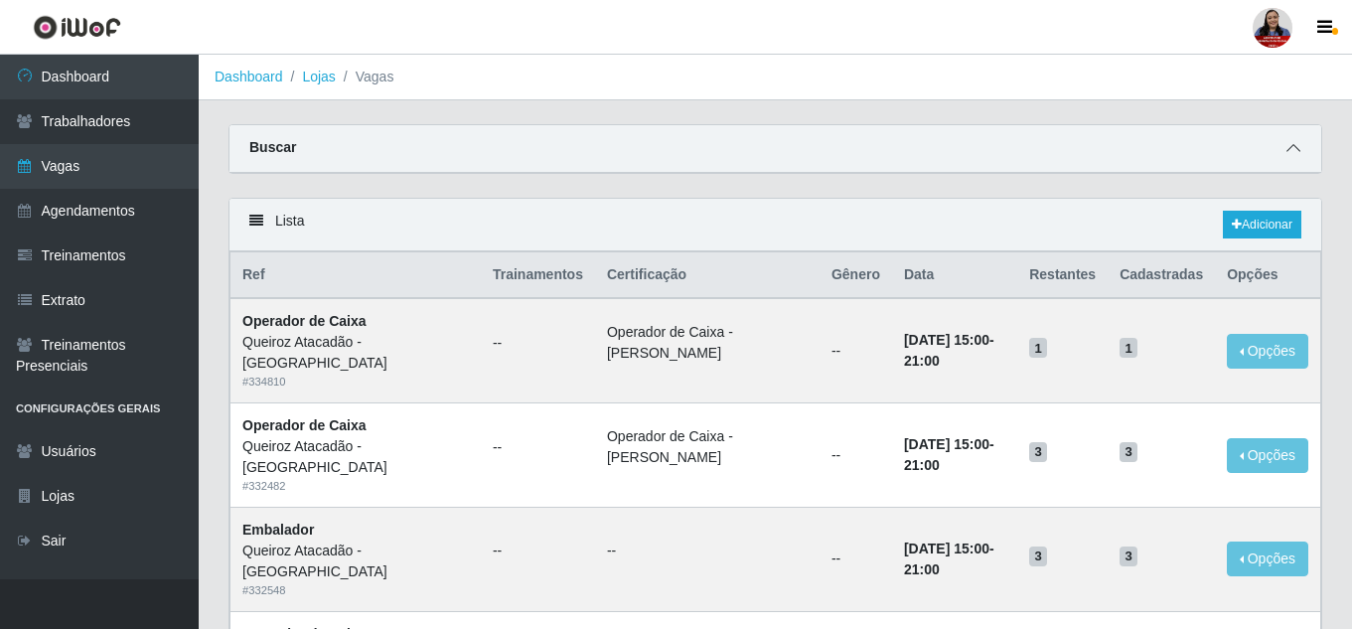
click at [1288, 150] on icon at bounding box center [1293, 148] width 14 height 14
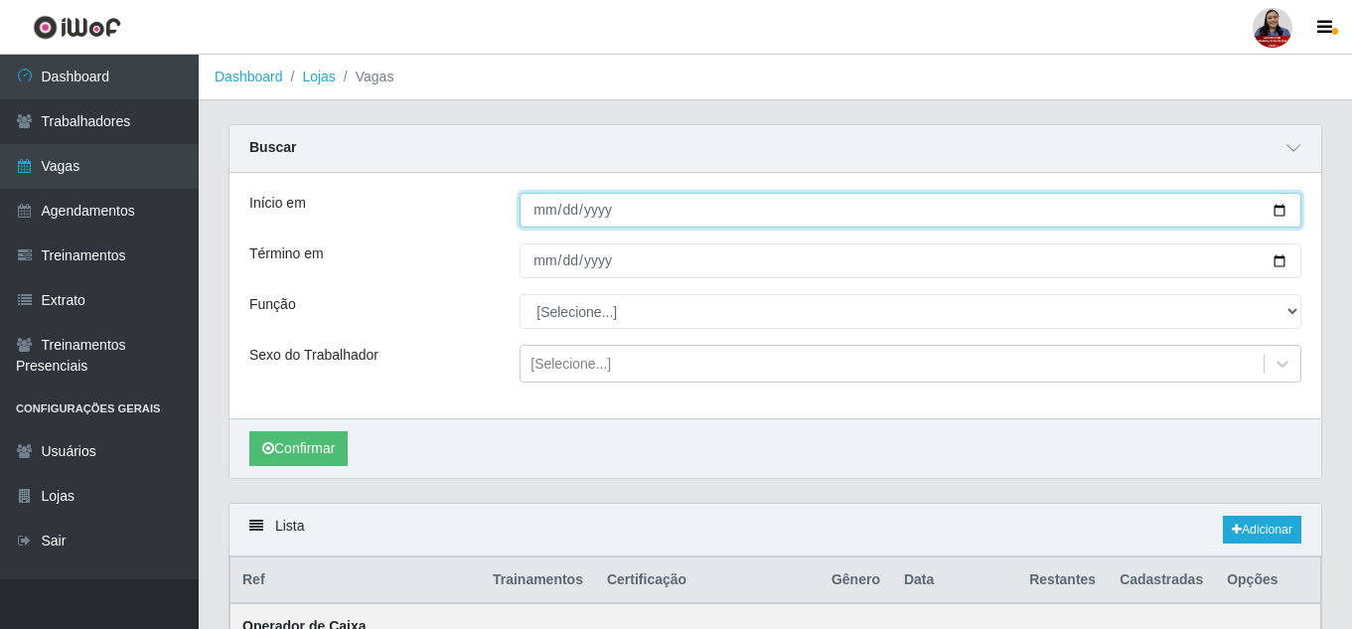
click at [1281, 206] on input "Início em" at bounding box center [910, 210] width 782 height 35
type input "[DATE]"
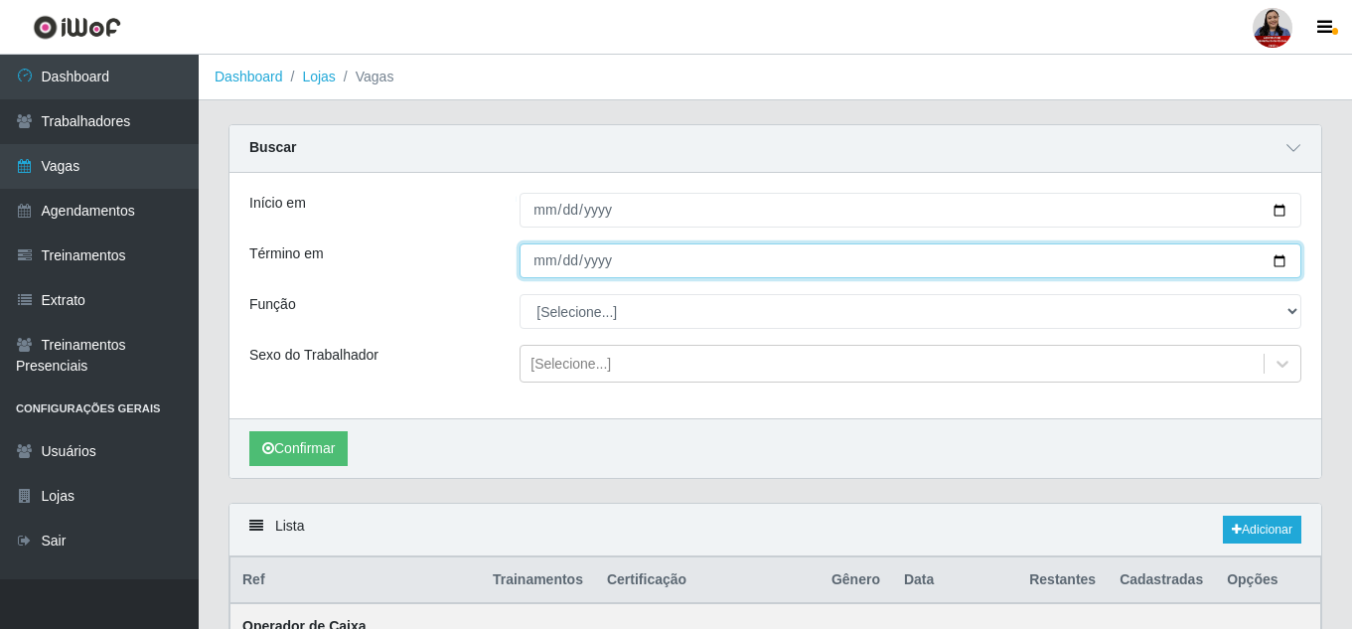
click at [1278, 259] on input "Término em" at bounding box center [910, 260] width 782 height 35
type input "[DATE]"
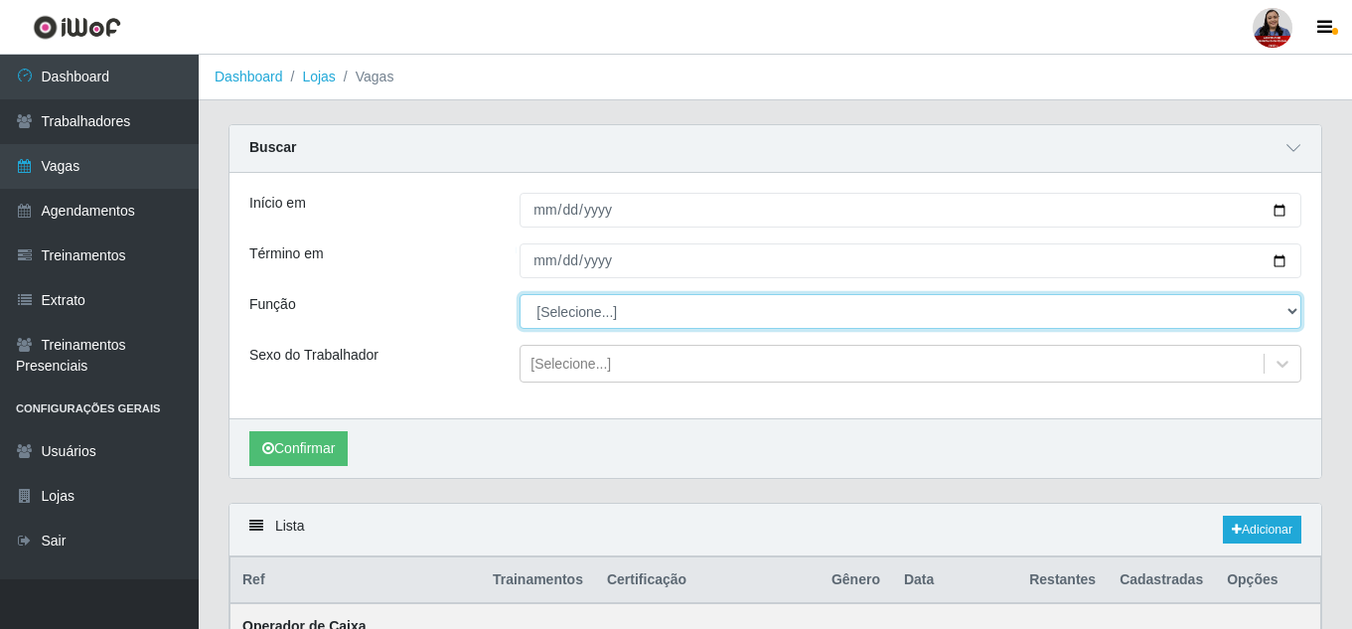
click at [576, 317] on select "[Selecione...] Embalador Embalador + Embalador ++ Operador de Caixa Operador de…" at bounding box center [910, 311] width 782 height 35
select select "22"
click at [519, 295] on select "[Selecione...] Embalador Embalador + Embalador ++ Operador de Caixa Operador de…" at bounding box center [910, 311] width 782 height 35
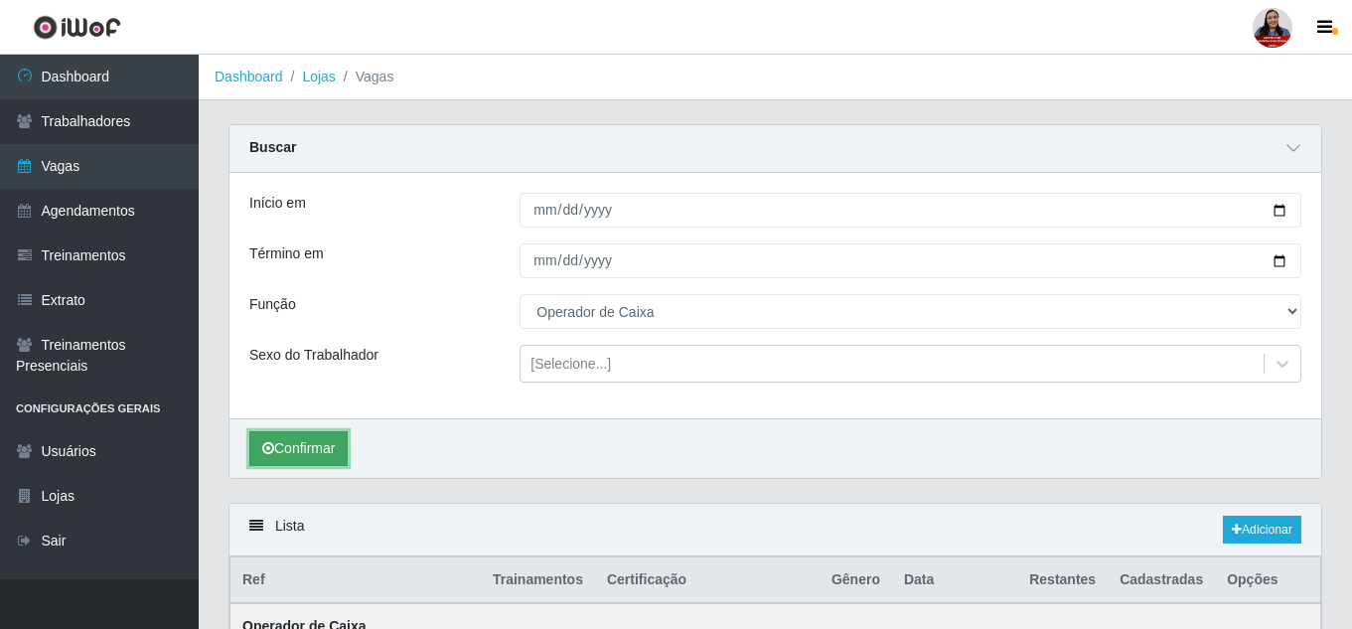
click at [325, 446] on button "Confirmar" at bounding box center [298, 448] width 98 height 35
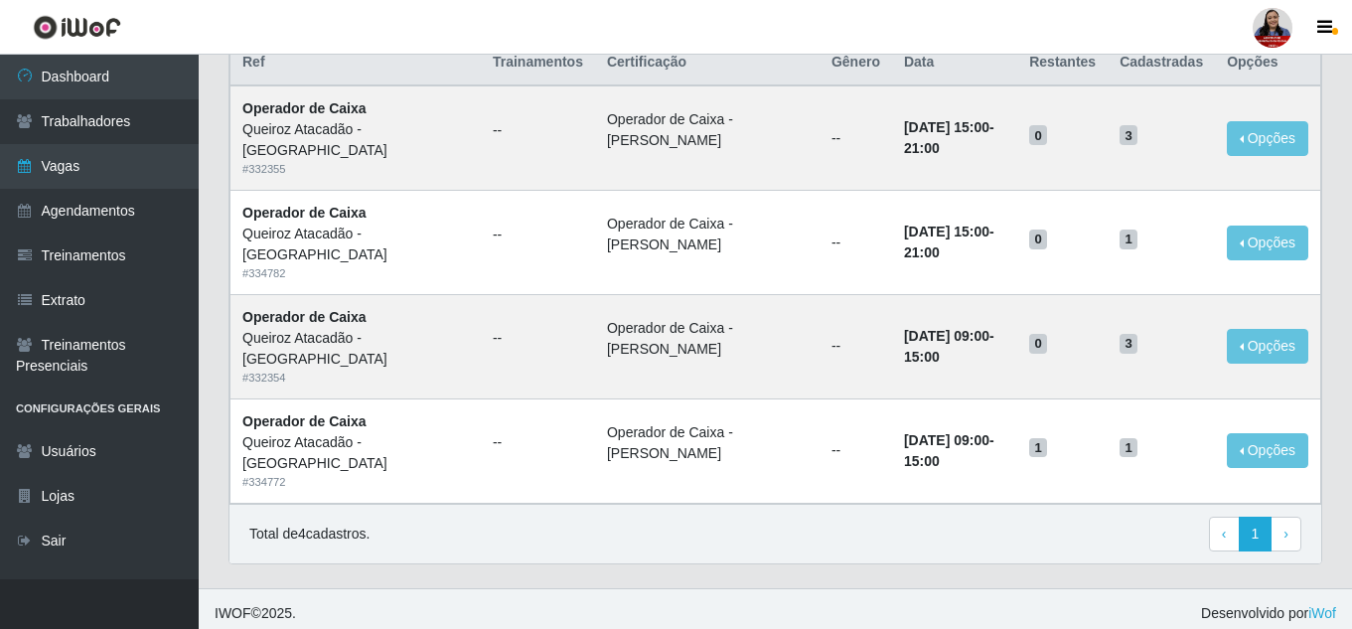
scroll to position [527, 0]
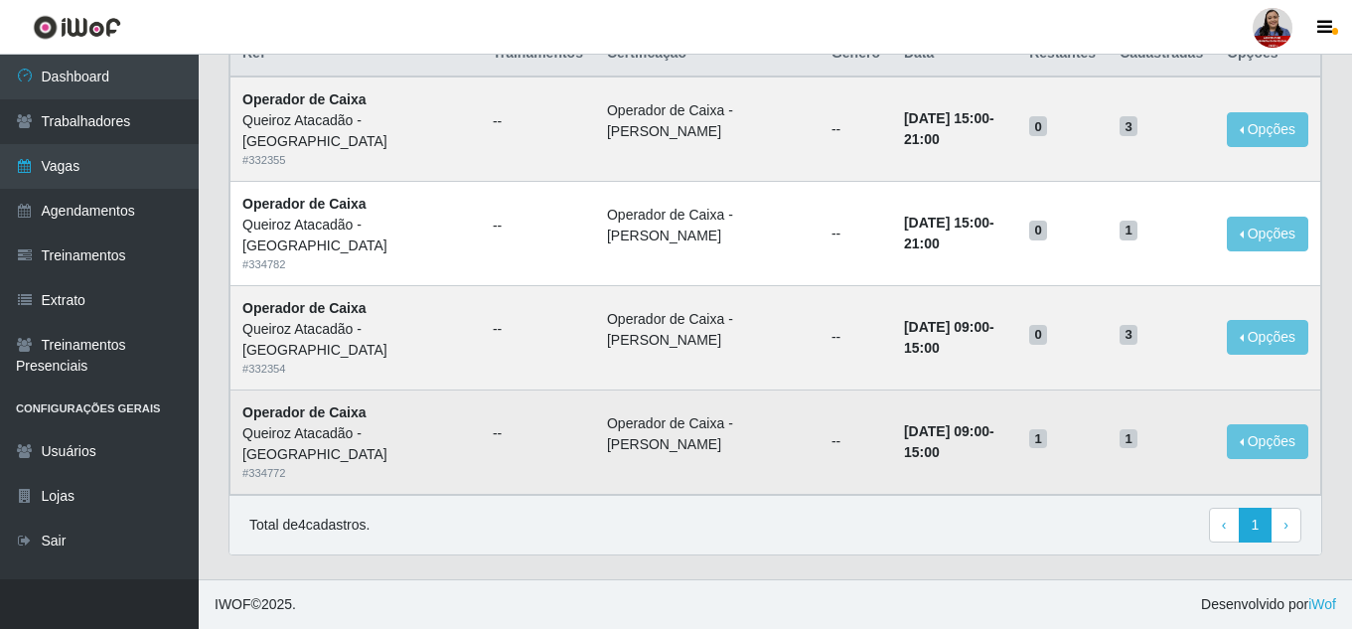
click at [819, 468] on td "--" at bounding box center [855, 441] width 72 height 104
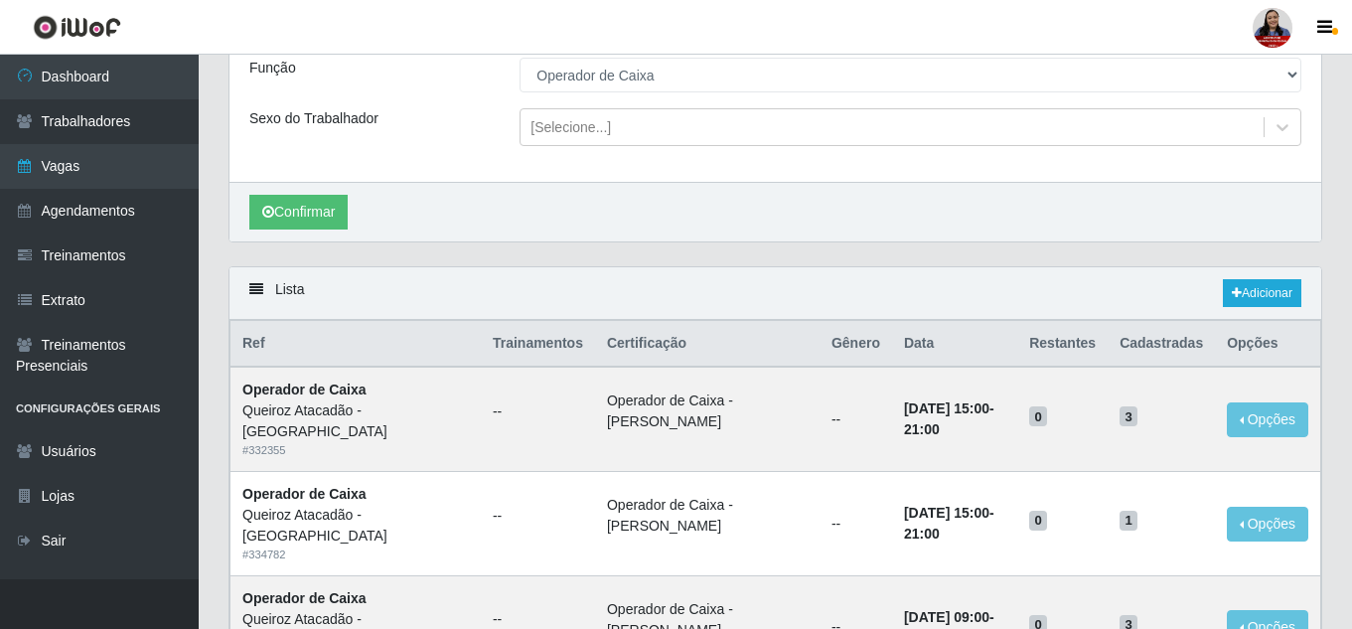
scroll to position [31, 0]
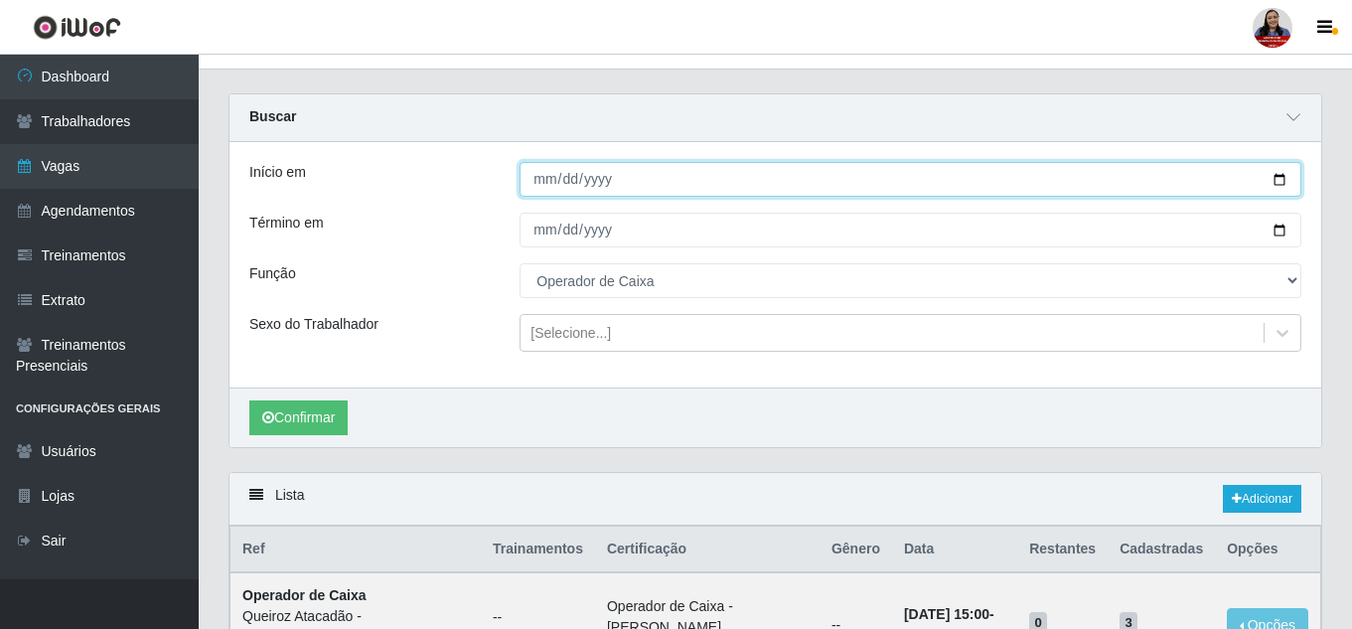
click at [1271, 182] on input "[DATE]" at bounding box center [910, 179] width 782 height 35
type input "[DATE]"
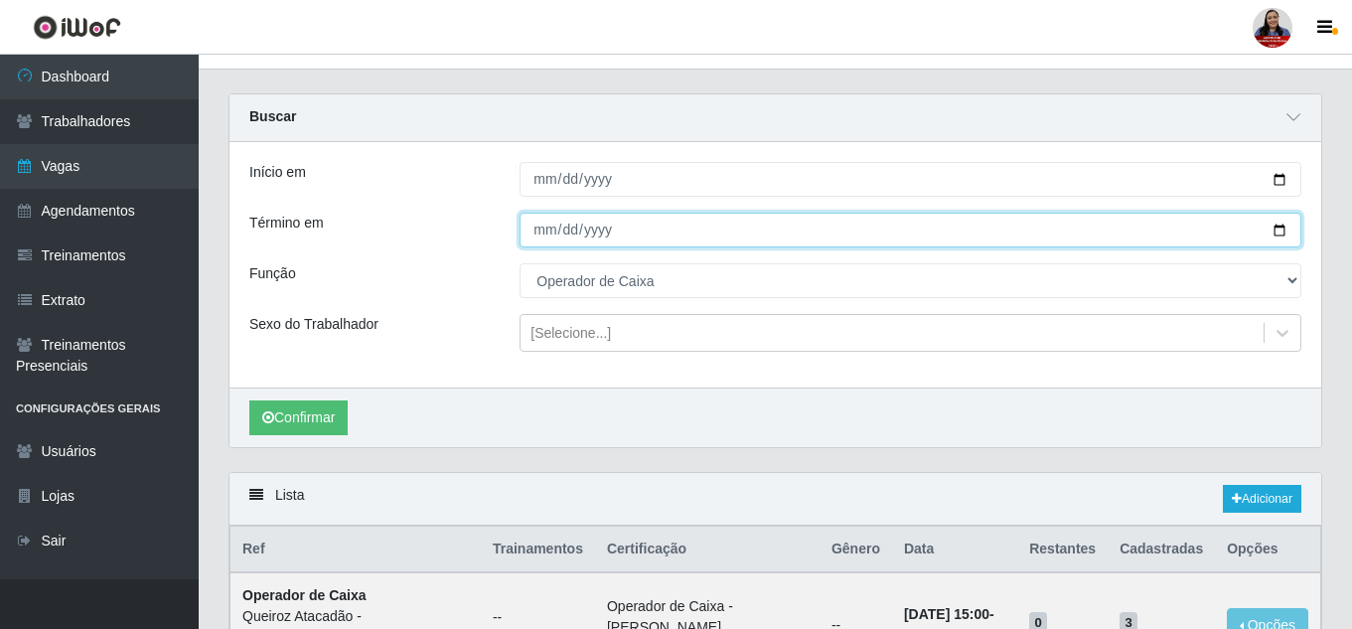
click at [1279, 236] on input "[DATE]" at bounding box center [910, 230] width 782 height 35
type input "[DATE]"
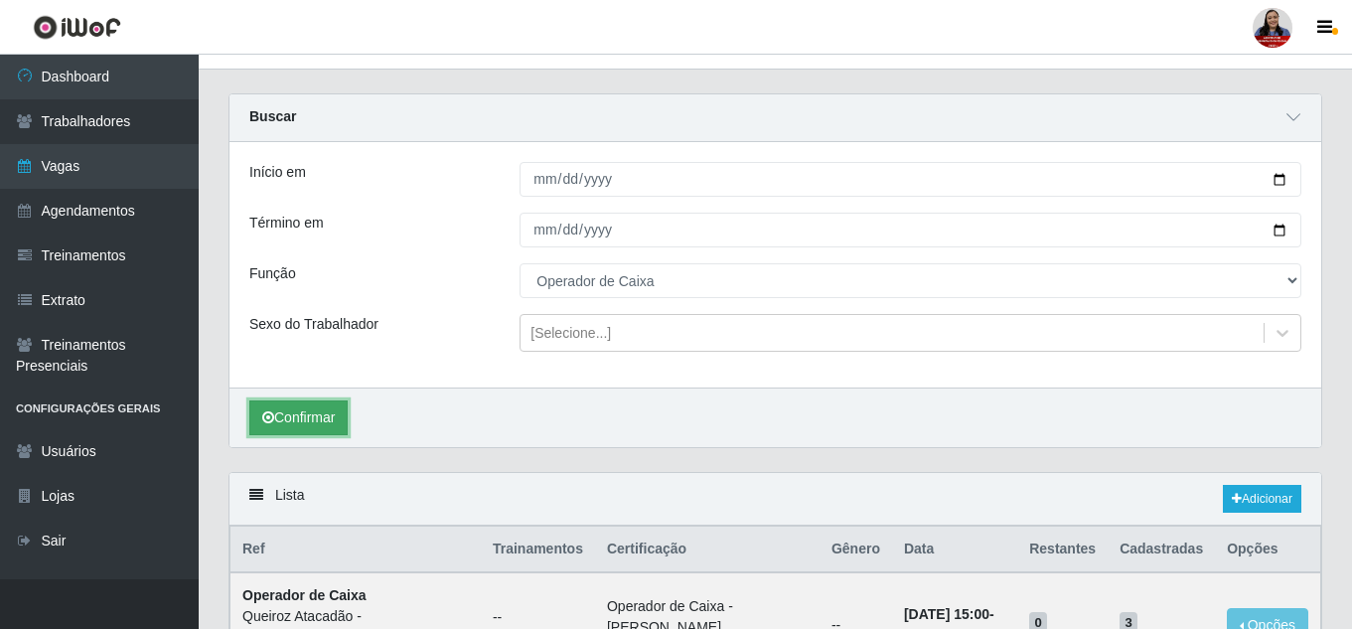
click at [334, 414] on button "Confirmar" at bounding box center [298, 417] width 98 height 35
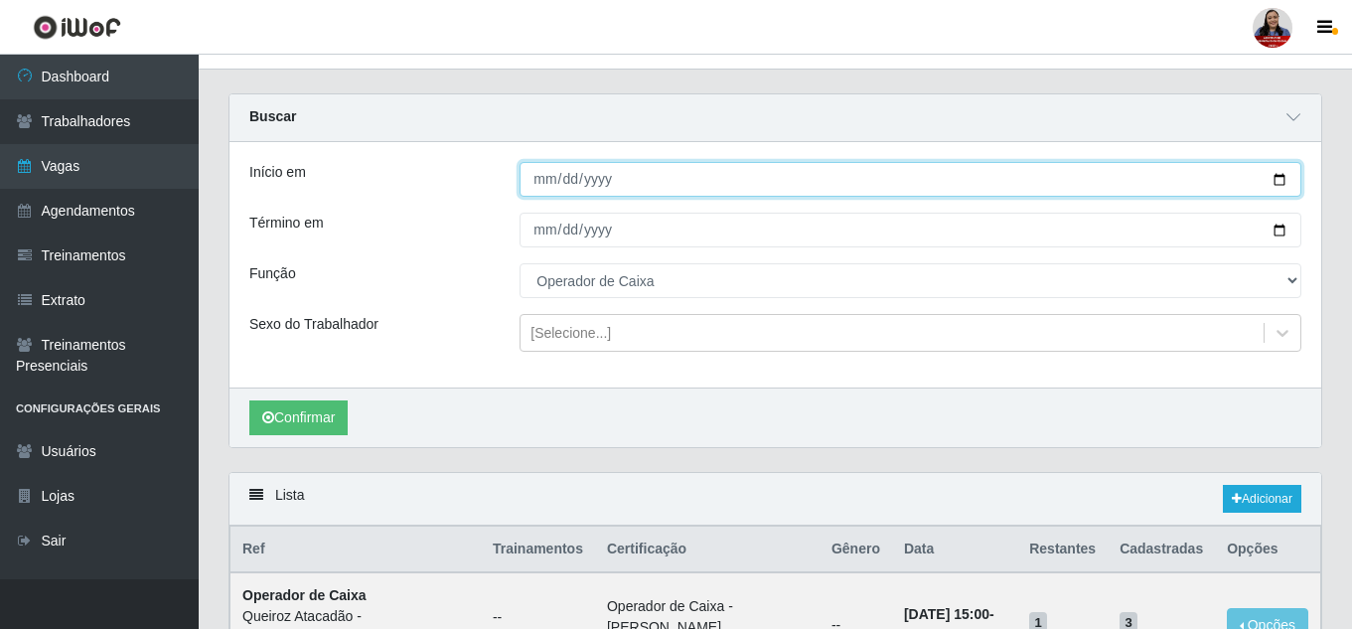
click at [1277, 177] on input "[DATE]" at bounding box center [910, 179] width 782 height 35
type input "[DATE]"
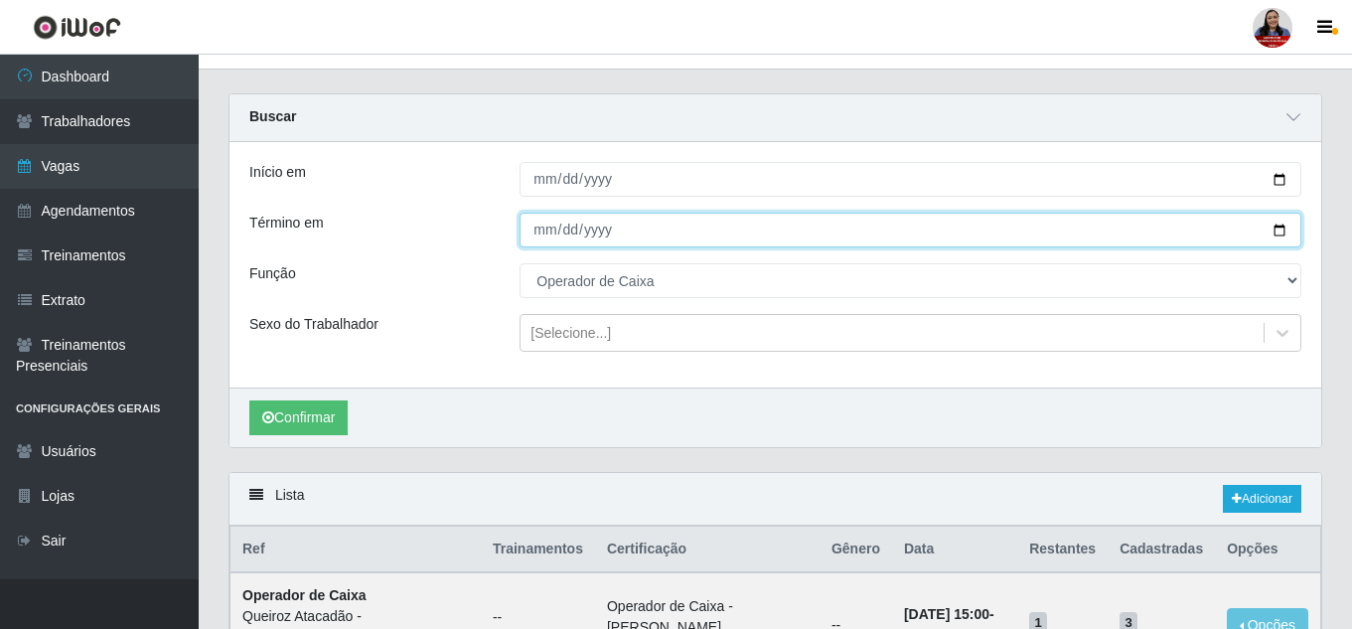
click at [1274, 240] on input "[DATE]" at bounding box center [910, 230] width 782 height 35
click at [1276, 237] on input "[DATE]" at bounding box center [910, 230] width 782 height 35
type input "[DATE]"
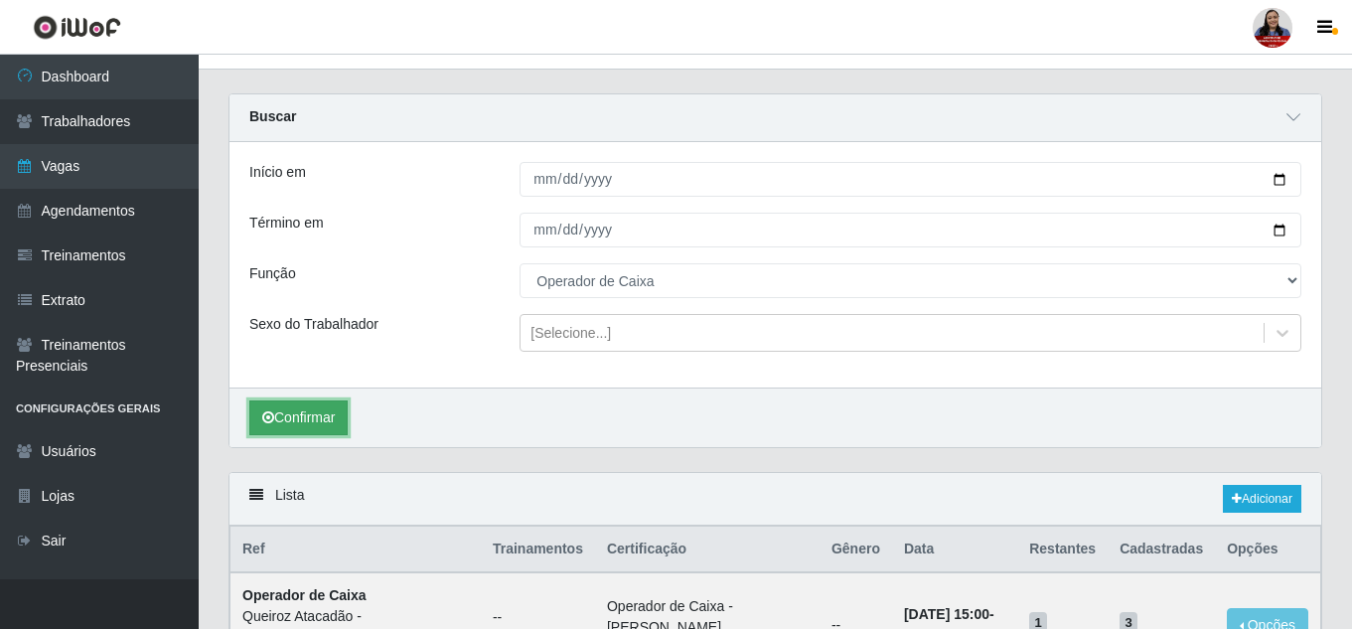
click at [335, 415] on button "Confirmar" at bounding box center [298, 417] width 98 height 35
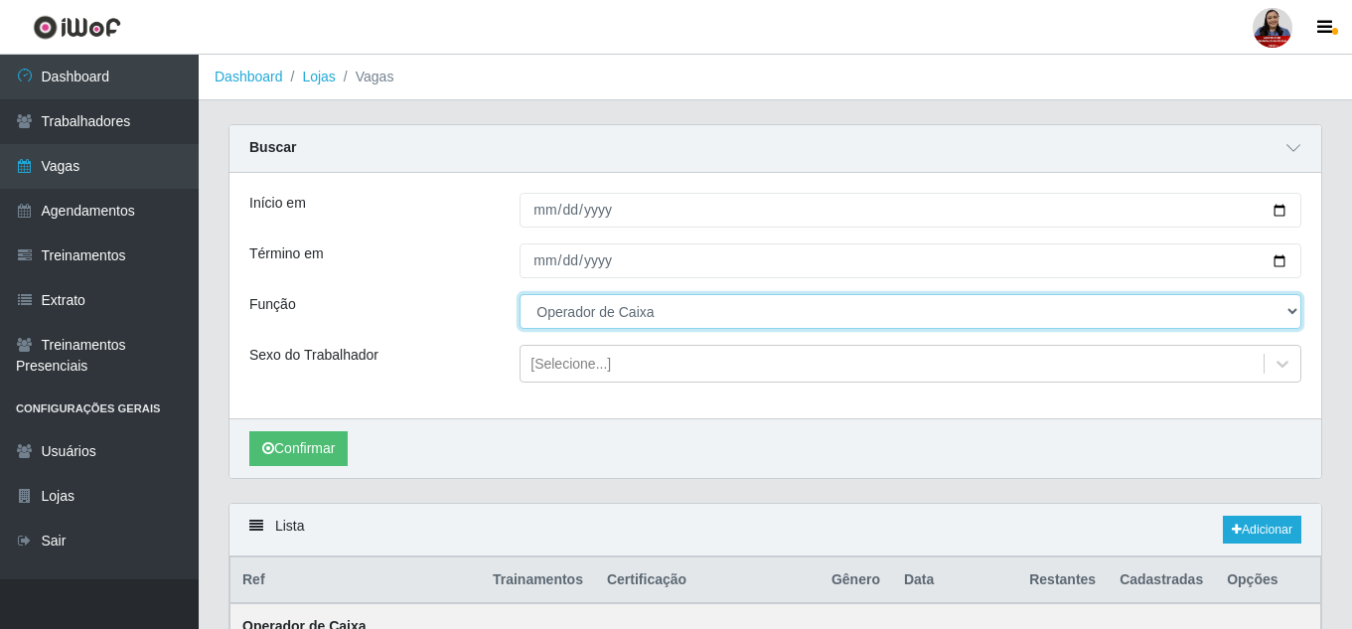
click at [650, 321] on select "[Selecione...] Embalador Embalador + Embalador ++ Operador de Caixa Operador de…" at bounding box center [910, 311] width 782 height 35
select select "1"
click at [519, 295] on select "[Selecione...] Embalador Embalador + Embalador ++ Operador de Caixa Operador de…" at bounding box center [910, 311] width 782 height 35
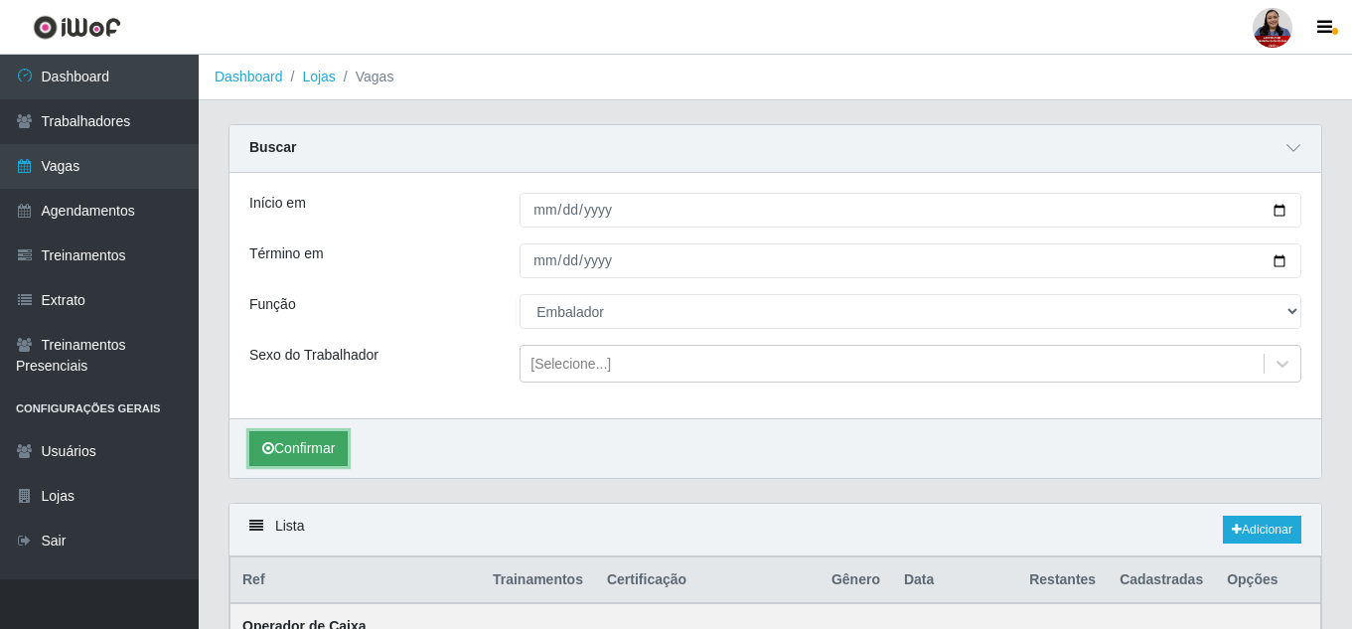
click at [297, 445] on button "Confirmar" at bounding box center [298, 448] width 98 height 35
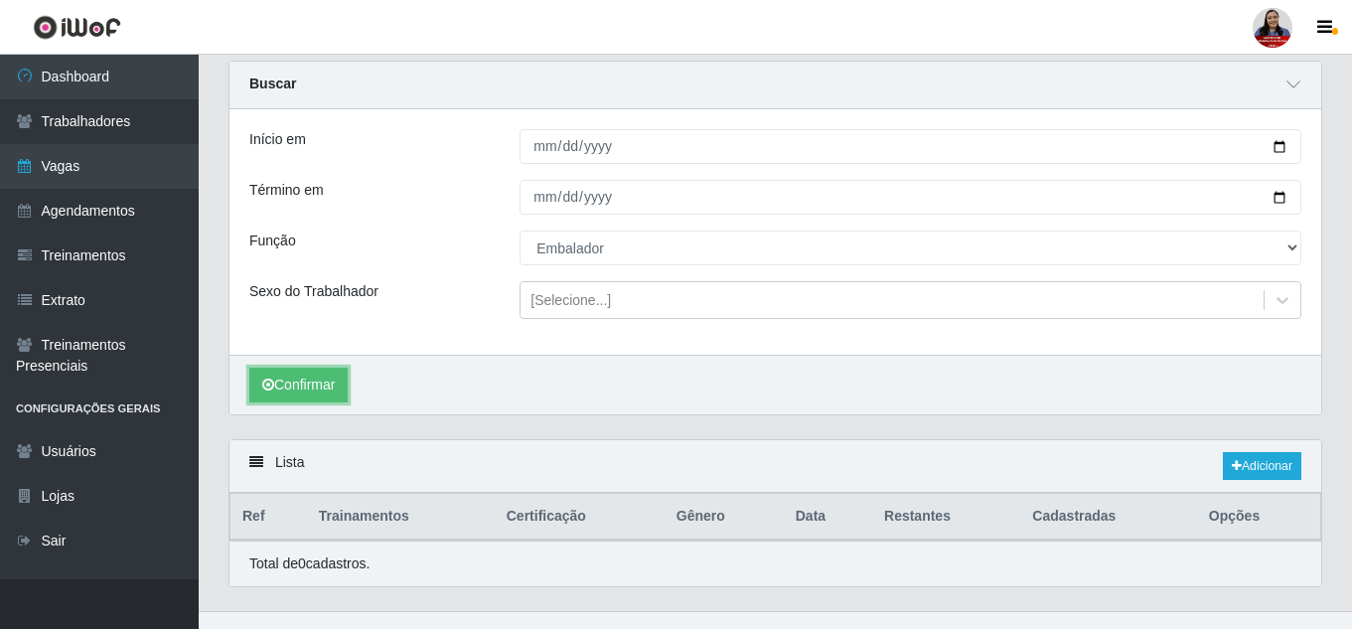
scroll to position [96, 0]
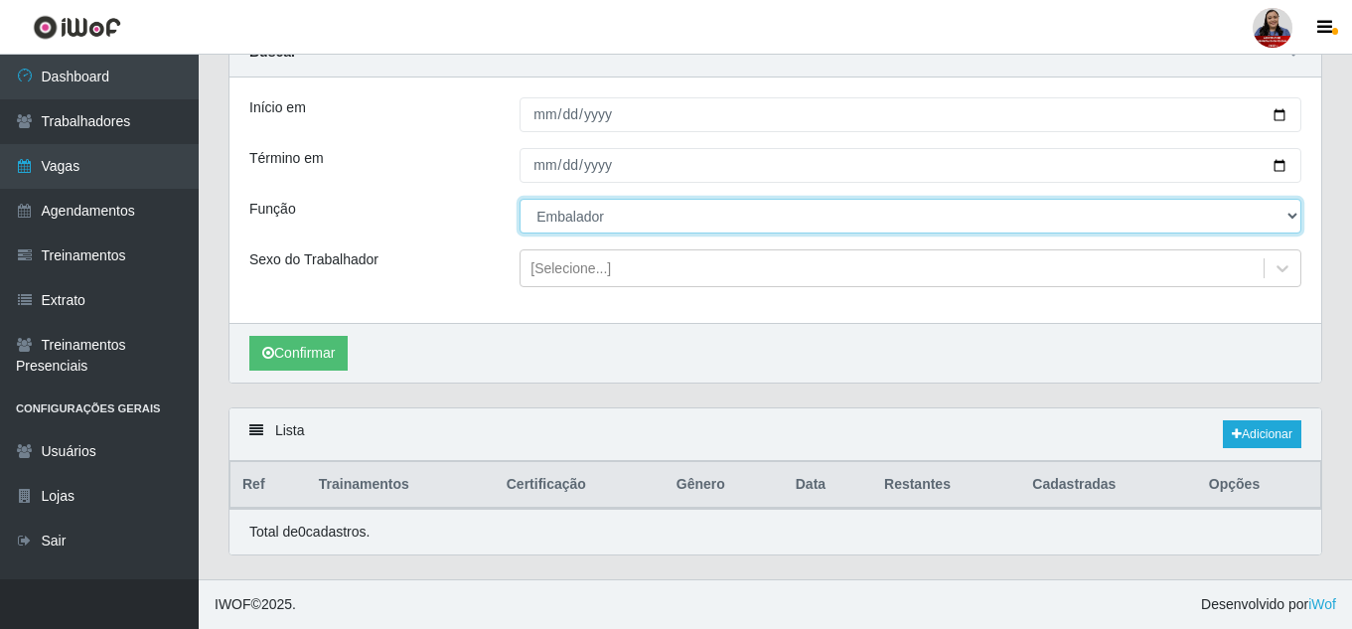
click at [559, 221] on select "[Selecione...] Embalador Embalador + Embalador ++ Operador de Caixa Operador de…" at bounding box center [910, 216] width 782 height 35
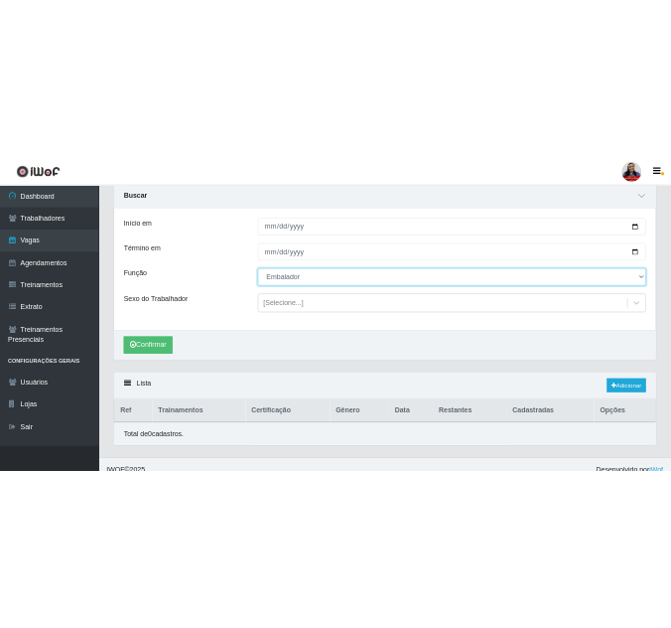
scroll to position [0, 0]
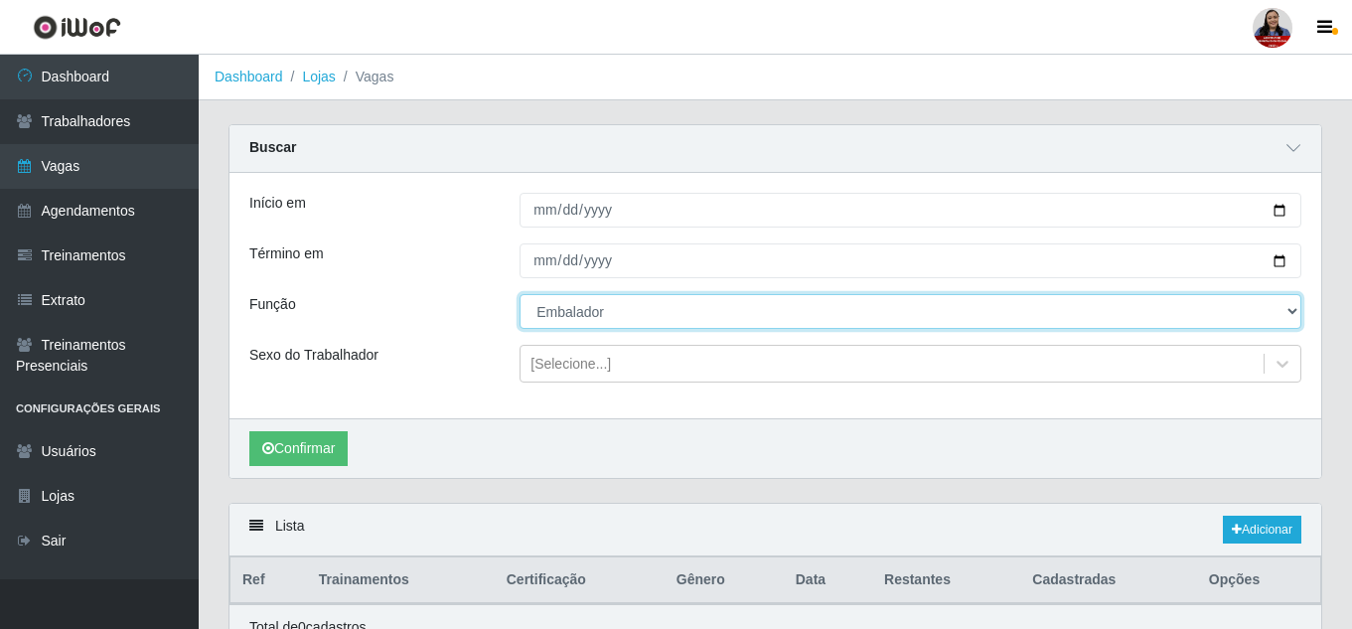
click at [568, 318] on select "[Selecione...] Embalador Embalador + Embalador ++ Operador de Caixa Operador de…" at bounding box center [910, 311] width 782 height 35
